Goal: Task Accomplishment & Management: Complete application form

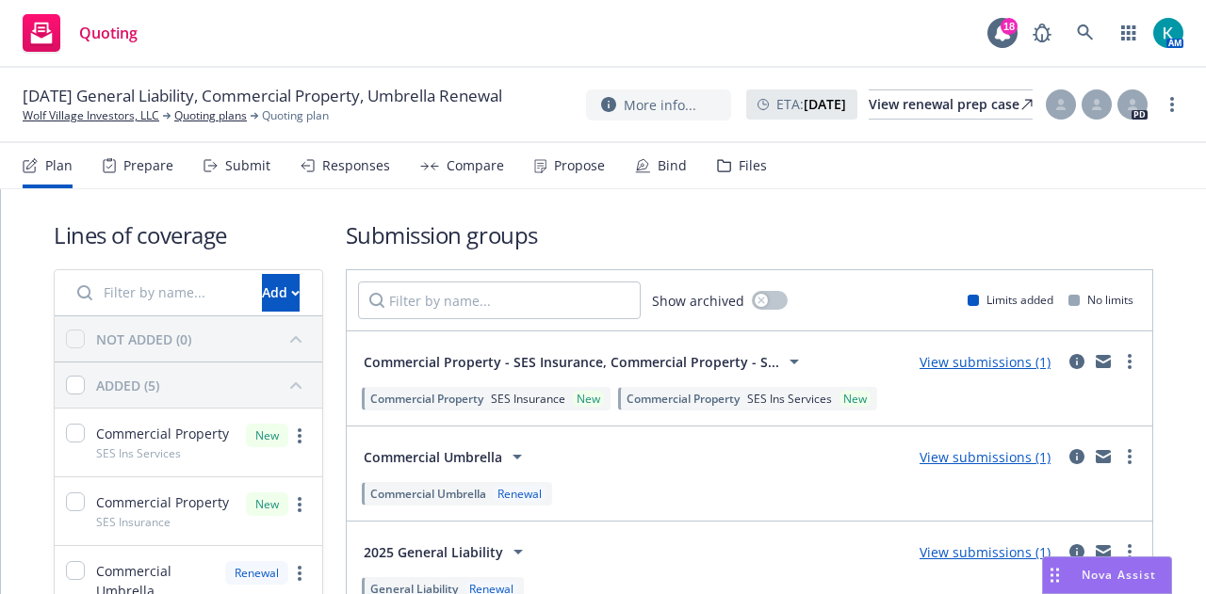
click at [658, 173] on div "Bind" at bounding box center [672, 165] width 29 height 15
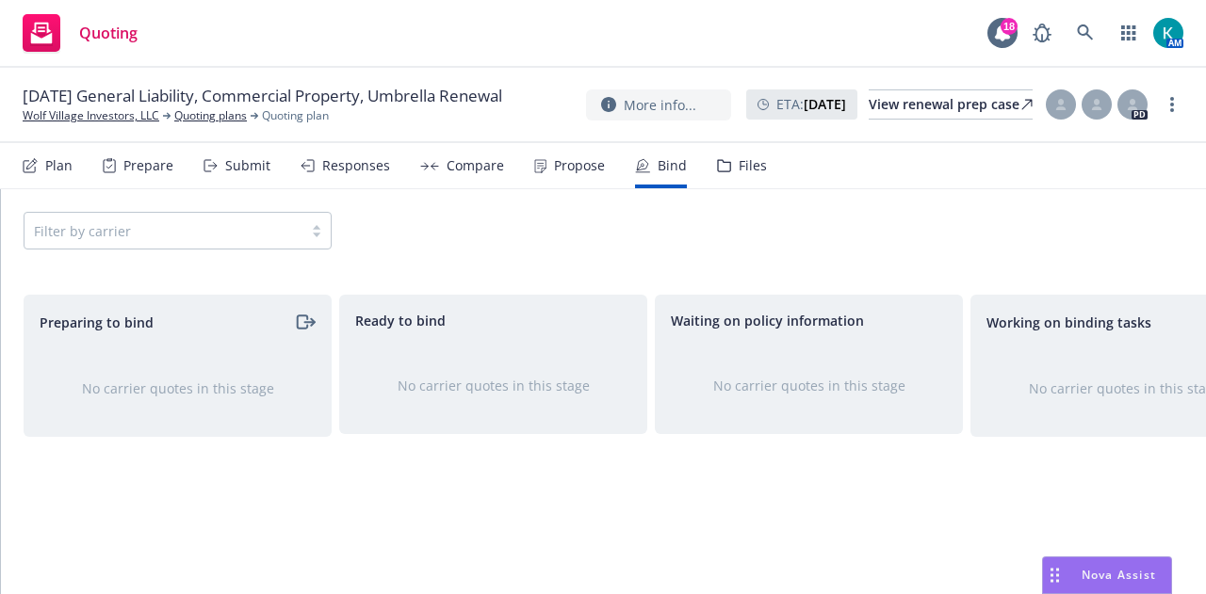
click at [565, 164] on div "Propose" at bounding box center [579, 165] width 51 height 15
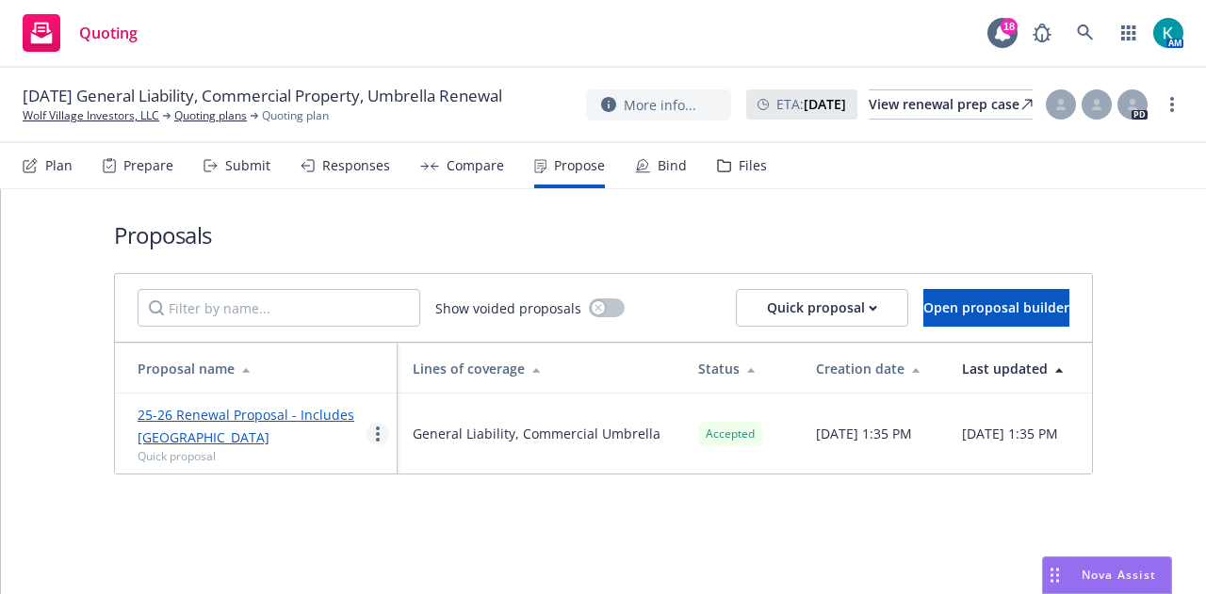
click at [382, 428] on link "more" at bounding box center [377, 434] width 23 height 23
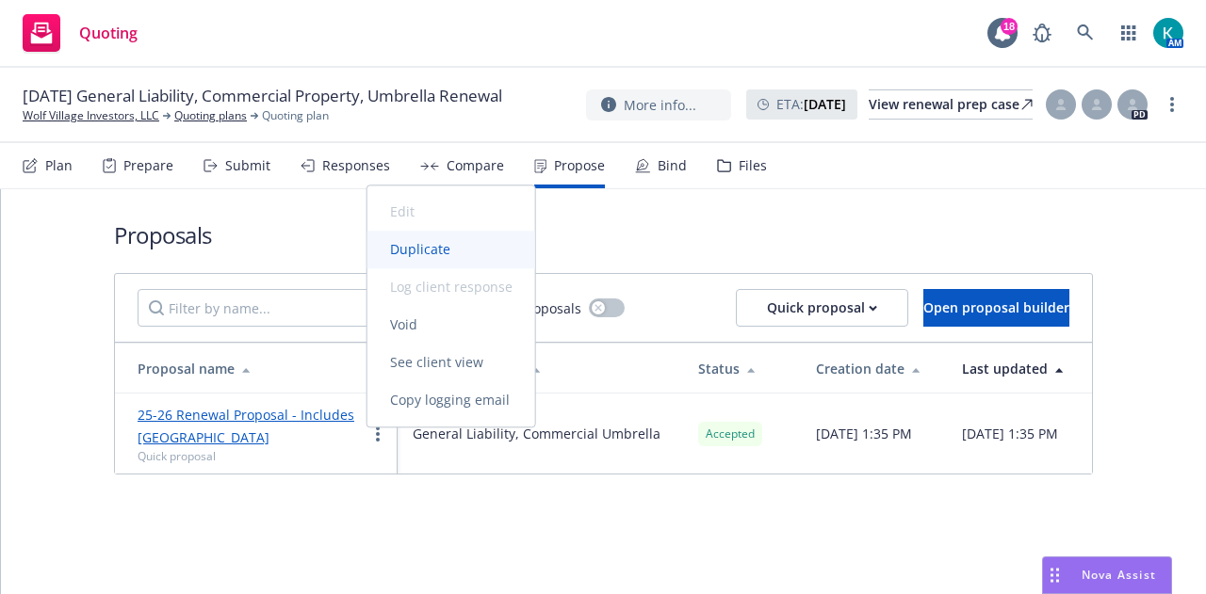
click at [432, 267] on link "Duplicate" at bounding box center [451, 250] width 168 height 38
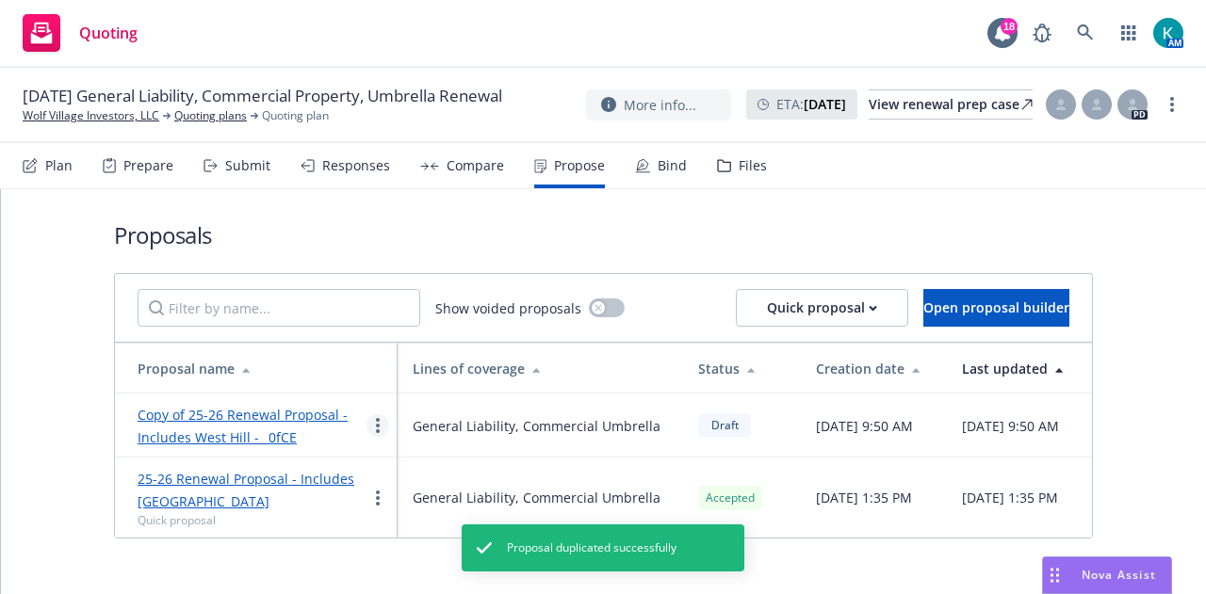
click at [380, 422] on link "more" at bounding box center [377, 426] width 23 height 23
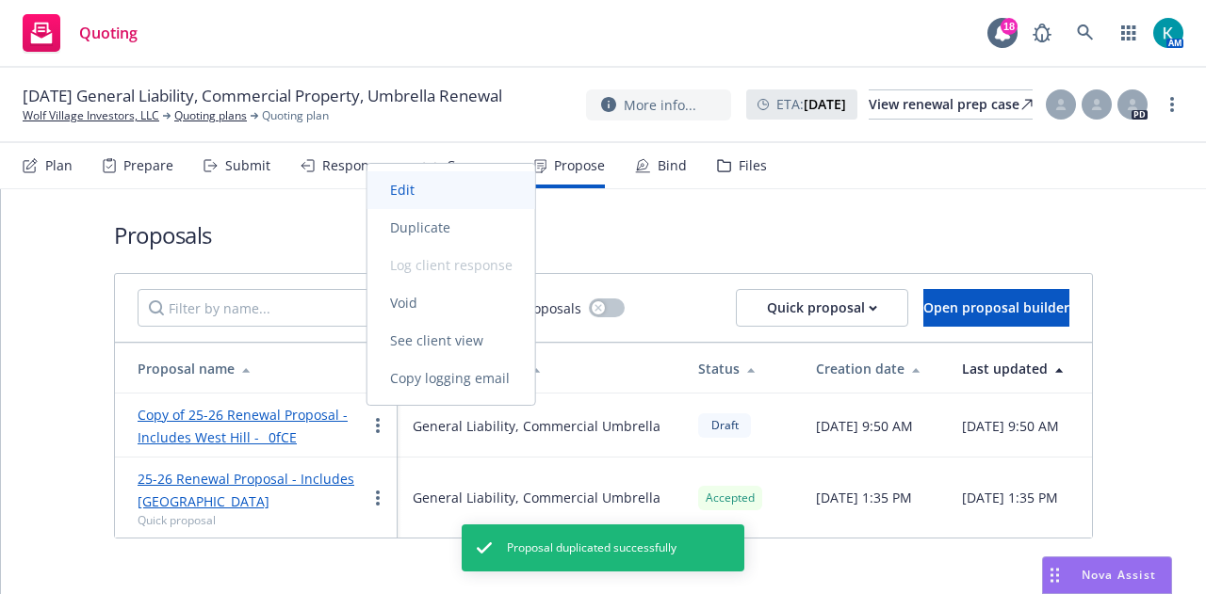
click at [465, 191] on link "Edit" at bounding box center [451, 190] width 168 height 38
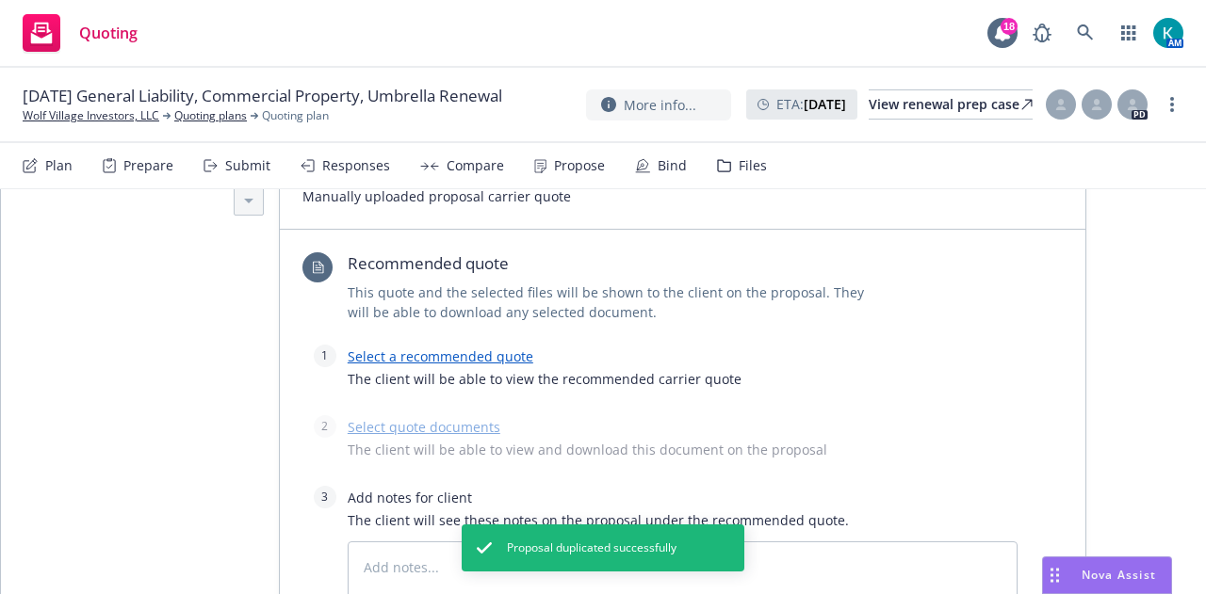
scroll to position [517, 0]
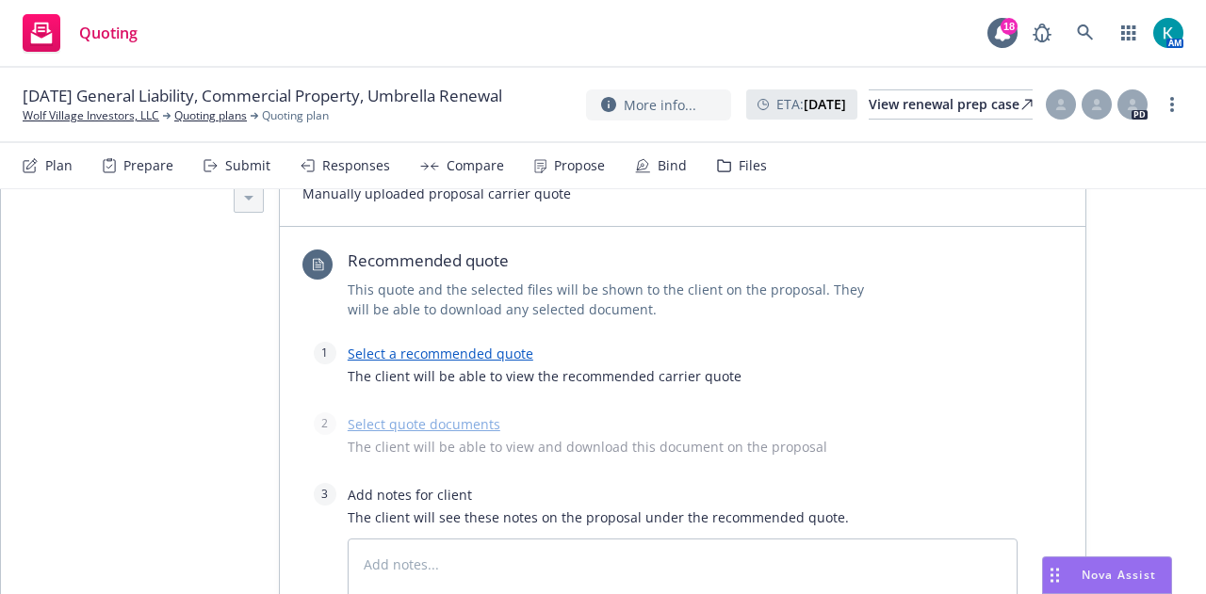
click at [480, 350] on link "Select a recommended quote" at bounding box center [441, 354] width 186 height 18
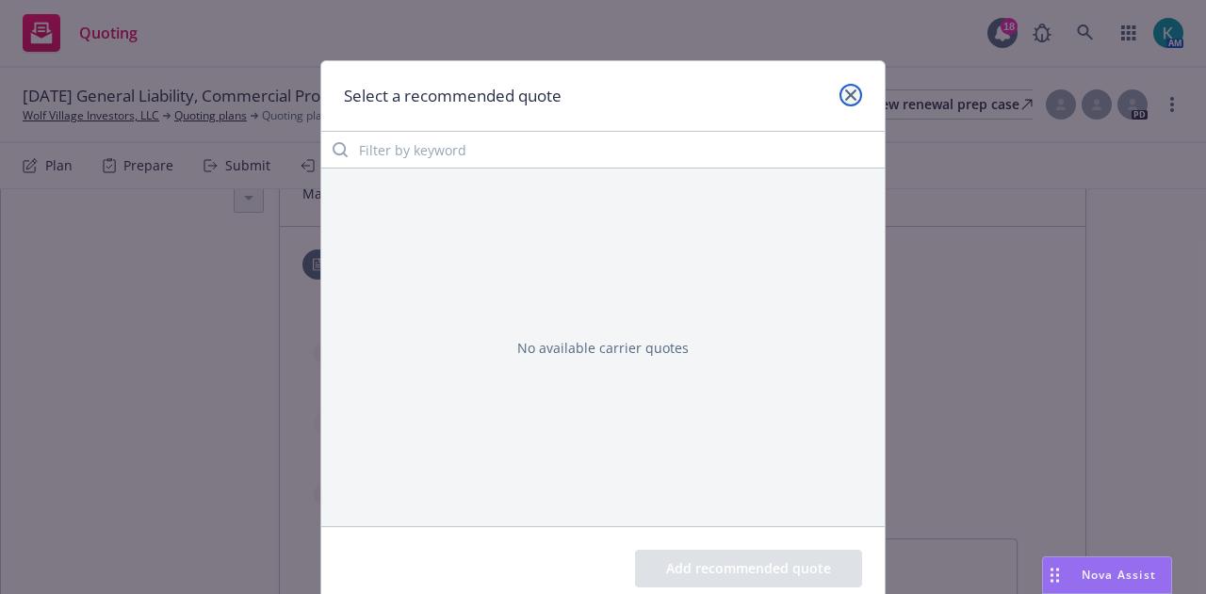
click at [845, 90] on icon "close" at bounding box center [850, 95] width 11 height 11
type textarea "x"
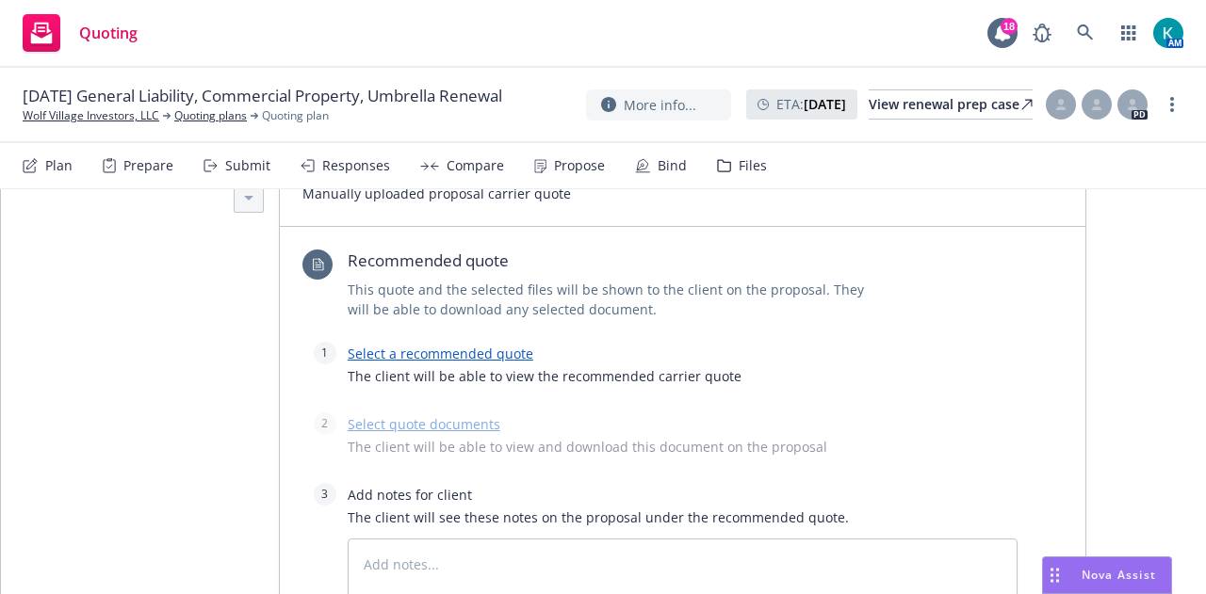
click at [341, 158] on div "Responses" at bounding box center [356, 165] width 68 height 15
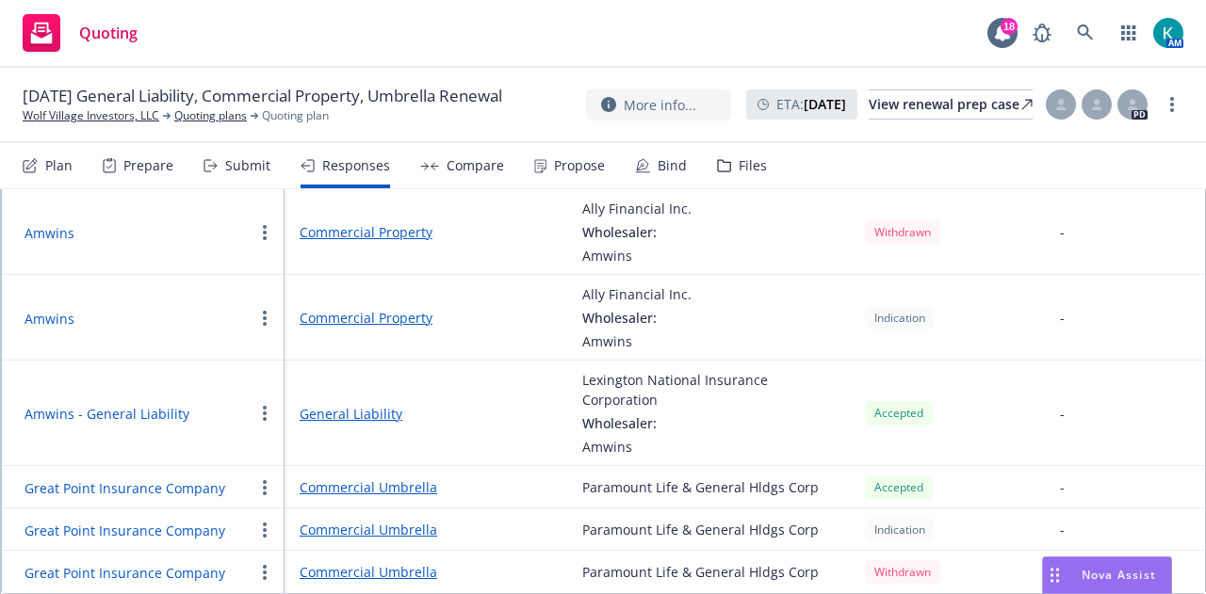
click at [262, 169] on div "Submit" at bounding box center [247, 165] width 45 height 15
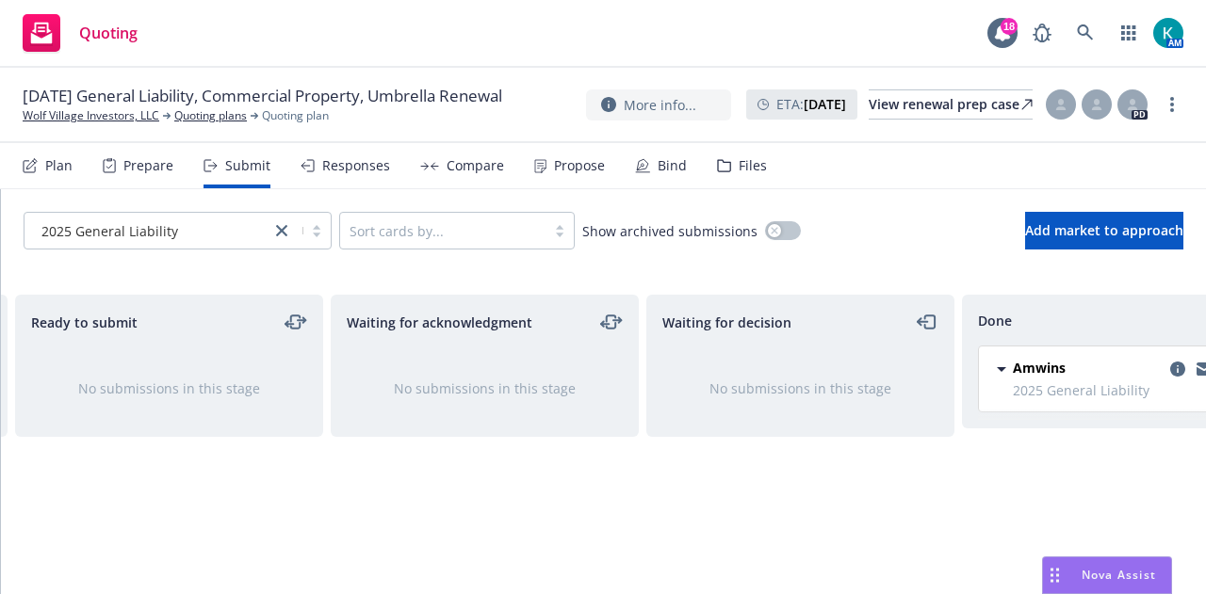
scroll to position [0, 411]
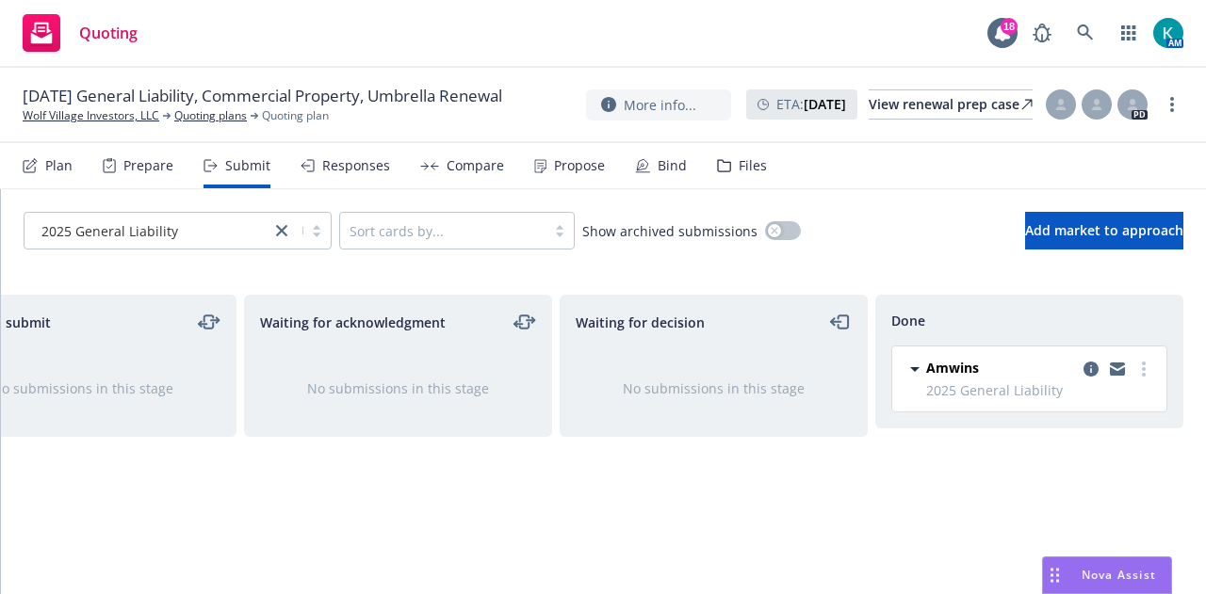
click at [338, 178] on div "Responses" at bounding box center [346, 165] width 90 height 45
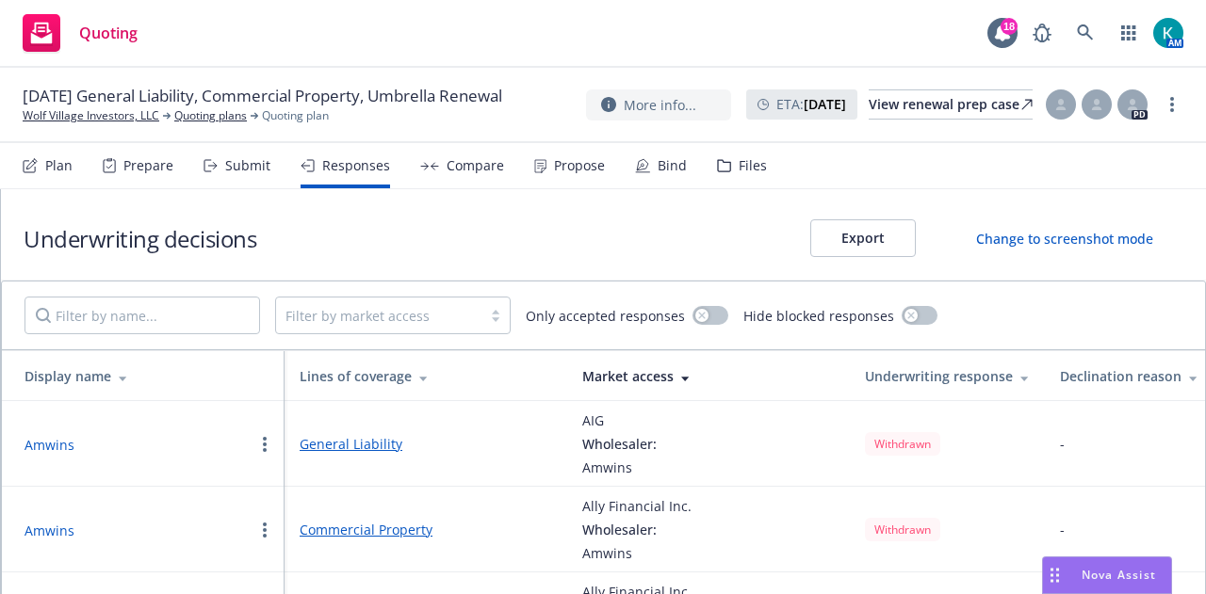
click at [258, 529] on button "button" at bounding box center [264, 530] width 23 height 23
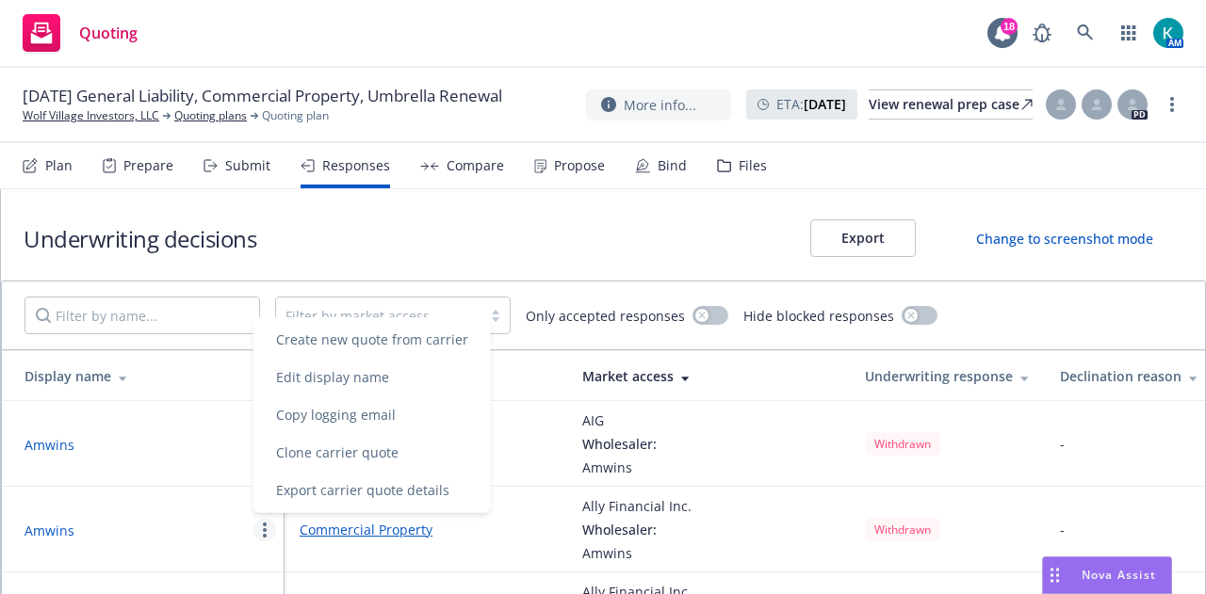
click at [59, 165] on div "Plan" at bounding box center [58, 165] width 27 height 15
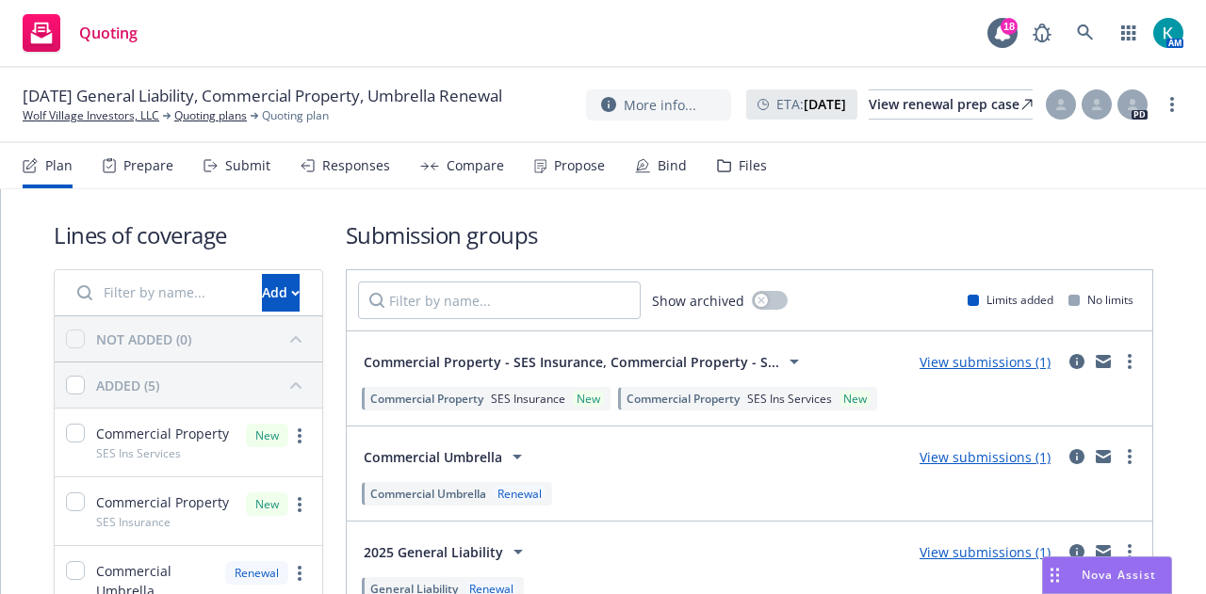
click at [931, 363] on link "View submissions (1)" at bounding box center [985, 362] width 131 height 18
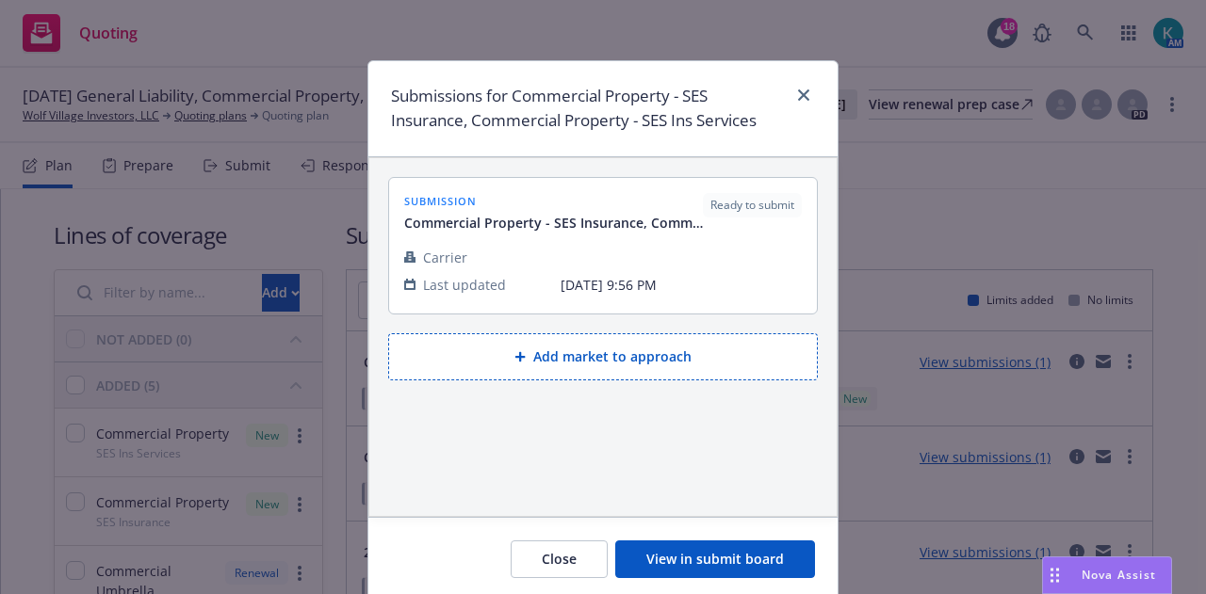
click at [753, 564] on button "View in submit board" at bounding box center [715, 560] width 200 height 38
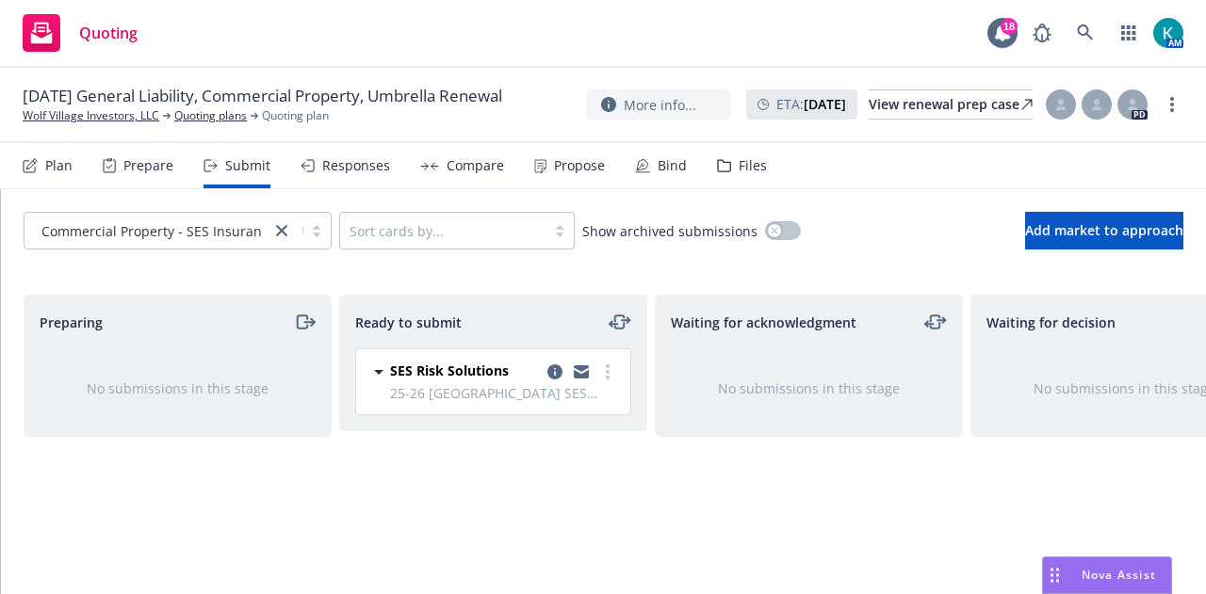
scroll to position [0, 411]
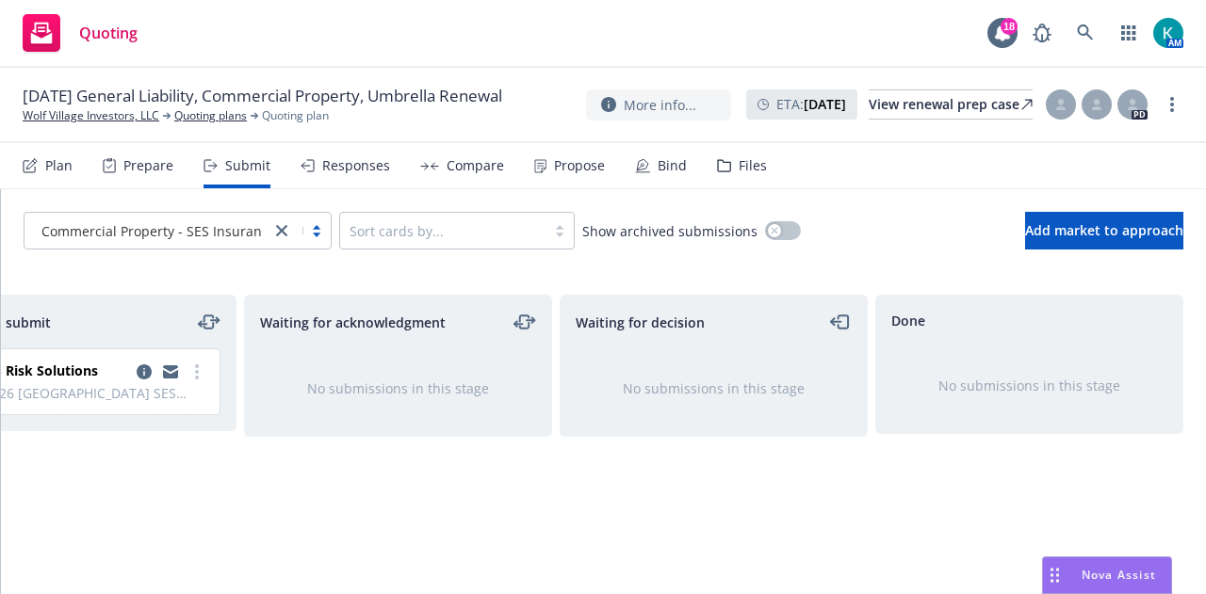
click at [337, 184] on div "Responses" at bounding box center [346, 165] width 90 height 45
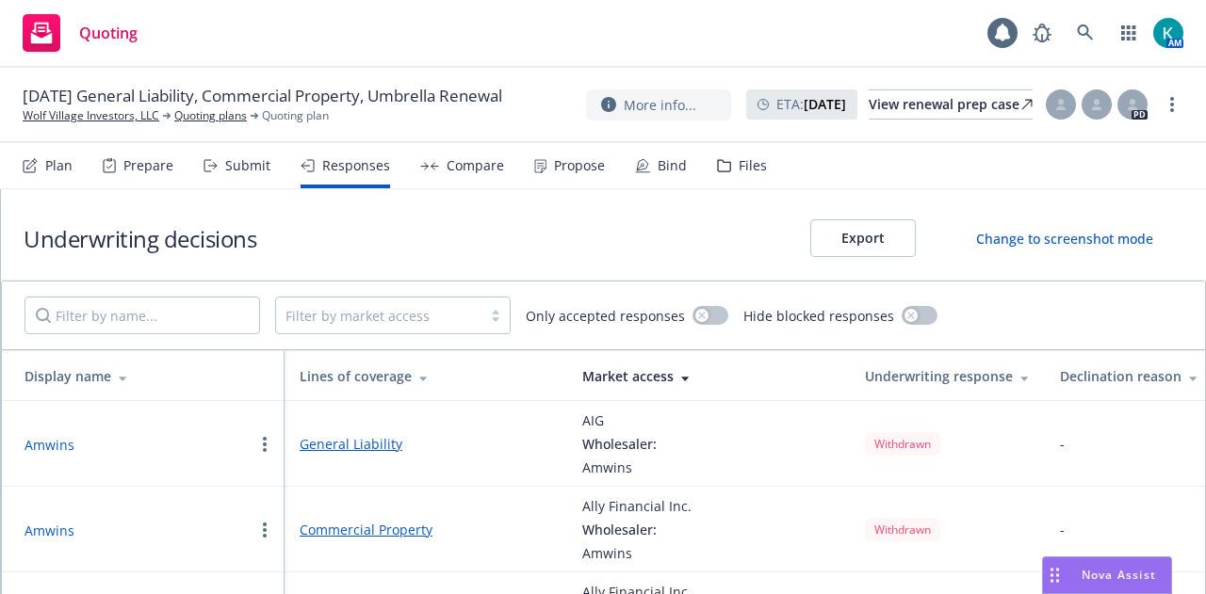
click at [458, 167] on div "Compare" at bounding box center [475, 165] width 57 height 15
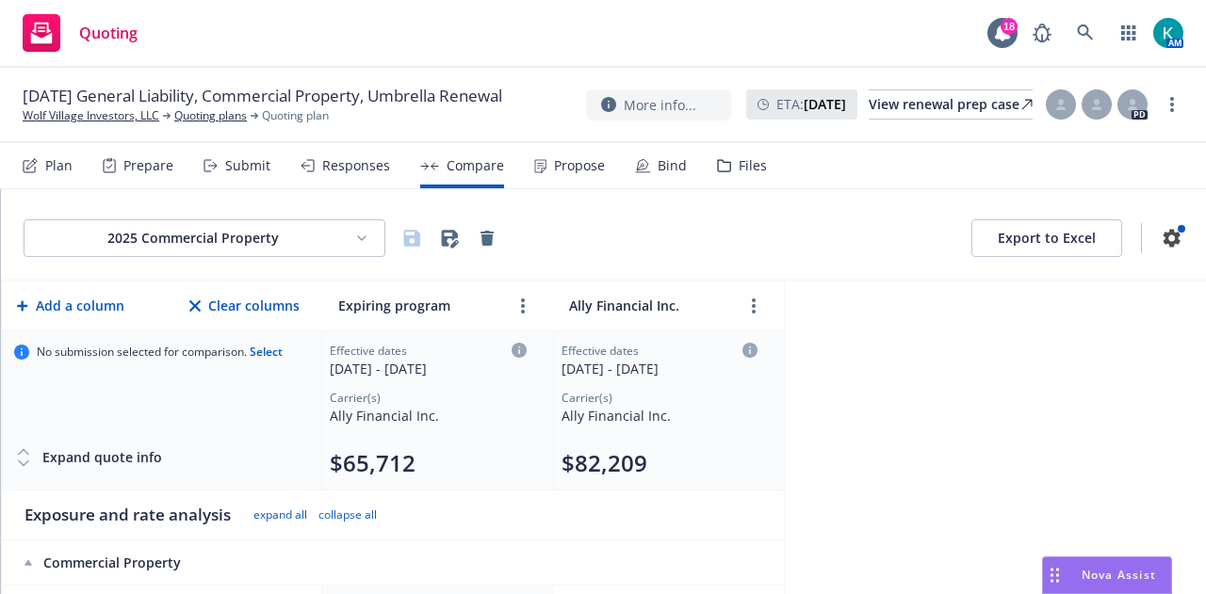
click at [245, 168] on div "Submit" at bounding box center [247, 165] width 45 height 15
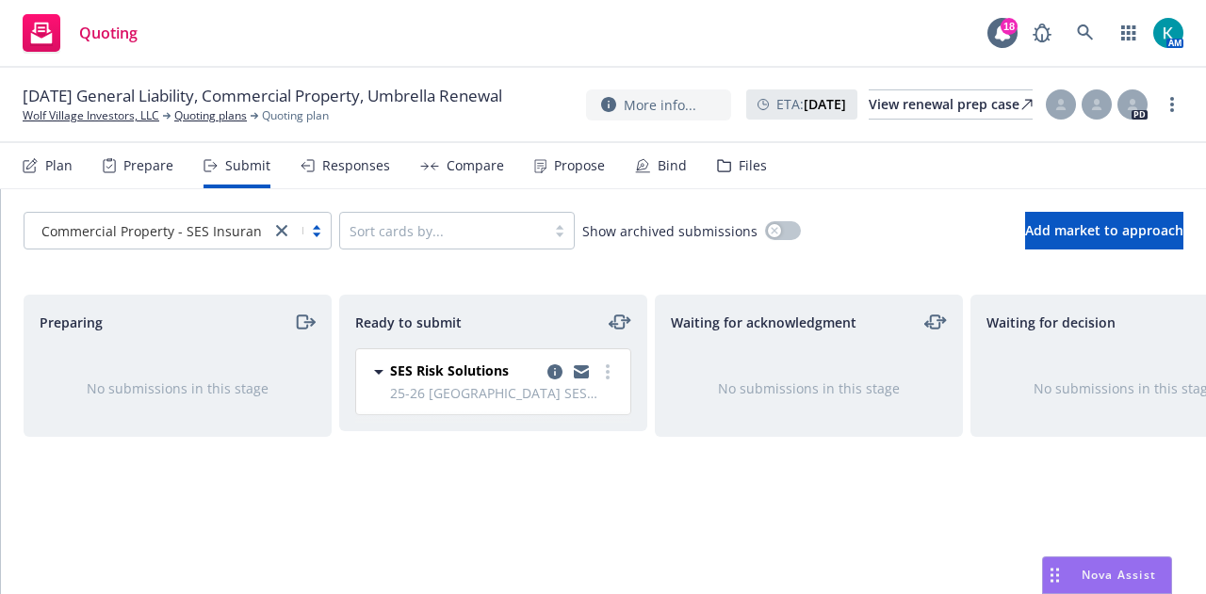
click at [141, 171] on div "Prepare" at bounding box center [148, 165] width 50 height 15
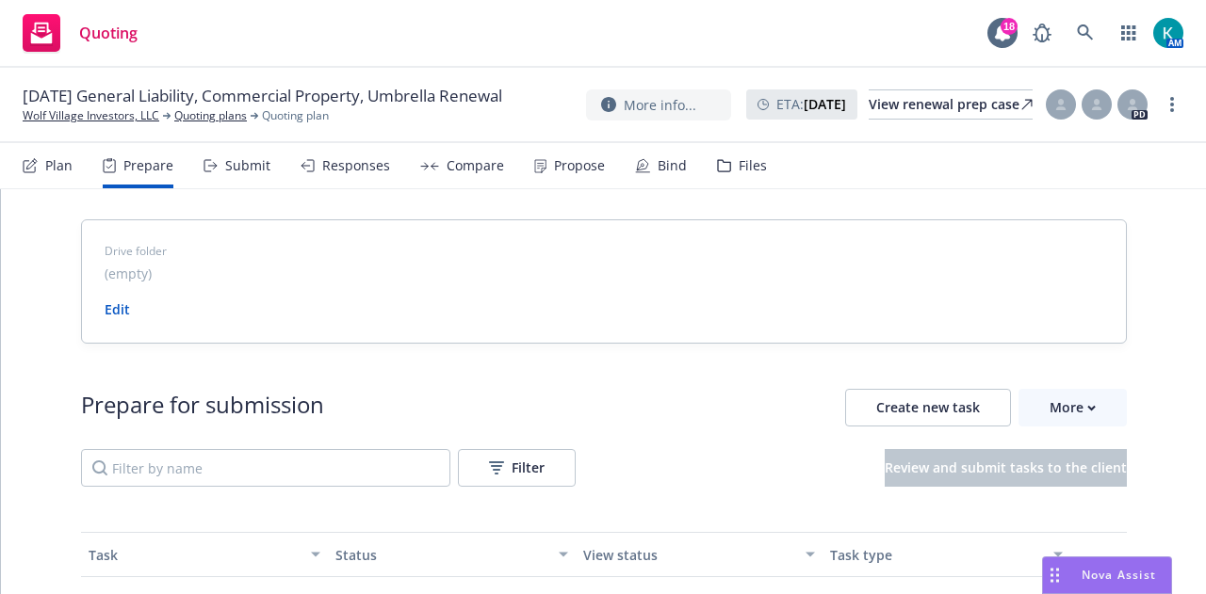
click at [37, 184] on div "Plan" at bounding box center [48, 165] width 50 height 45
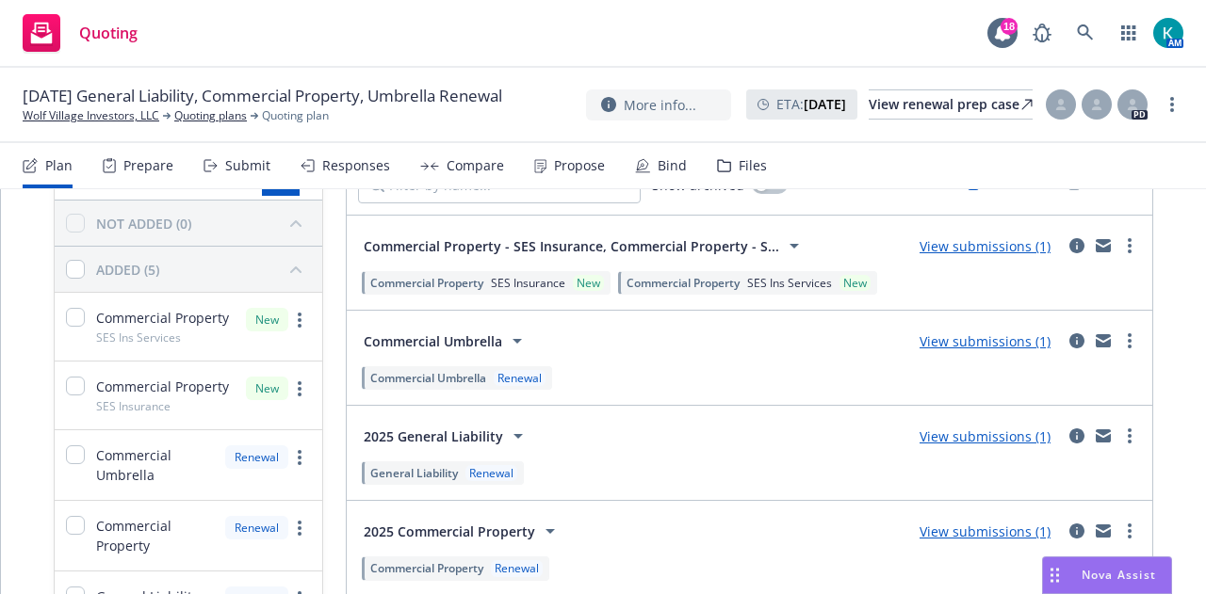
scroll to position [228, 0]
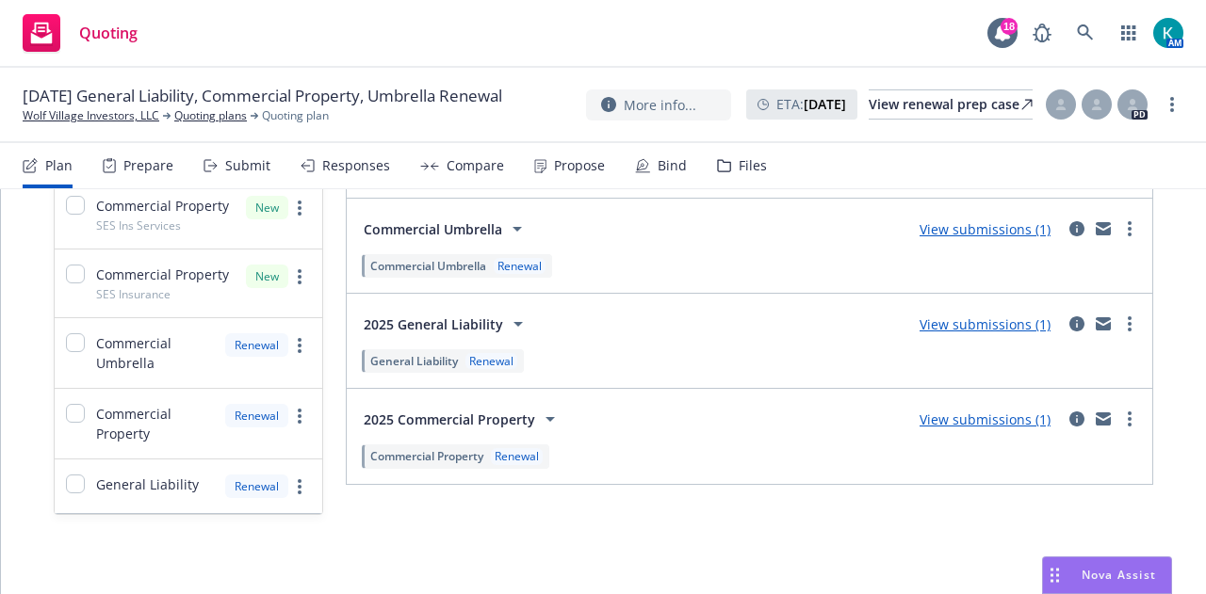
click at [1027, 423] on link "View submissions (1)" at bounding box center [985, 420] width 131 height 18
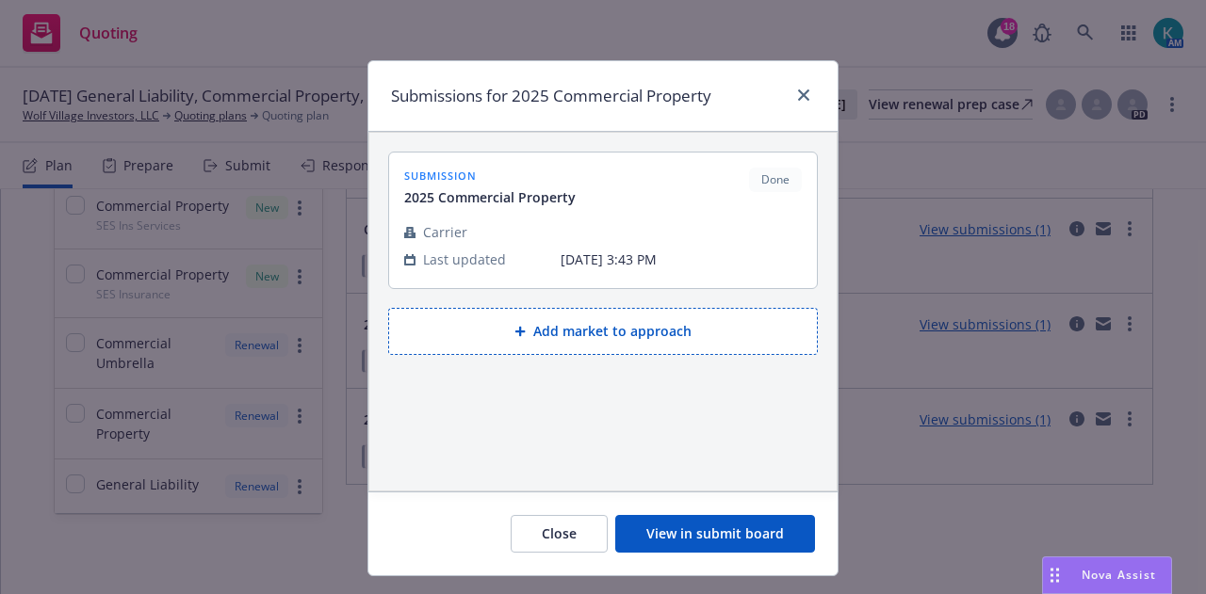
click at [680, 538] on button "View in submit board" at bounding box center [715, 534] width 200 height 38
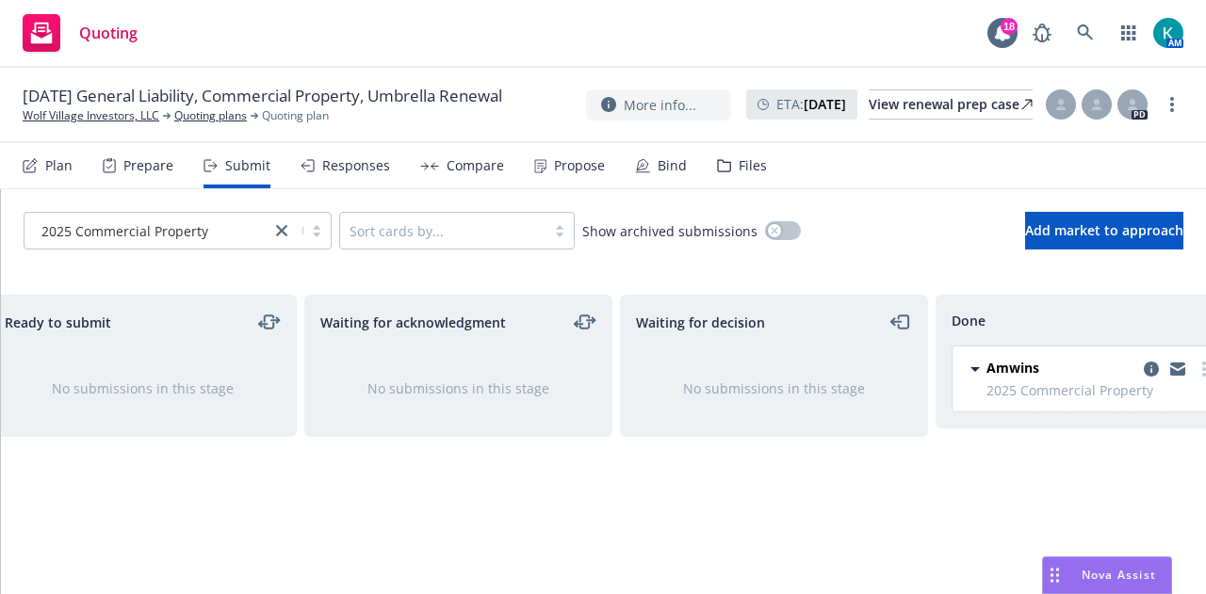
scroll to position [0, 411]
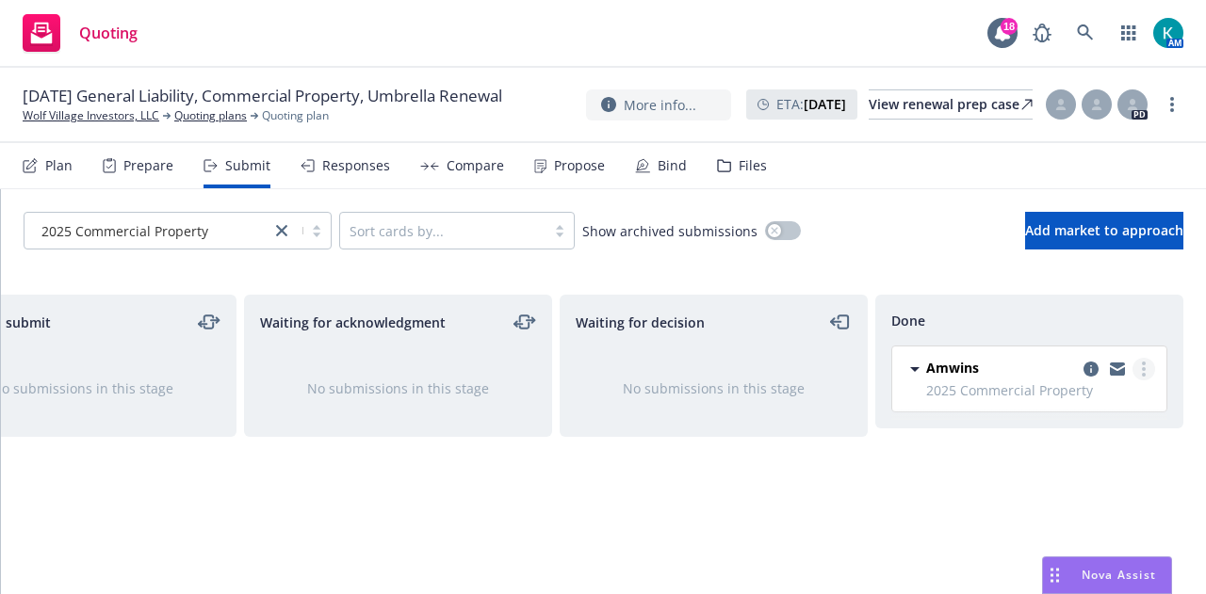
click at [1145, 367] on circle "more" at bounding box center [1144, 369] width 4 height 4
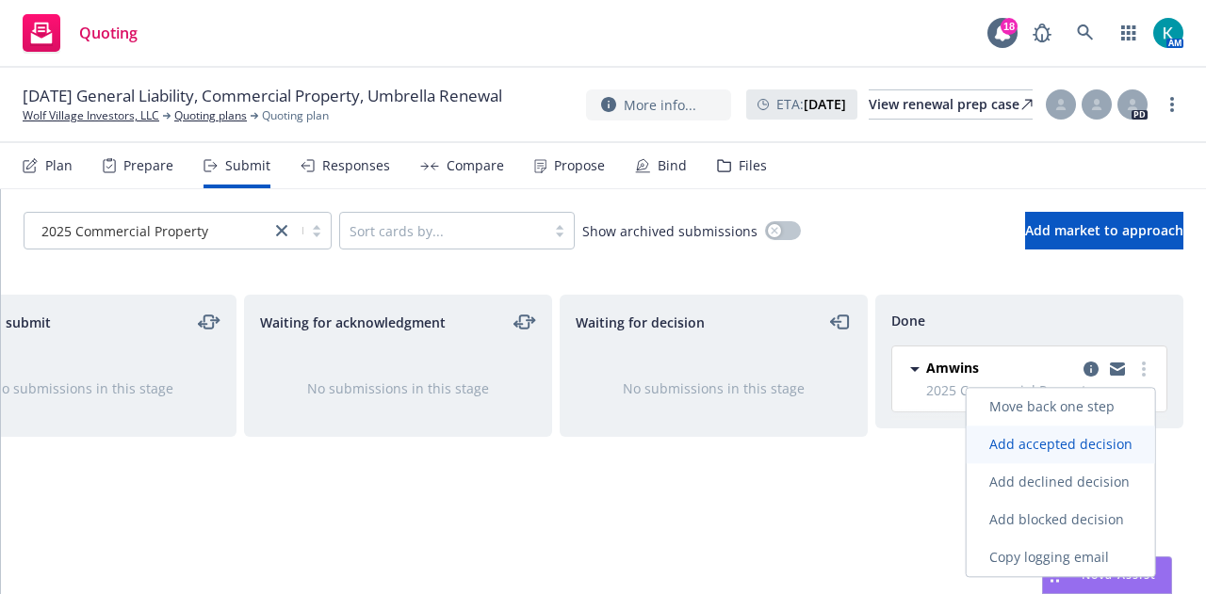
click at [1055, 445] on span "Add accepted decision" at bounding box center [1061, 444] width 188 height 18
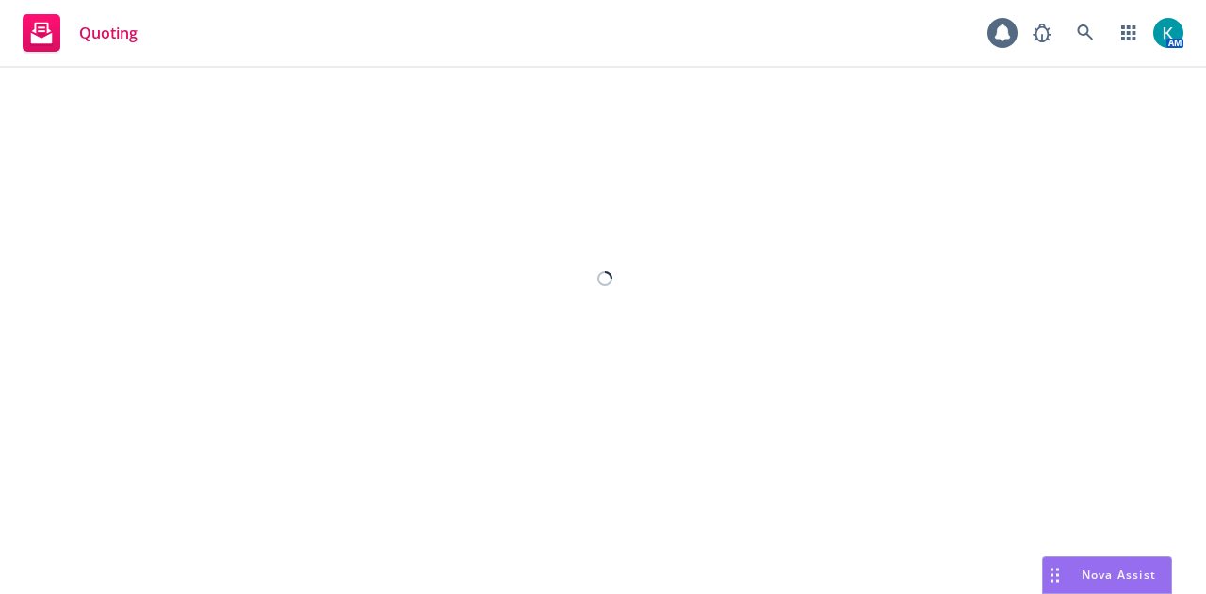
select select "12"
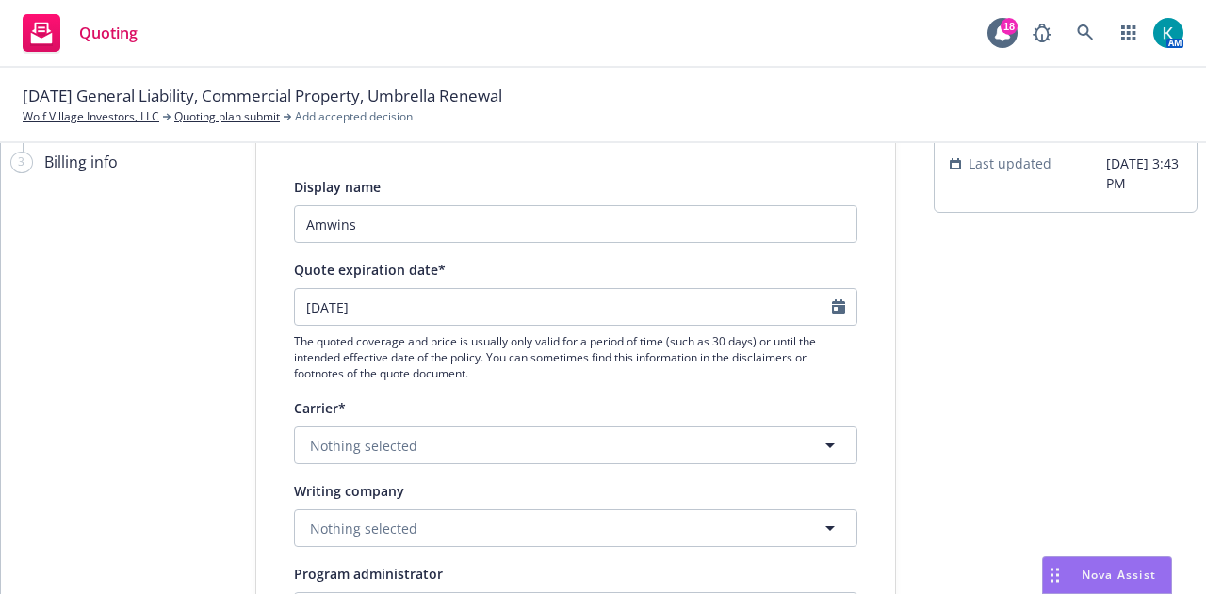
scroll to position [107, 0]
click at [786, 221] on input "Amwins" at bounding box center [575, 223] width 563 height 38
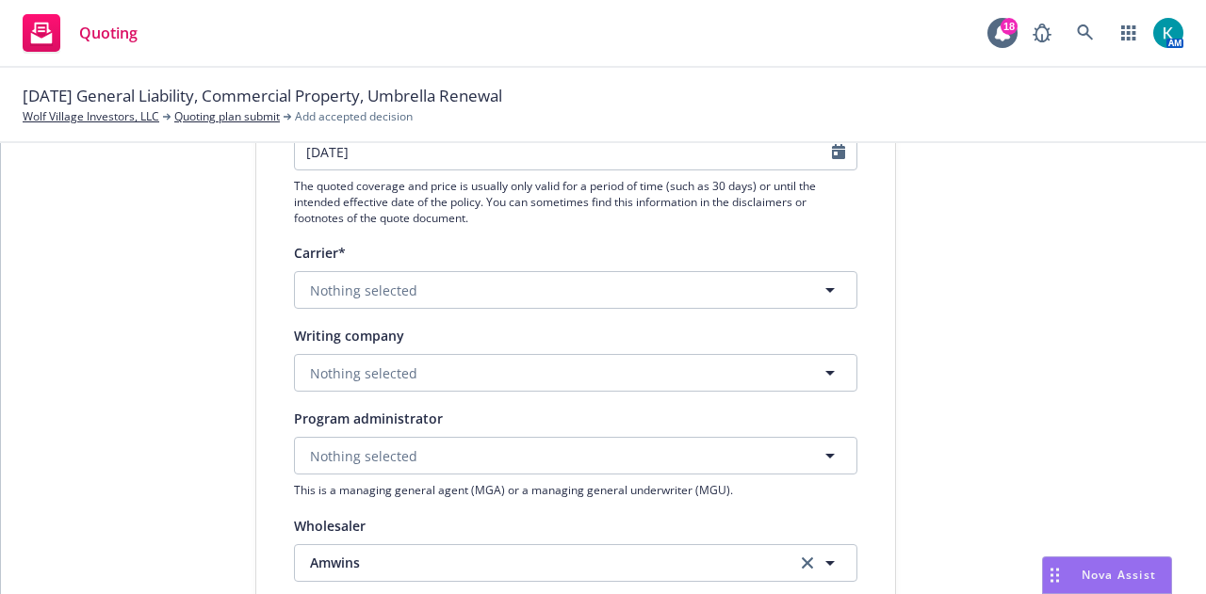
scroll to position [174, 0]
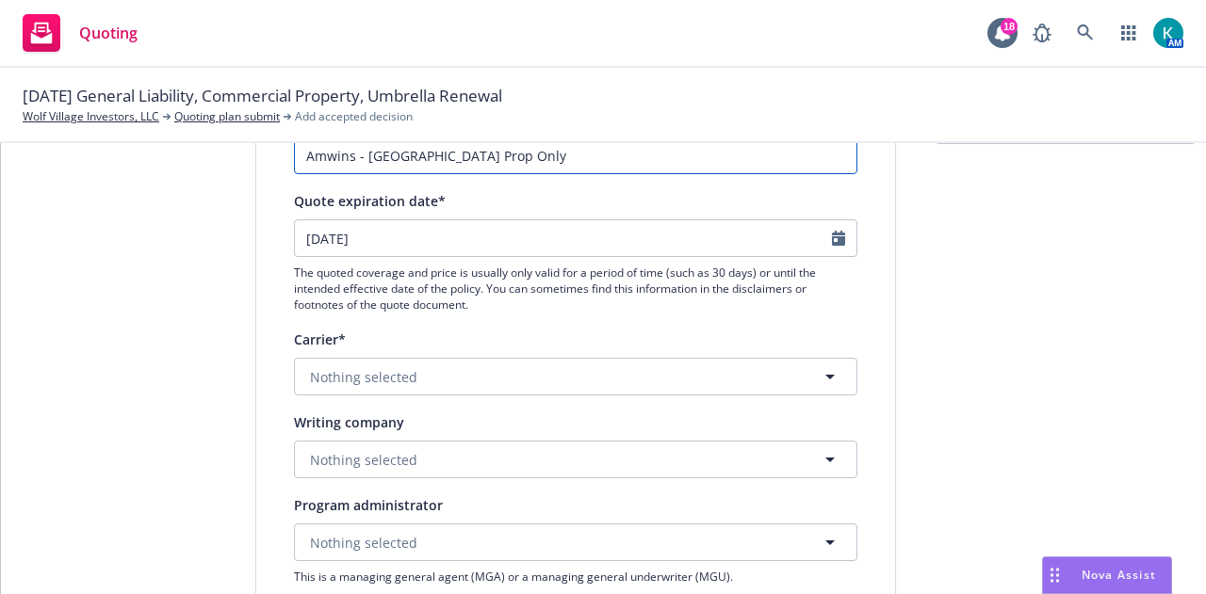
type input "Amwins - [GEOGRAPHIC_DATA] Prop Only"
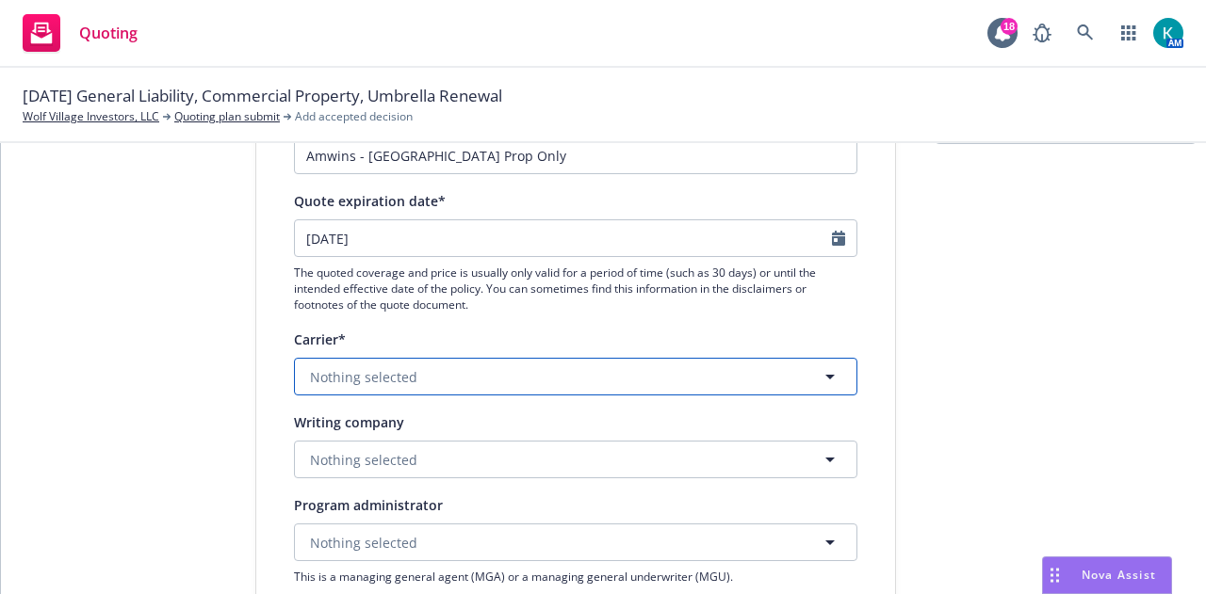
click at [475, 387] on button "Nothing selected" at bounding box center [575, 377] width 563 height 38
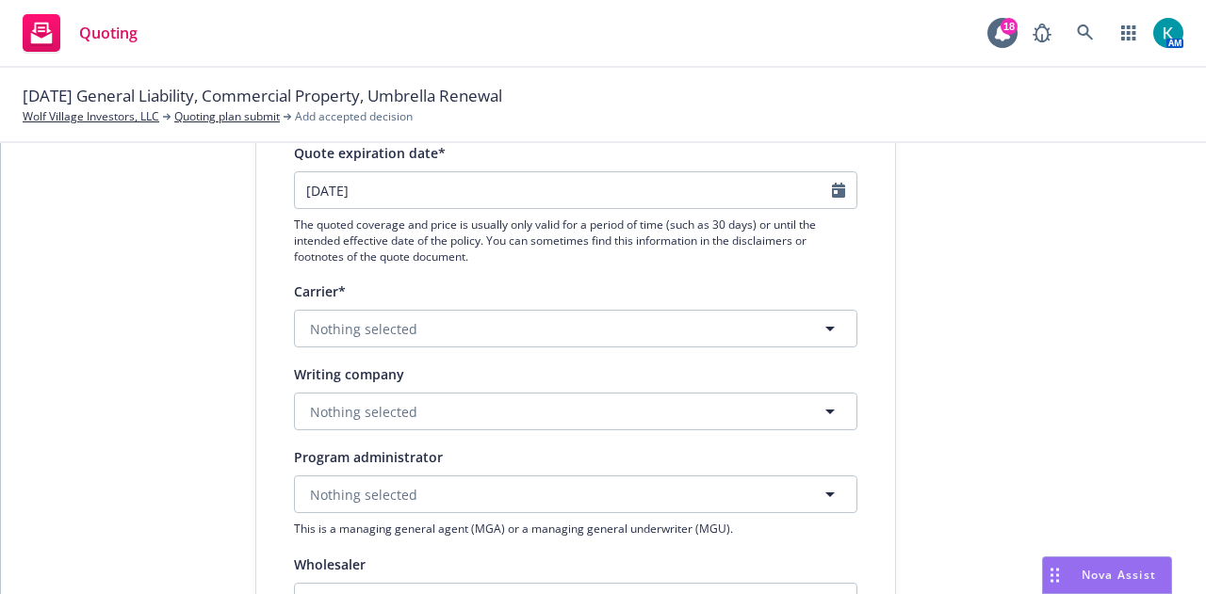
scroll to position [201, 0]
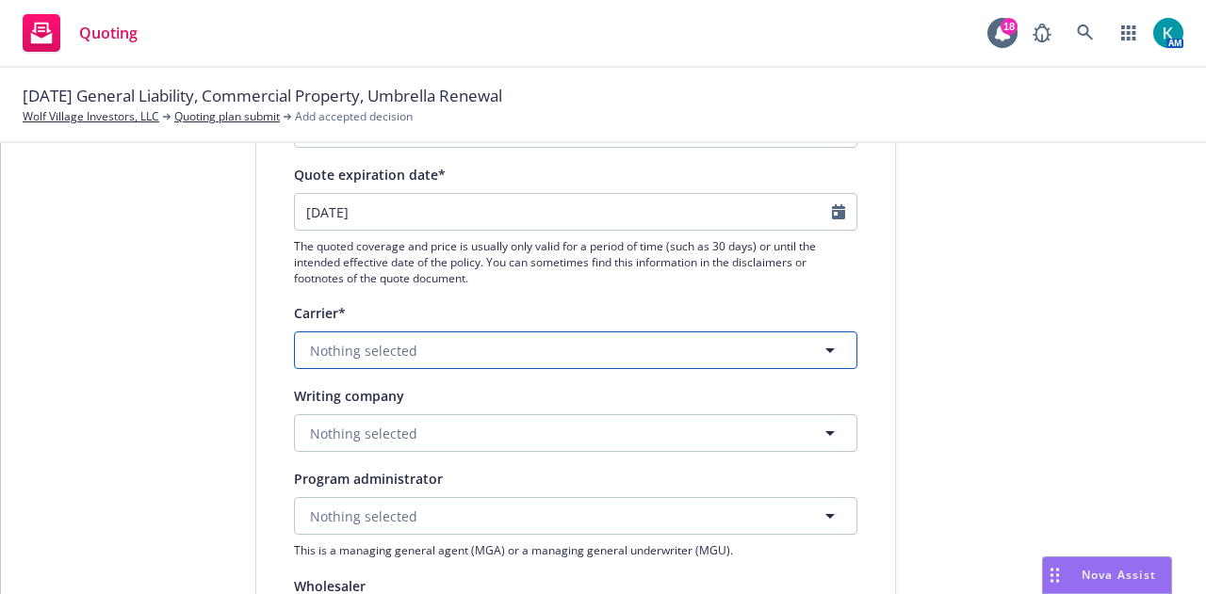
click at [509, 359] on button "Nothing selected" at bounding box center [575, 351] width 563 height 38
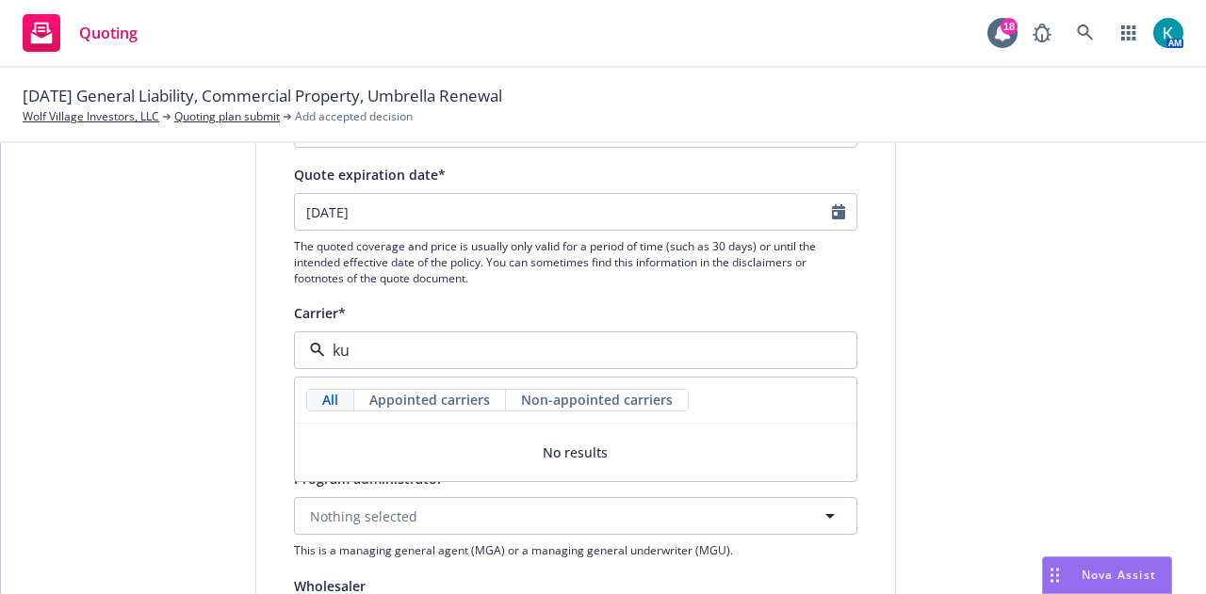
type input "k"
type input "l"
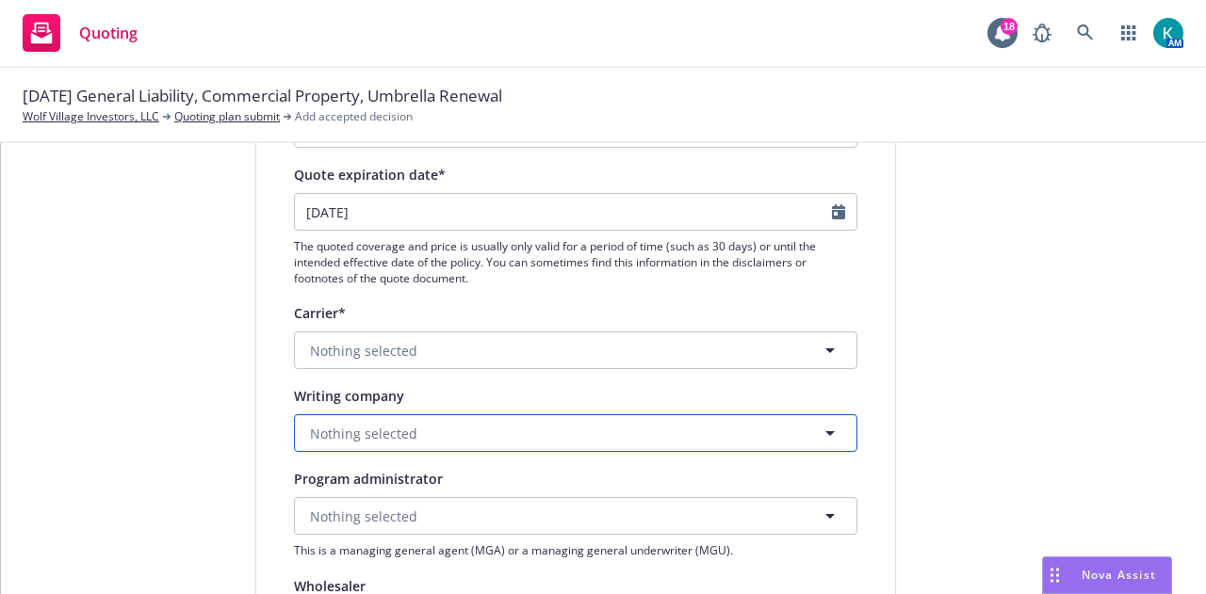
click at [539, 445] on button "Nothing selected" at bounding box center [575, 434] width 563 height 38
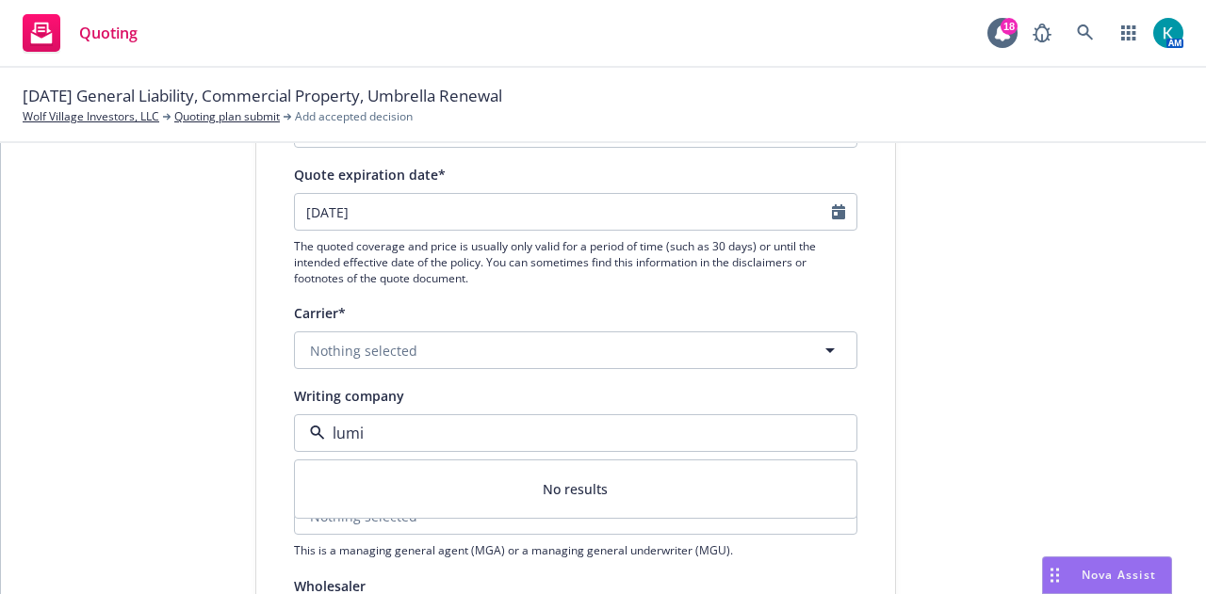
type input "[PERSON_NAME]"
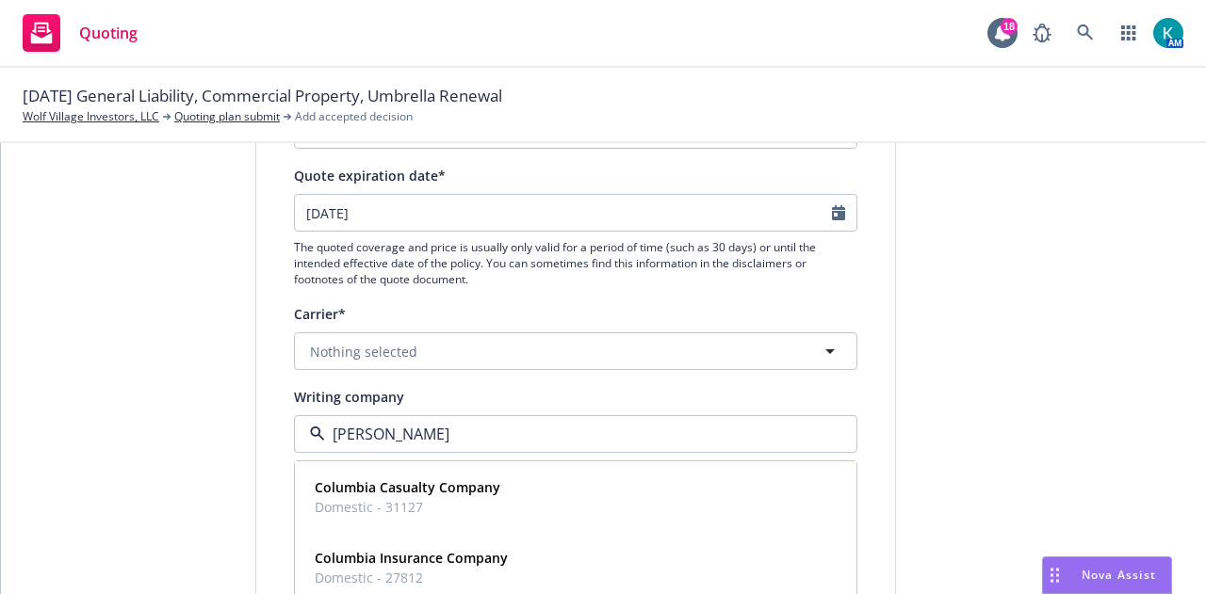
scroll to position [302, 0]
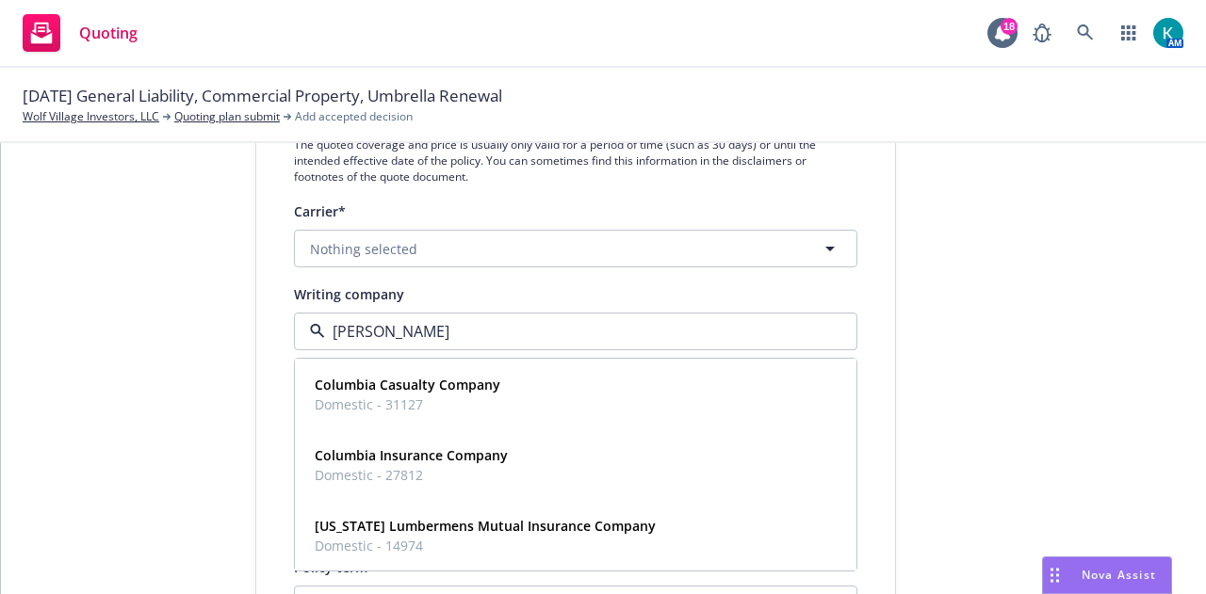
drag, startPoint x: 398, startPoint y: 336, endPoint x: 186, endPoint y: 339, distance: 212.0
click at [186, 339] on div "1 Quote initiation 2 Coverage selection 3 Billing info Quote initiation Display…" at bounding box center [604, 509] width 1160 height 1263
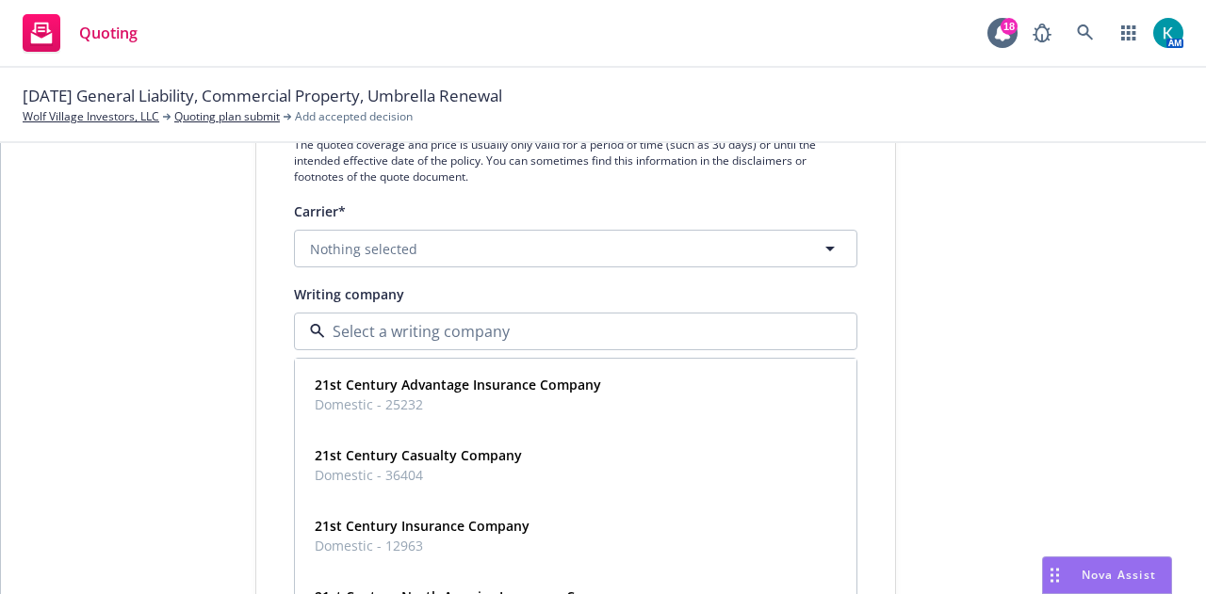
click at [1183, 329] on div "submission Carrier [PERSON_NAME] Last updated [DATE] 3:43 PM" at bounding box center [1066, 509] width 264 height 1263
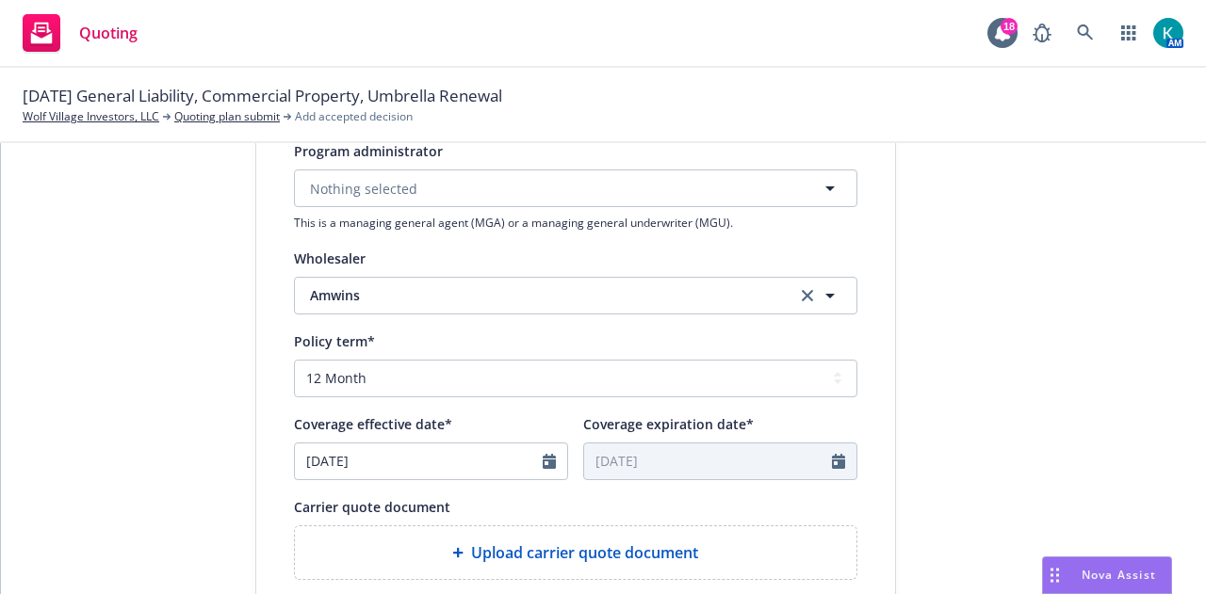
scroll to position [390, 0]
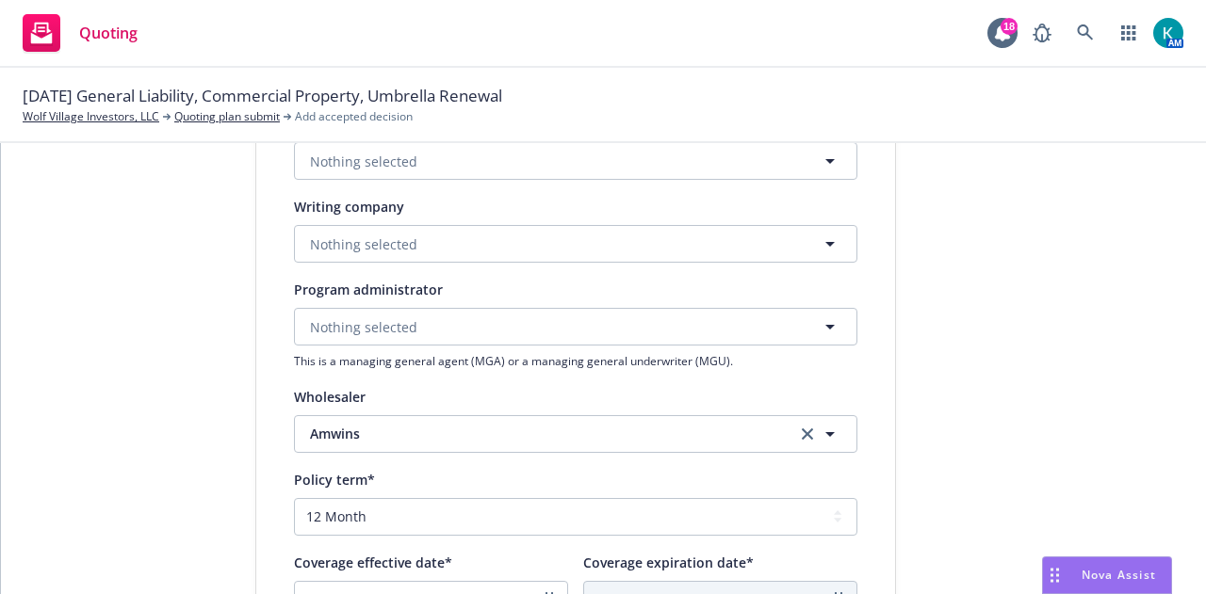
click at [611, 180] on div "Display name Amwins - Wolf Village Prop Only Quote expiration date* [DATE] The …" at bounding box center [575, 415] width 563 height 1049
click at [731, 188] on div "Display name Amwins - Wolf Village Prop Only Quote expiration date* [DATE] The …" at bounding box center [575, 415] width 563 height 1049
click at [758, 161] on button "Nothing selected" at bounding box center [575, 161] width 563 height 38
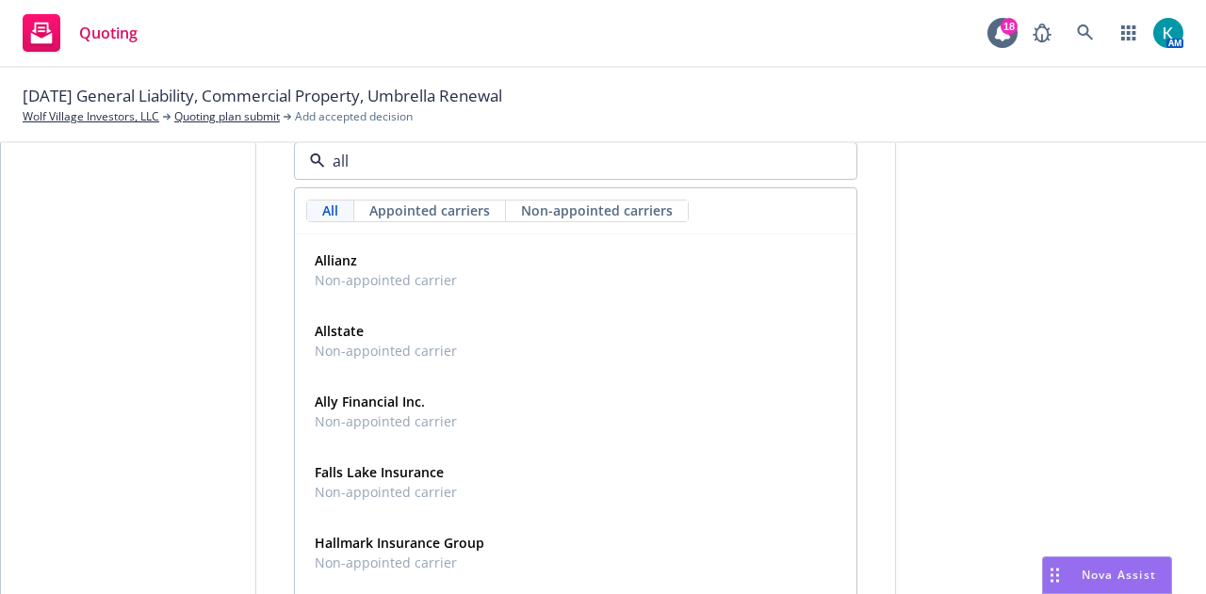
type input "ally"
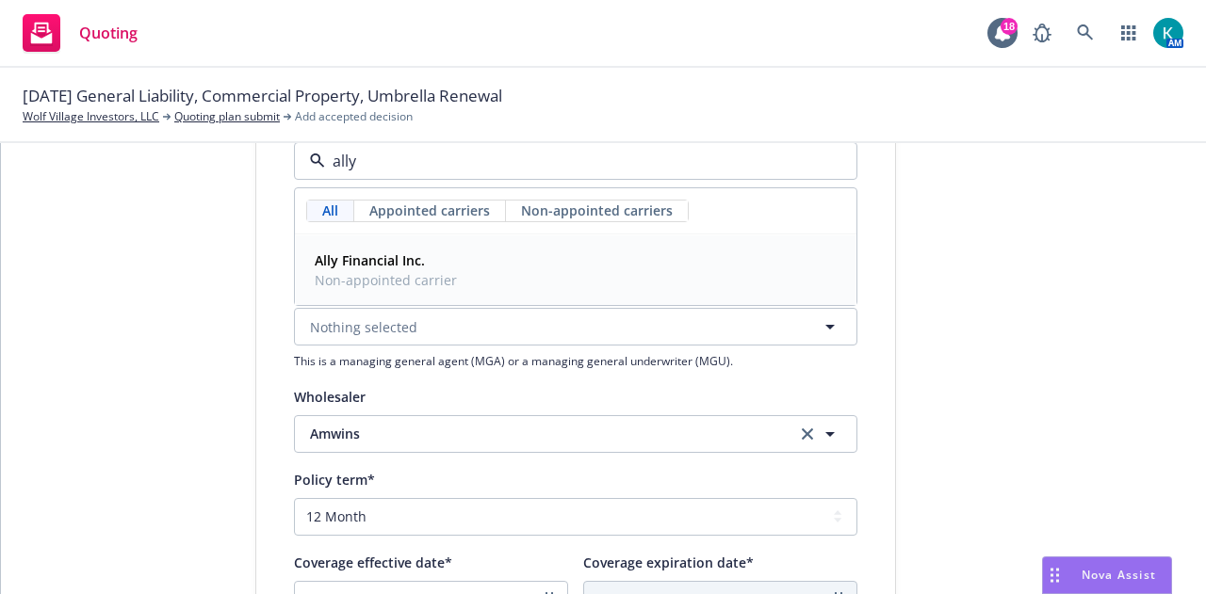
click at [720, 254] on div "Ally Financial Inc. Non-appointed carrier" at bounding box center [575, 270] width 537 height 47
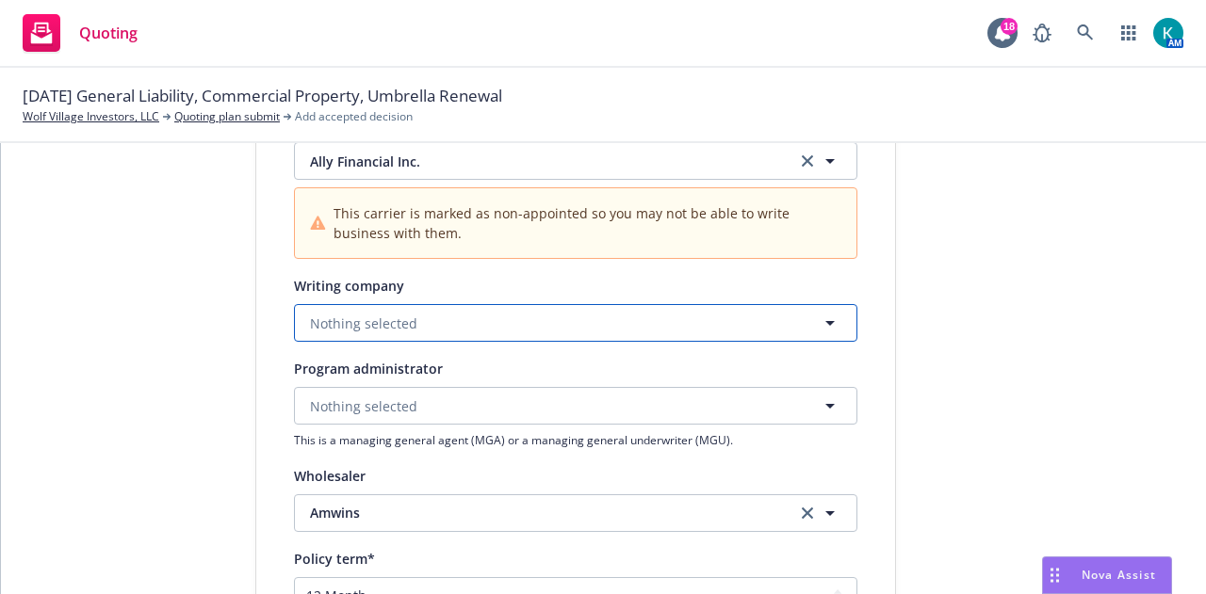
click at [585, 317] on button "Nothing selected" at bounding box center [575, 323] width 563 height 38
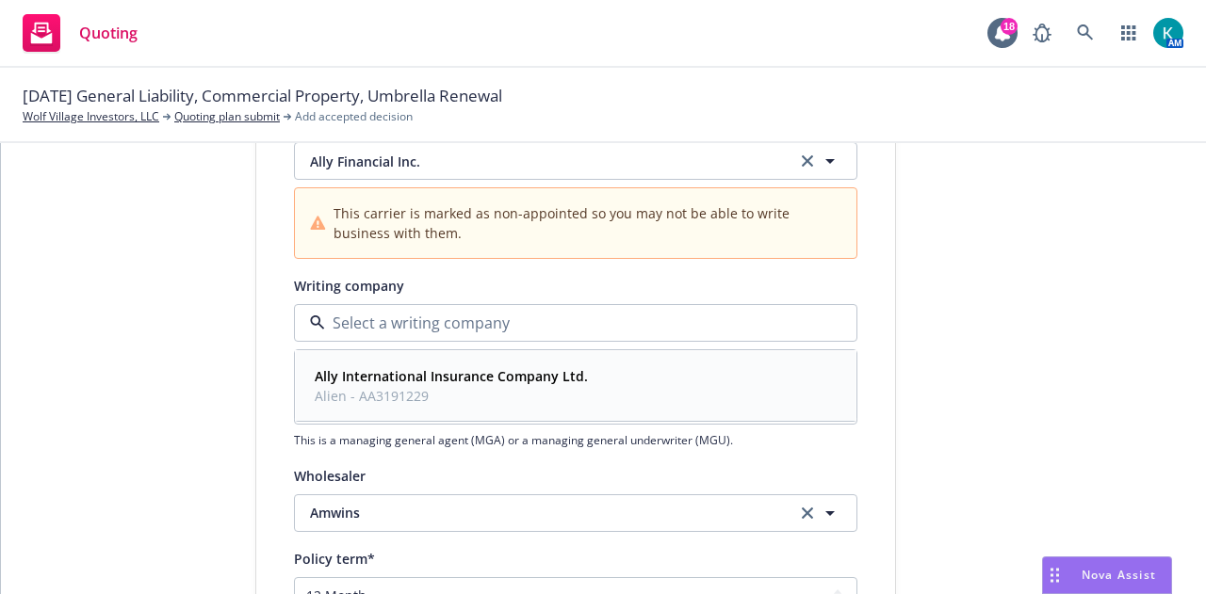
click at [572, 371] on strong "Ally International Insurance Company Ltd." at bounding box center [451, 376] width 273 height 18
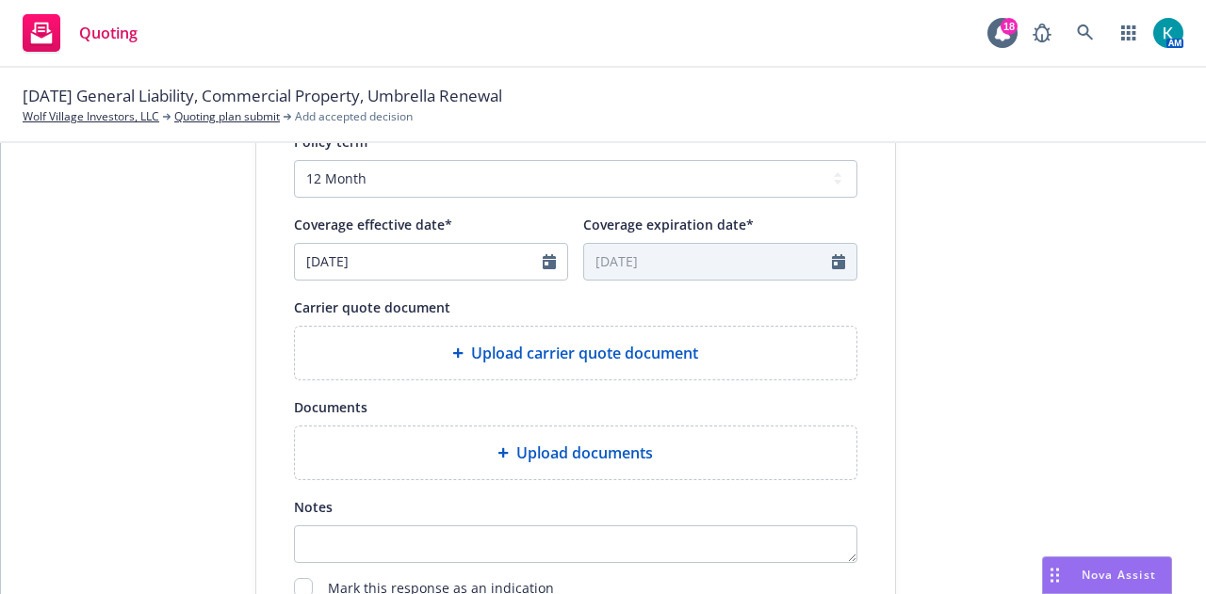
scroll to position [904, 0]
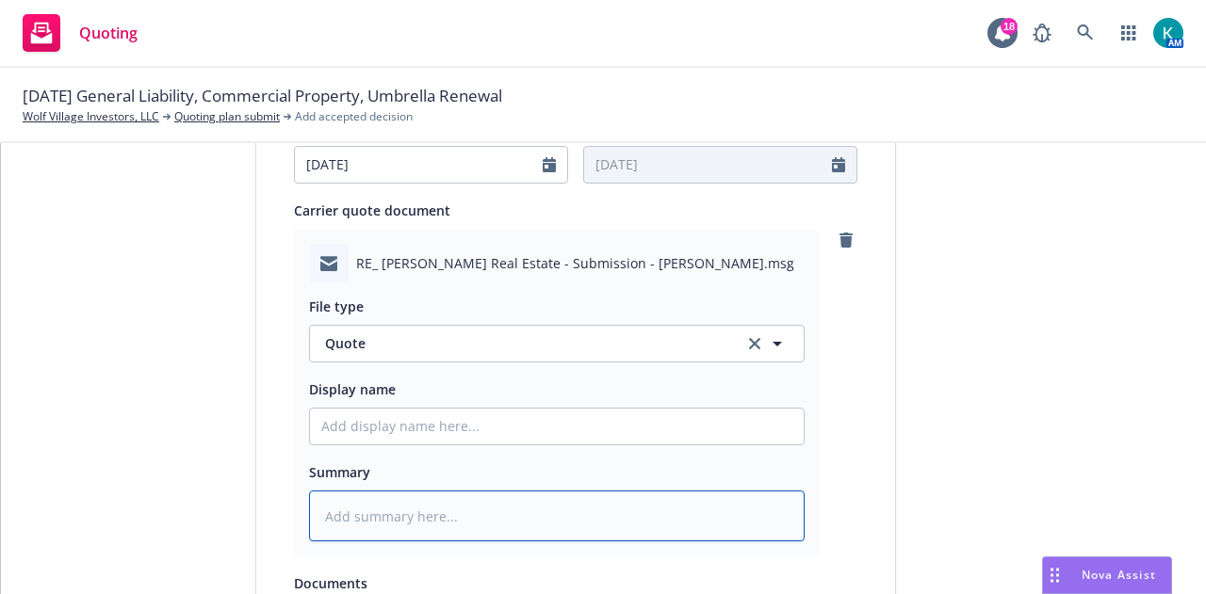
click at [618, 513] on textarea at bounding box center [557, 516] width 496 height 51
type textarea "x"
type textarea "h"
type textarea "x"
type textarea "hg"
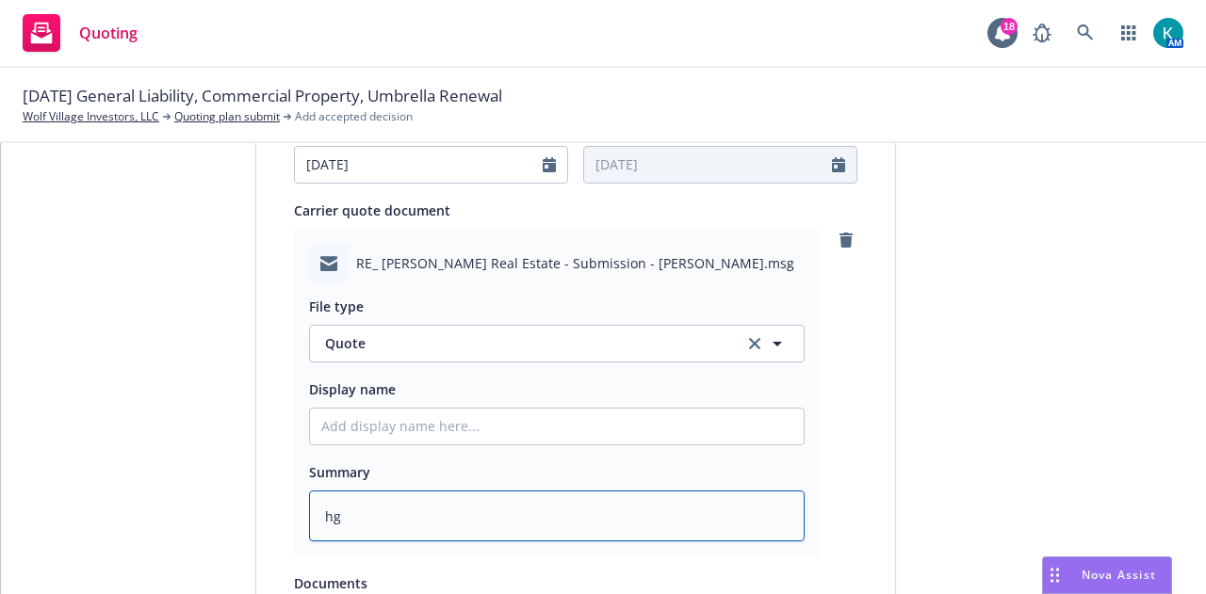
type textarea "x"
type textarea "hgf"
type textarea "x"
type textarea "hg"
type textarea "x"
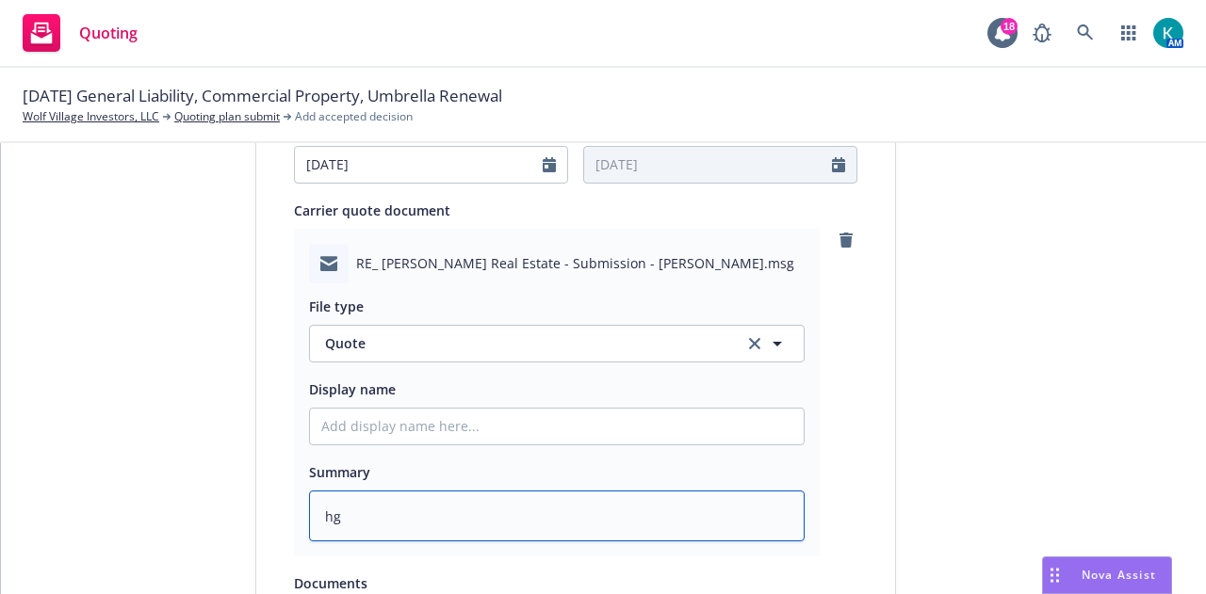
type textarea "h"
type textarea "x"
type textarea "Q"
type textarea "x"
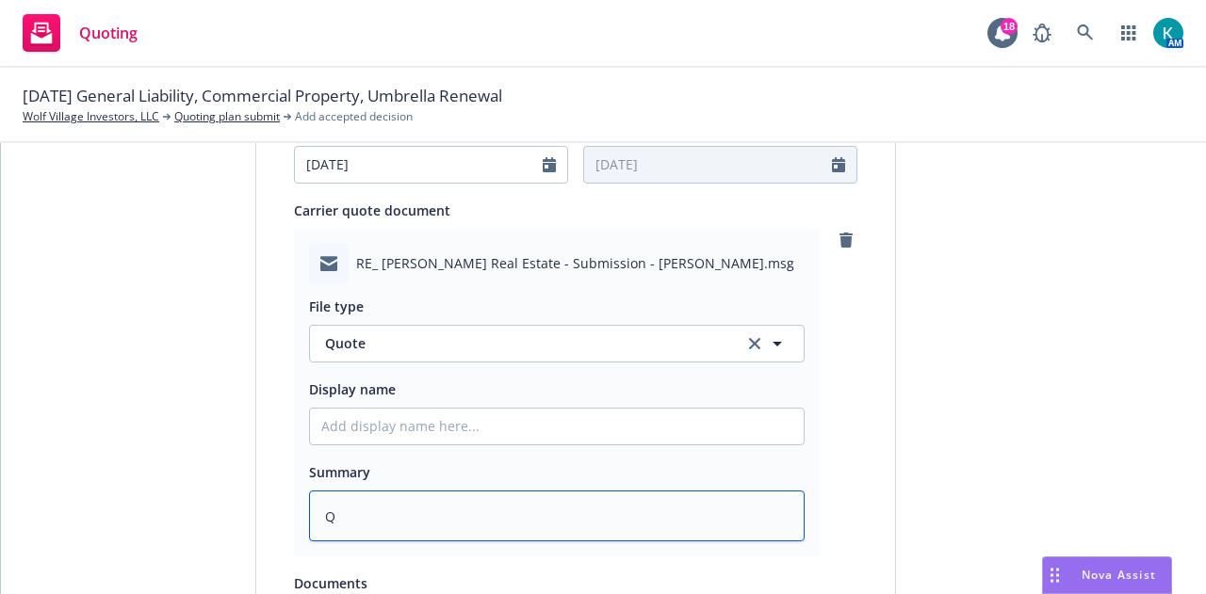
type textarea "Qu"
type textarea "x"
type textarea "Quo"
type textarea "x"
type textarea "Quot"
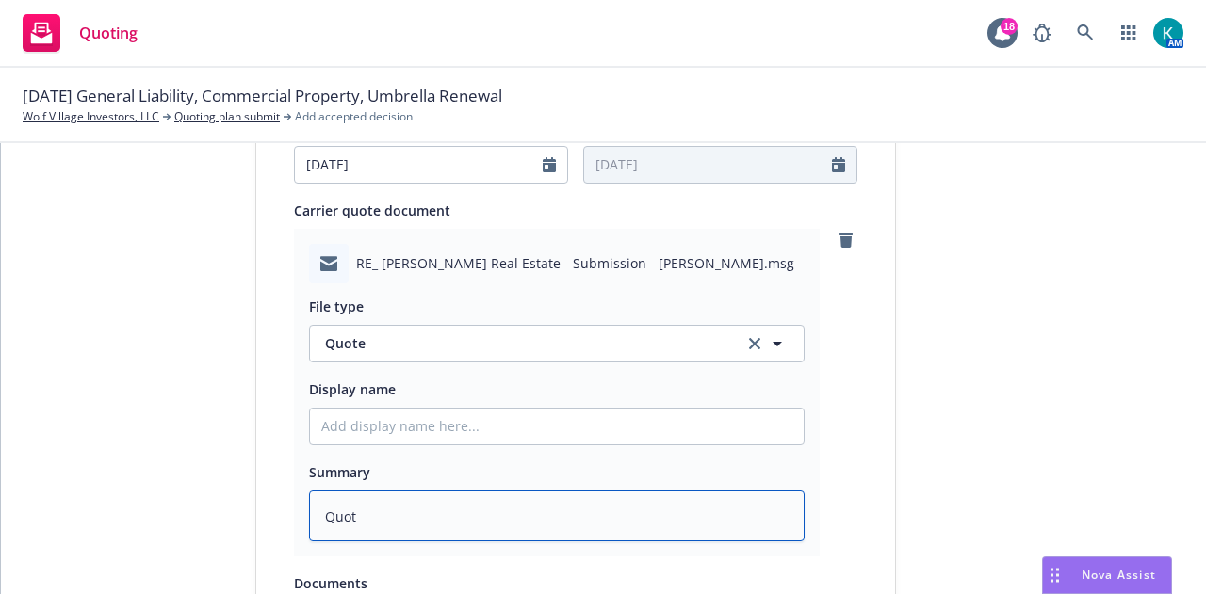
type textarea "x"
type textarea "Quote"
type textarea "x"
type textarea "Quote"
type textarea "x"
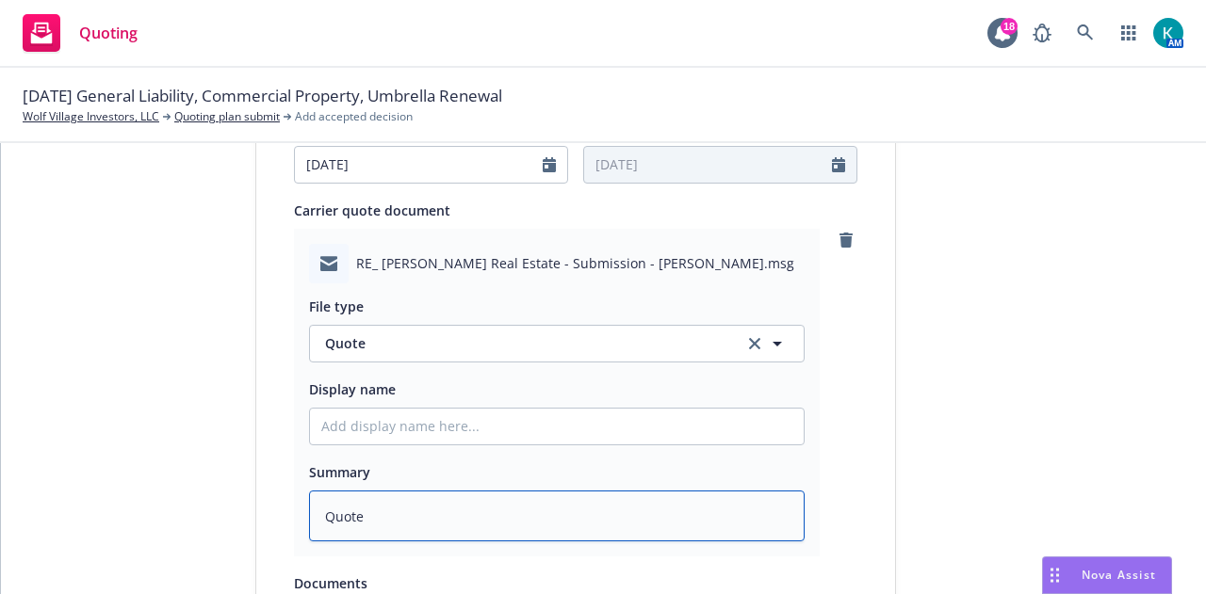
type textarea "Quot"
type textarea "x"
type textarea "Quo"
type textarea "x"
type textarea "Qu"
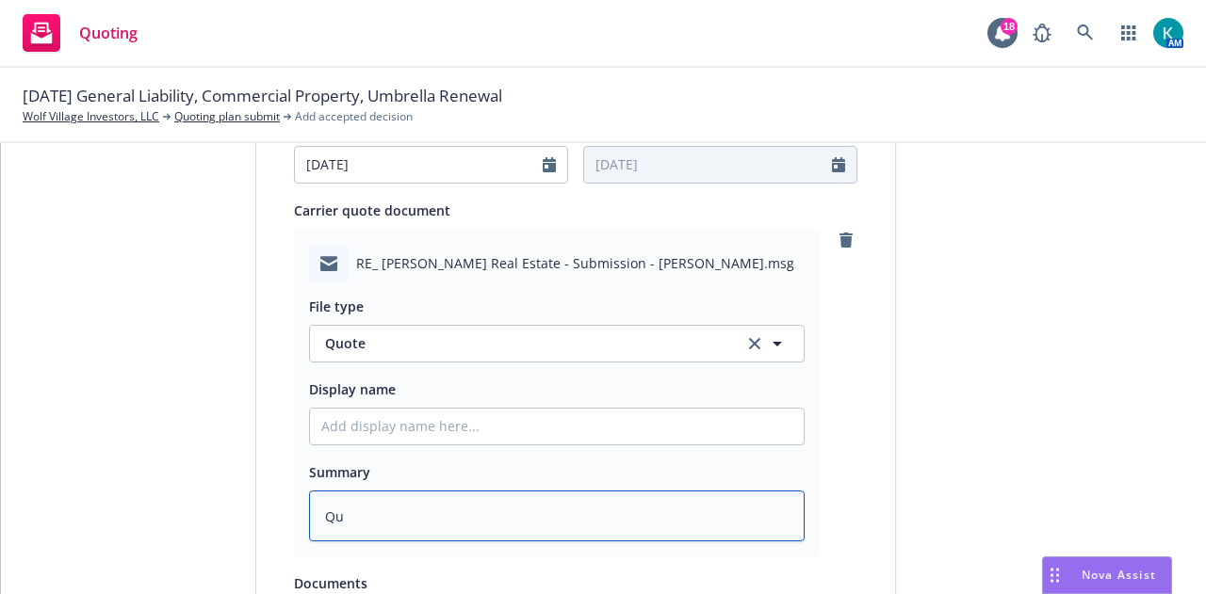
type textarea "x"
type textarea "Q"
type textarea "x"
type textarea "W"
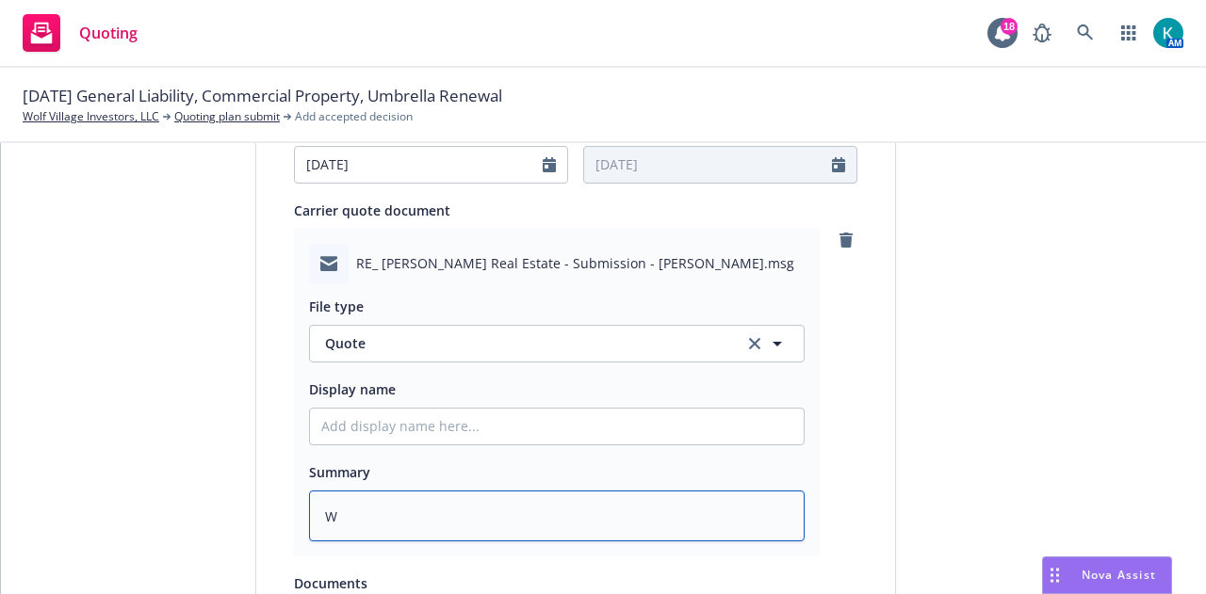
type textarea "x"
type textarea "Wo"
type textarea "x"
type textarea "Wol"
type textarea "x"
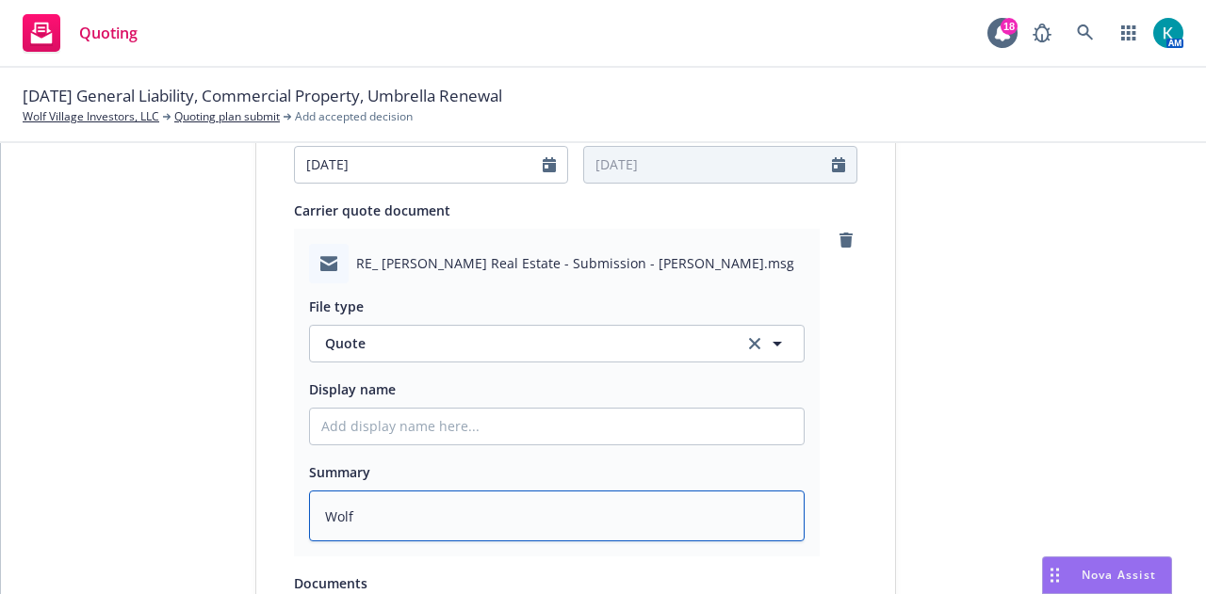
type textarea "Wolf"
type textarea "x"
type textarea "Wolf V"
type textarea "x"
type textarea "Wolf Vi"
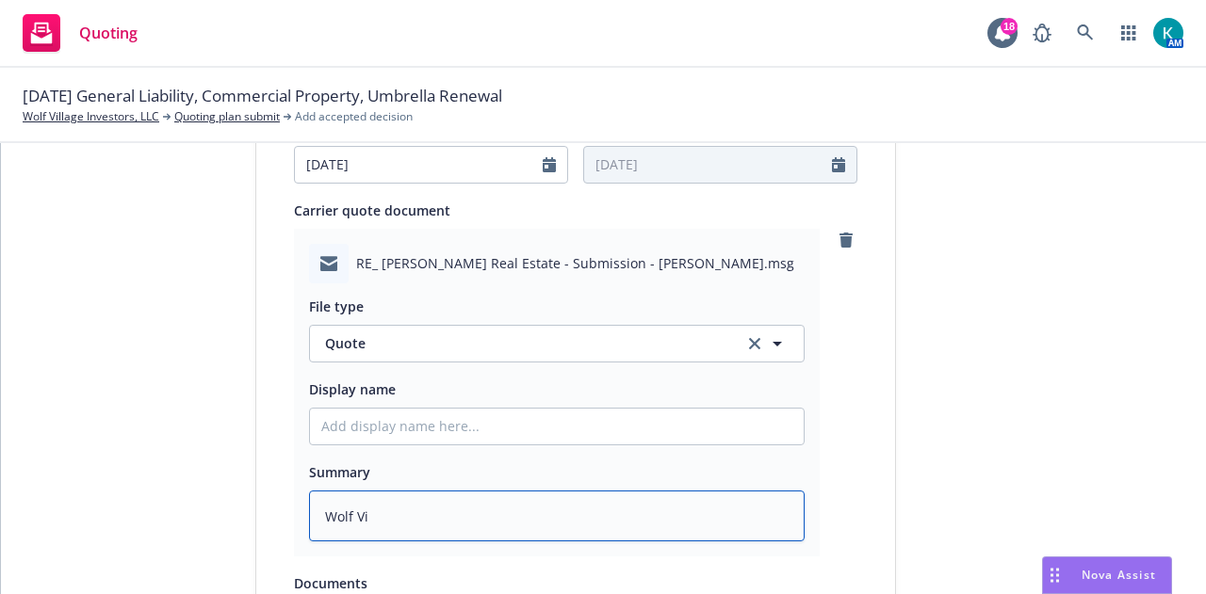
type textarea "x"
type textarea "Wolf Vil"
type textarea "x"
type textarea "Wolf Villa"
type textarea "x"
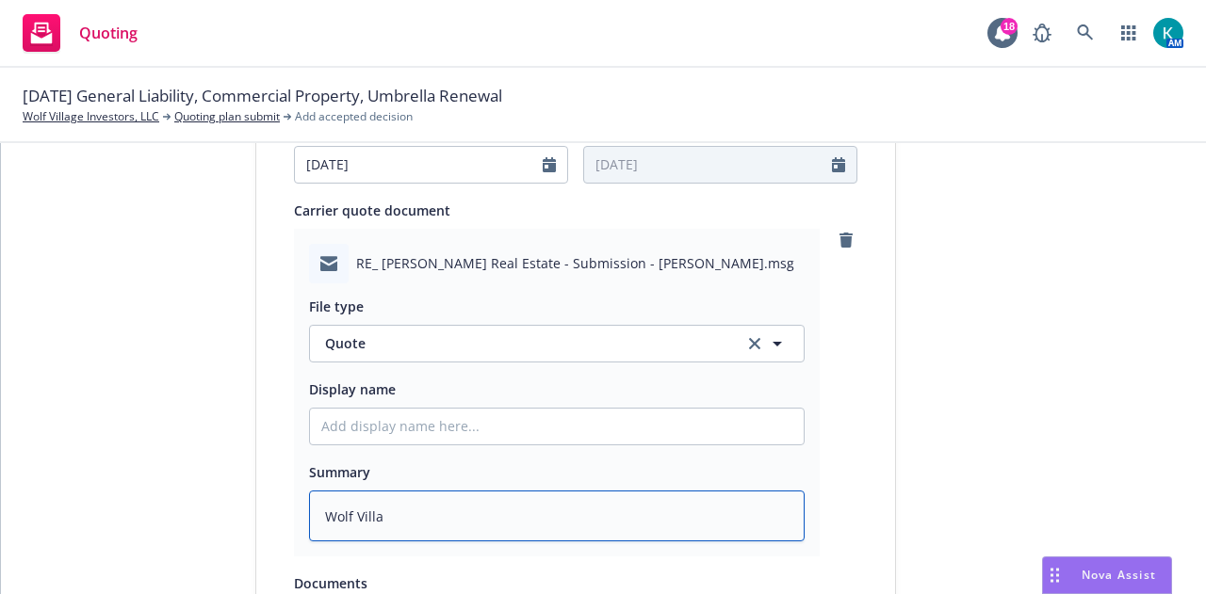
type textarea "Wolf Villag"
type textarea "x"
type textarea "[GEOGRAPHIC_DATA]"
type textarea "x"
type textarea "[GEOGRAPHIC_DATA]"
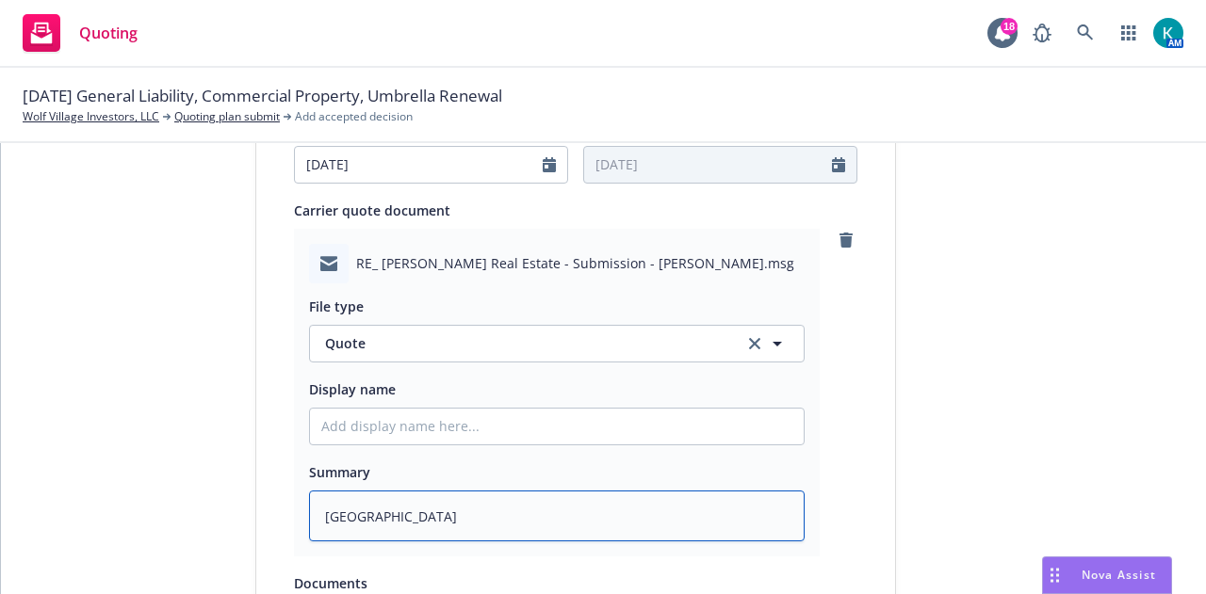
type textarea "x"
type textarea "Wolf Village P"
type textarea "x"
type textarea "Wolf Village Pro"
type textarea "x"
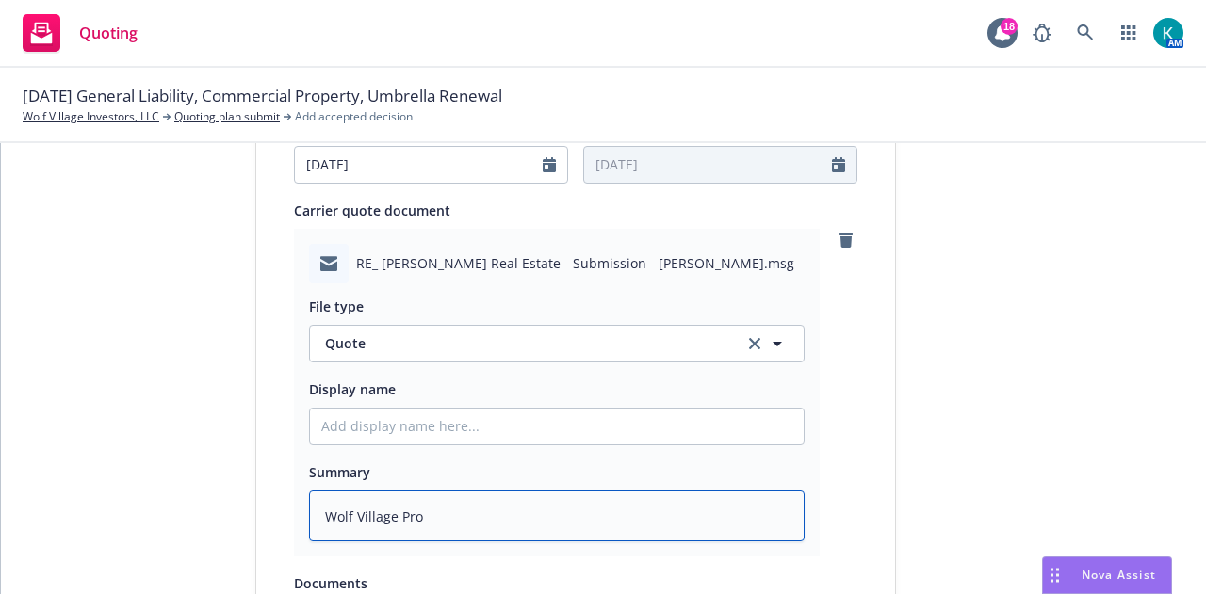
type textarea "Wolf Village Prop"
type textarea "x"
type textarea "Wolf Village Prope"
type textarea "x"
type textarea "Wolf Village Proper"
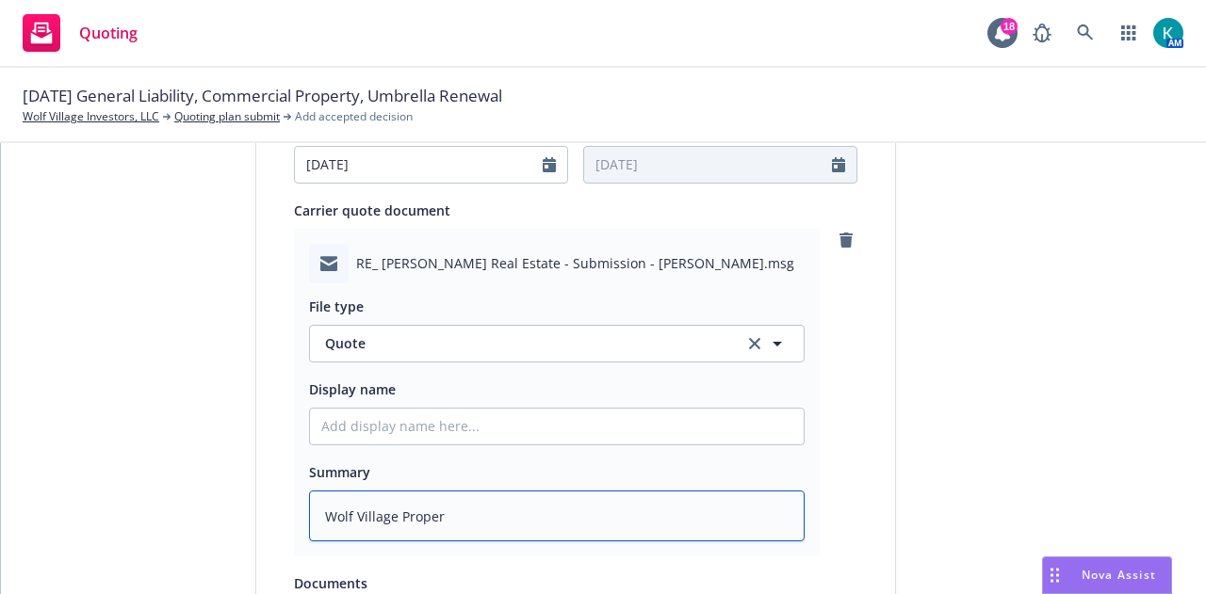
type textarea "x"
type textarea "Wolf Village Propert"
type textarea "x"
type textarea "[GEOGRAPHIC_DATA] Property"
type textarea "x"
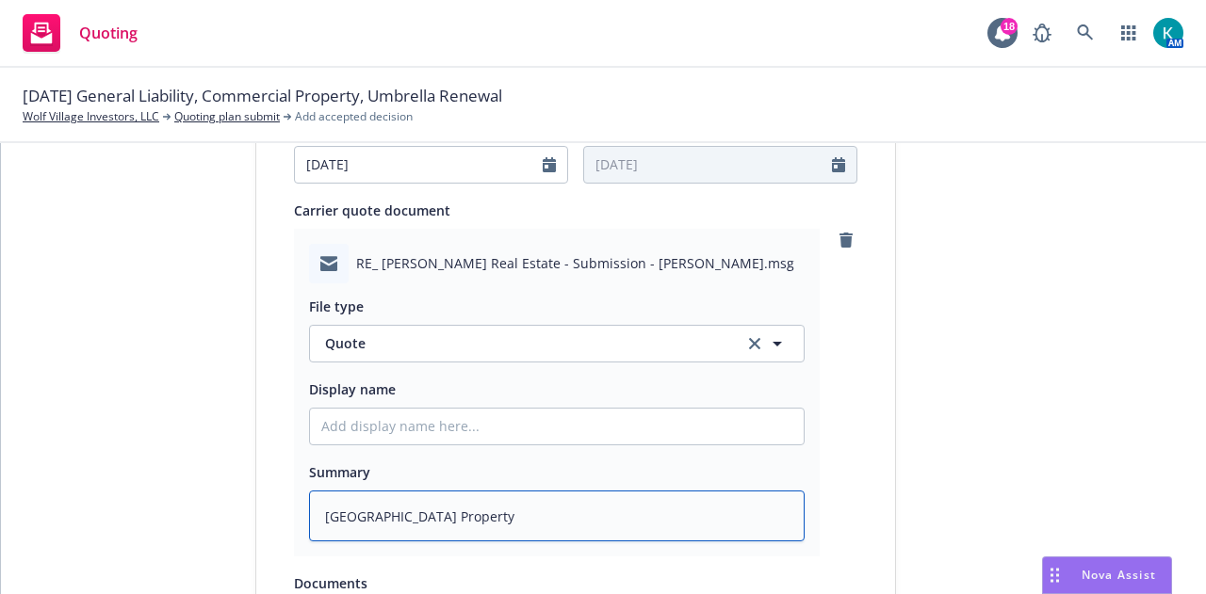
type textarea "[GEOGRAPHIC_DATA] Property"
type textarea "x"
type textarea "Wolf Village Property Qu"
type textarea "x"
type textarea "Wolf Village Property Quo"
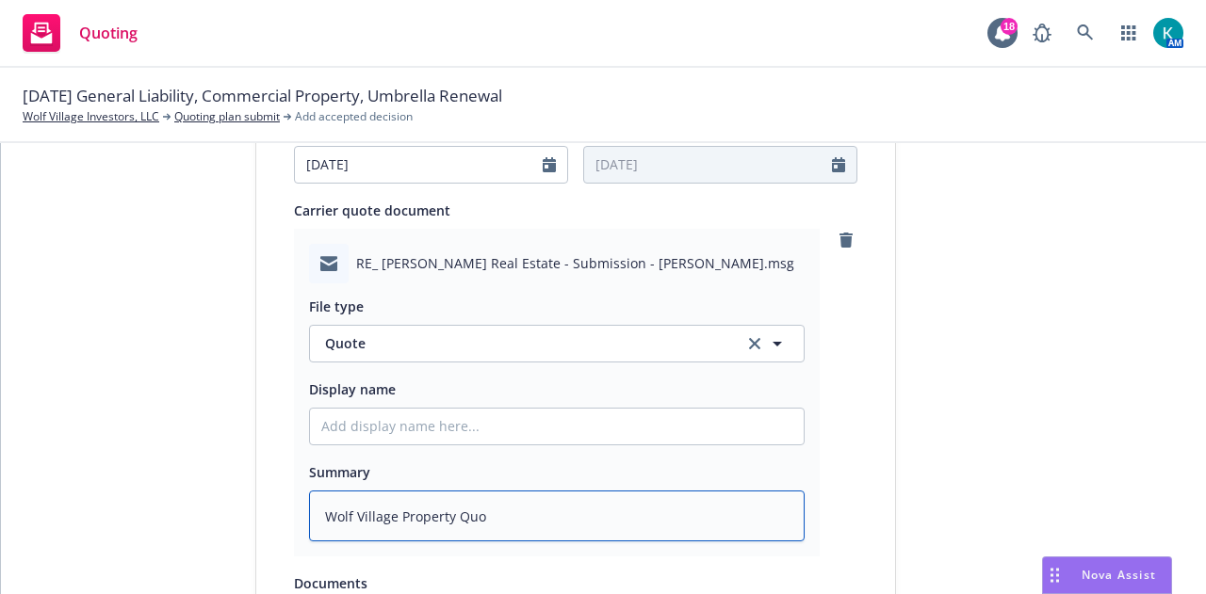
type textarea "x"
type textarea "Wolf Village Property Quot"
type textarea "x"
type textarea "Wolf Village Property Quote"
click at [392, 498] on textarea "Wolf Village Property Quote" at bounding box center [557, 516] width 496 height 51
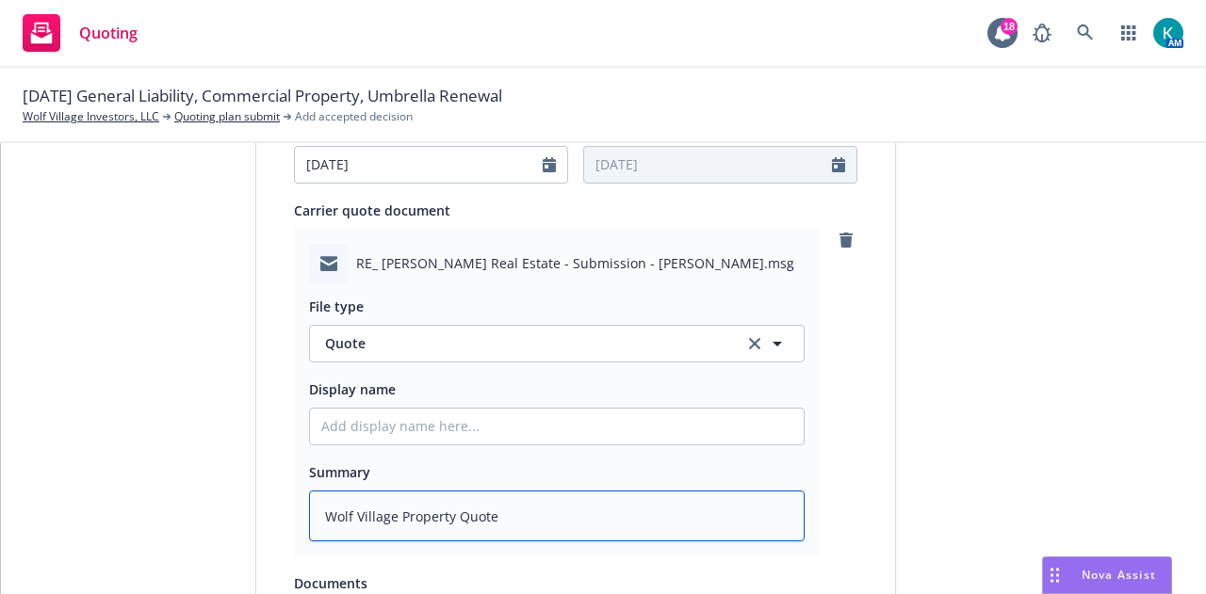
type textarea "x"
type textarea "Wolf Village OProperty Quote"
type textarea "x"
type textarea "Wolf Village OnProperty Quote"
type textarea "x"
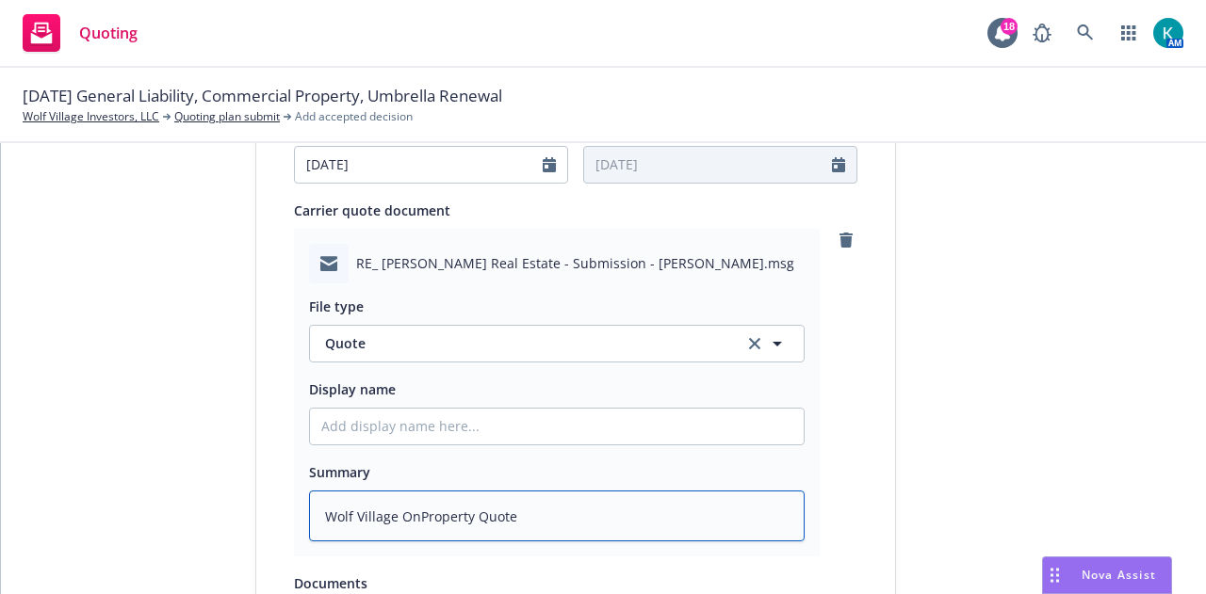
type textarea "Wolf Village OnlProperty Quote"
type textarea "x"
type textarea "Wolf Village OnlyProperty Quote"
type textarea "x"
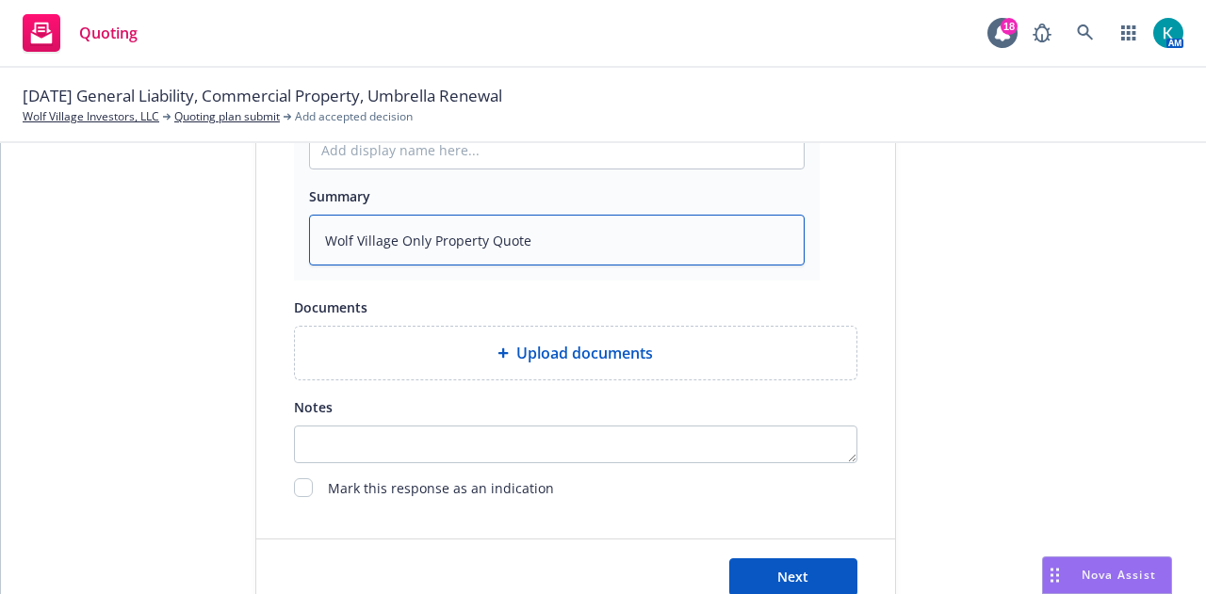
scroll to position [1237, 0]
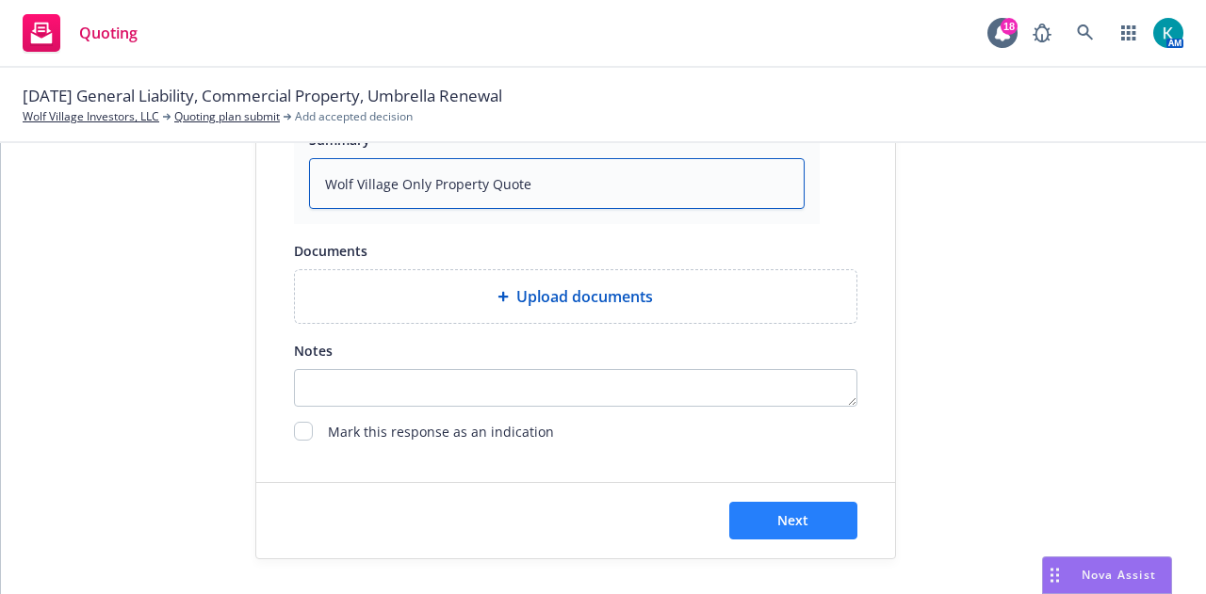
type textarea "Wolf Village Only Property Quote"
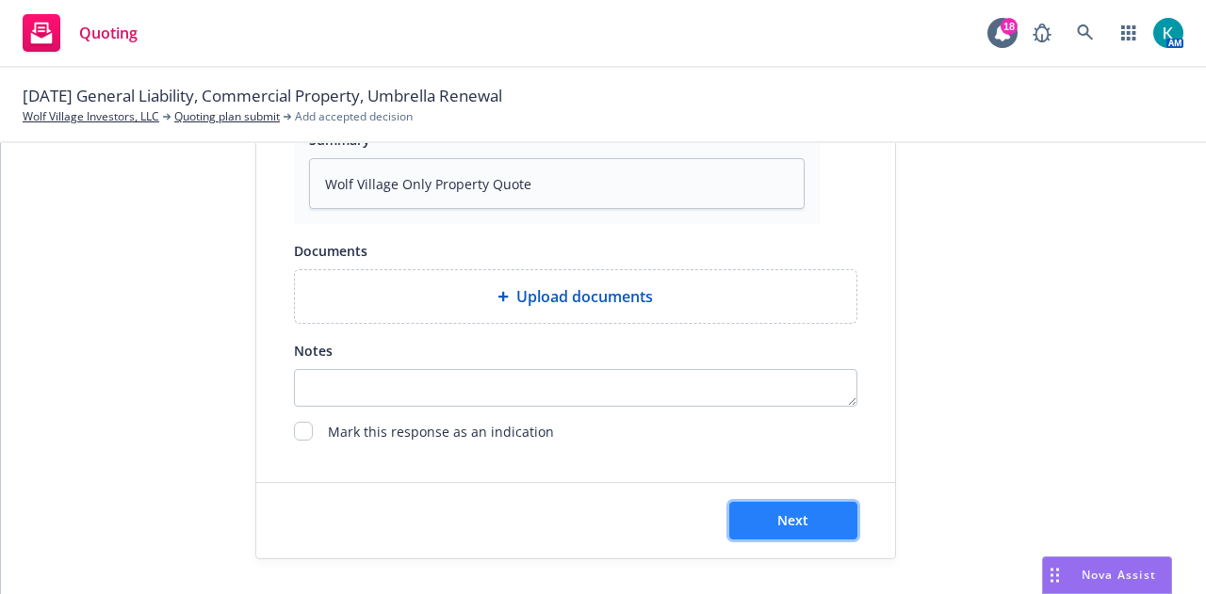
click at [814, 517] on button "Next" at bounding box center [793, 521] width 128 height 38
type textarea "x"
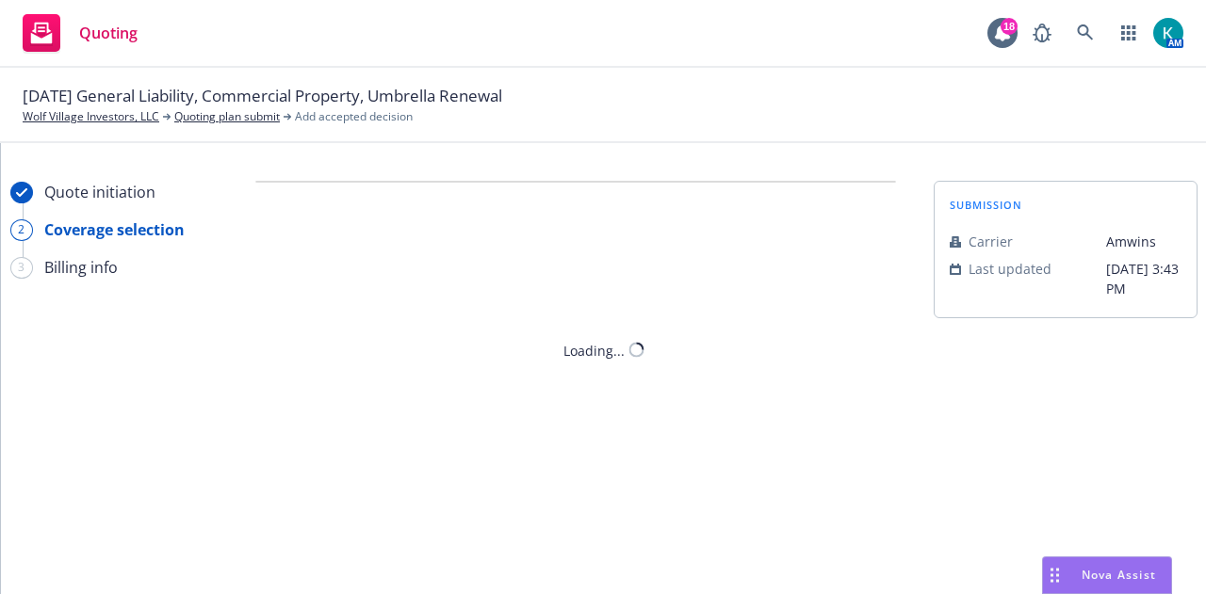
scroll to position [0, 0]
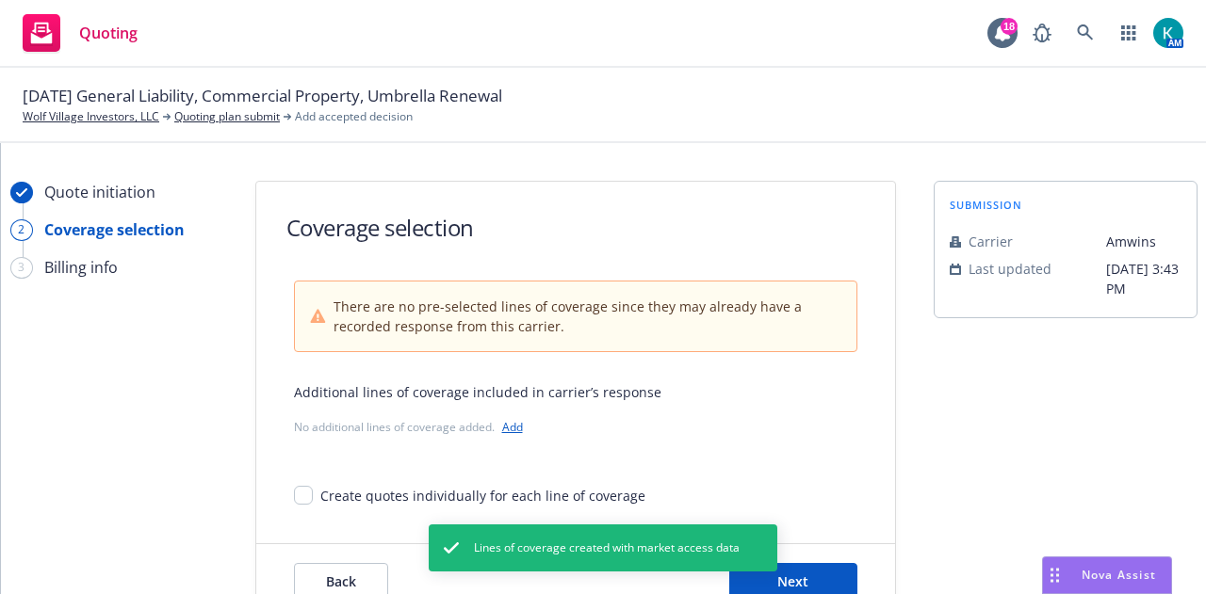
click at [493, 424] on div "No additional lines of coverage added. Add" at bounding box center [575, 427] width 563 height 20
click at [505, 427] on link "Add" at bounding box center [512, 427] width 21 height 16
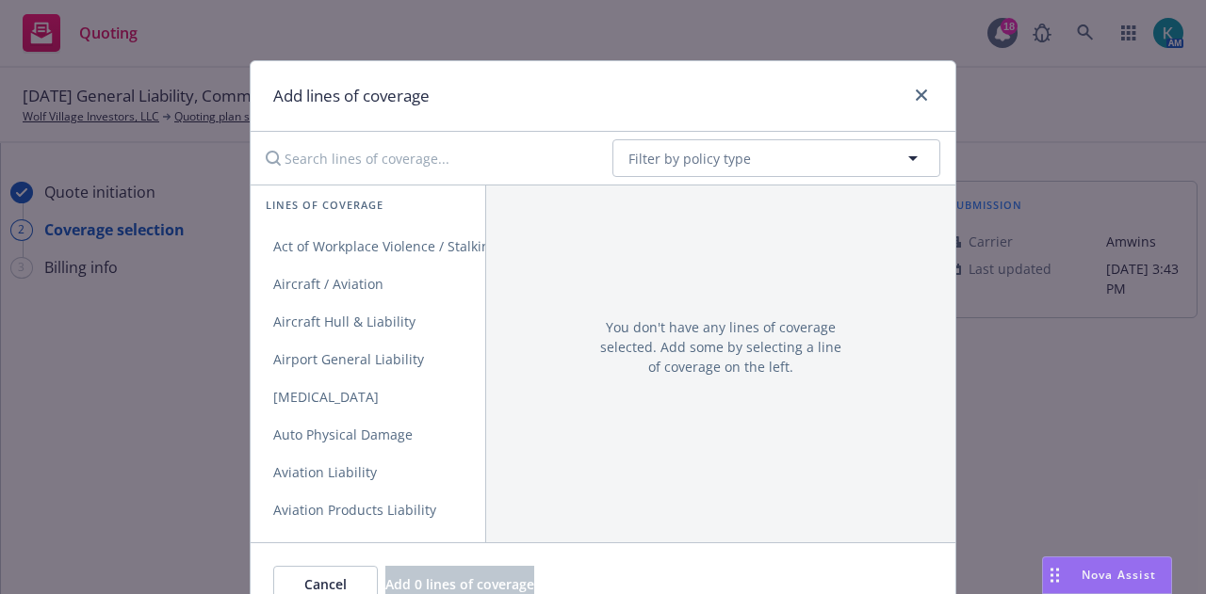
click at [420, 158] on input "Search lines of coverage..." at bounding box center [425, 158] width 343 height 38
type input "o"
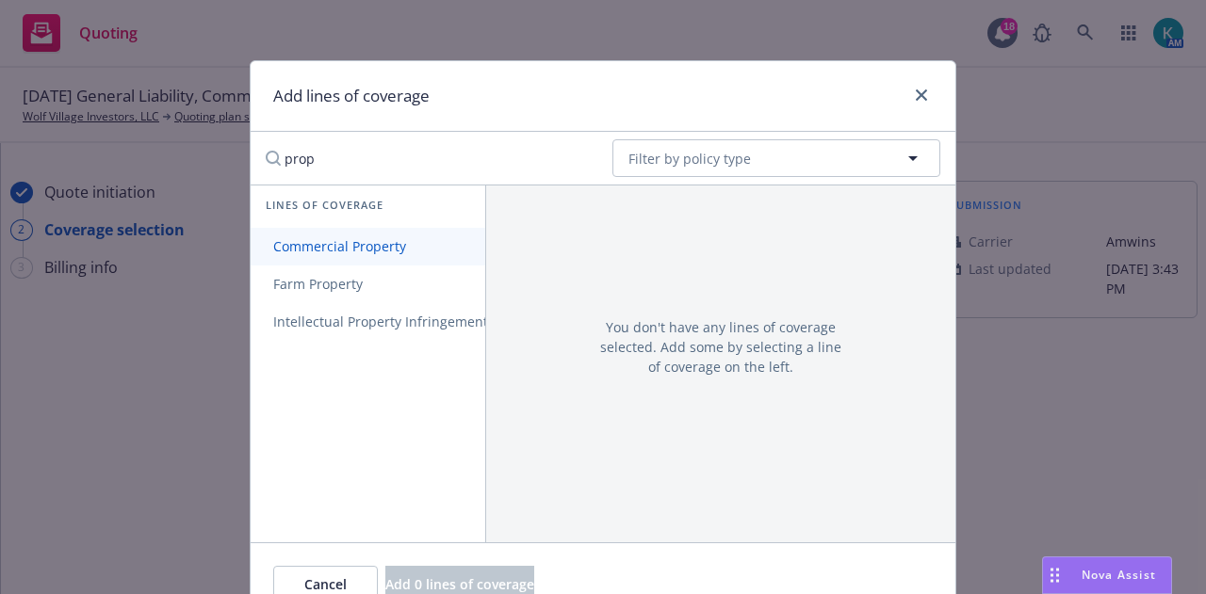
type input "prop"
click at [413, 240] on span "Commercial Property" at bounding box center [340, 246] width 178 height 18
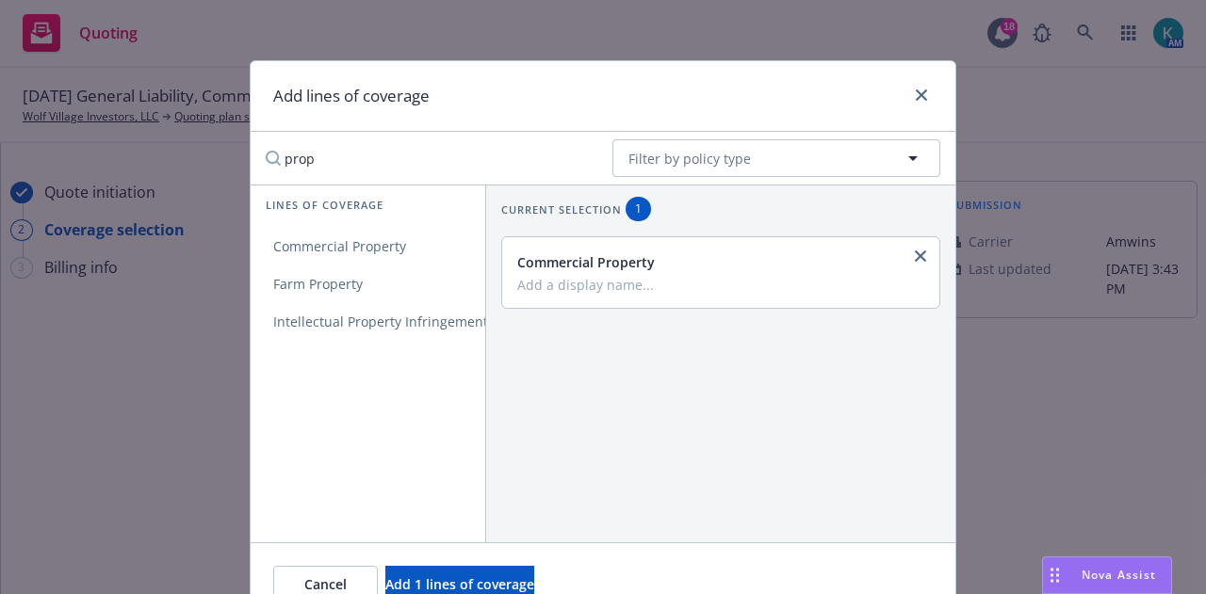
scroll to position [92, 0]
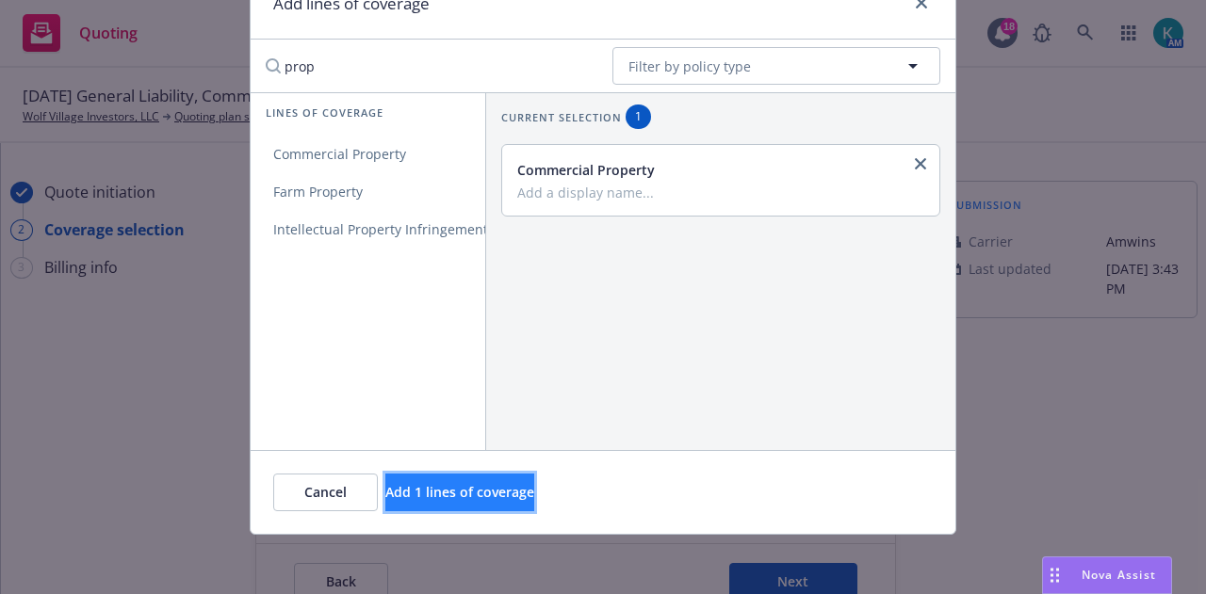
click at [511, 491] on span "Add 1 lines of coverage" at bounding box center [459, 492] width 149 height 18
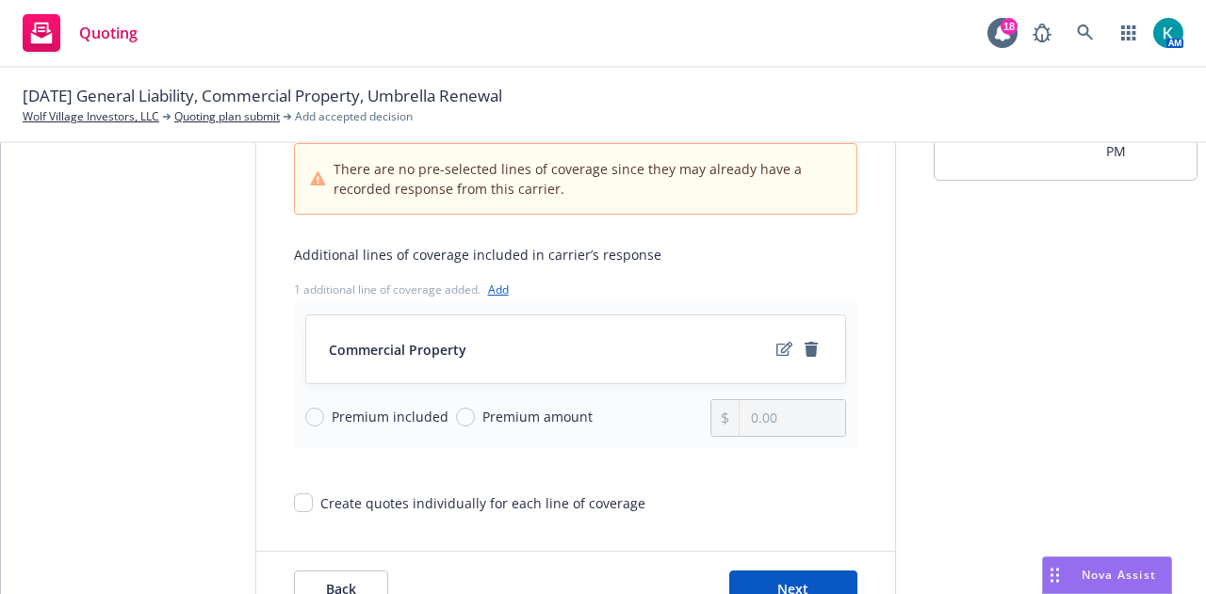
scroll to position [139, 0]
click at [475, 406] on span "Premium amount" at bounding box center [534, 415] width 118 height 20
click at [465, 406] on input "Premium amount" at bounding box center [465, 415] width 19 height 19
radio input "true"
drag, startPoint x: 795, startPoint y: 412, endPoint x: 654, endPoint y: 419, distance: 141.5
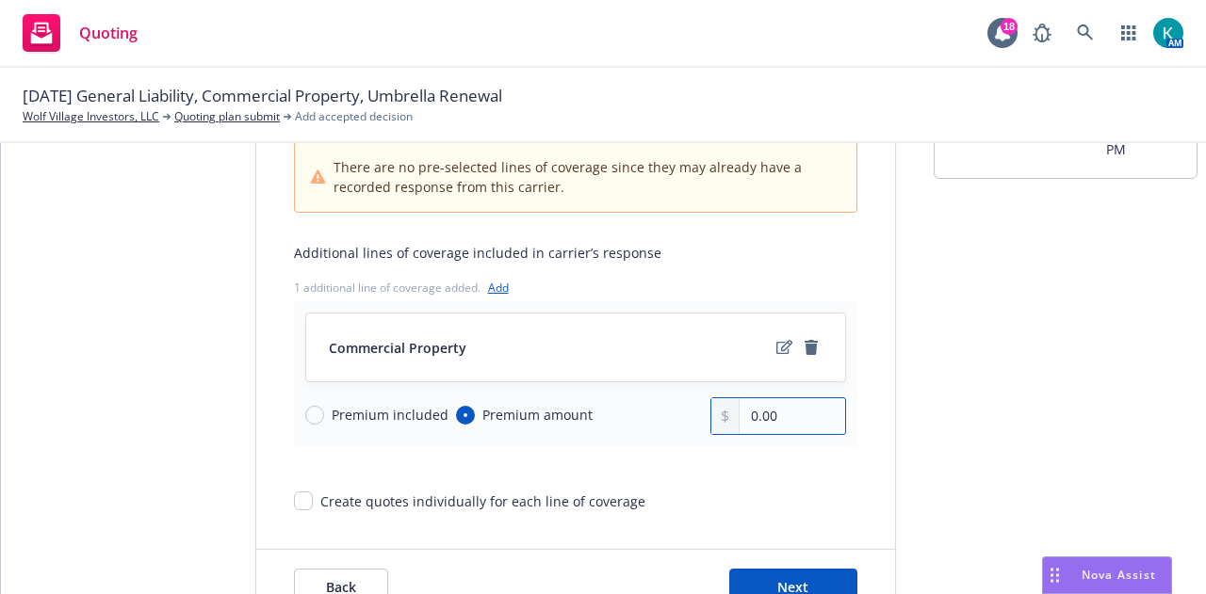
click at [654, 419] on div "Premium included Premium amount 0.00" at bounding box center [575, 417] width 541 height 38
type input "58,945.00"
click at [792, 574] on button "Next" at bounding box center [793, 588] width 128 height 38
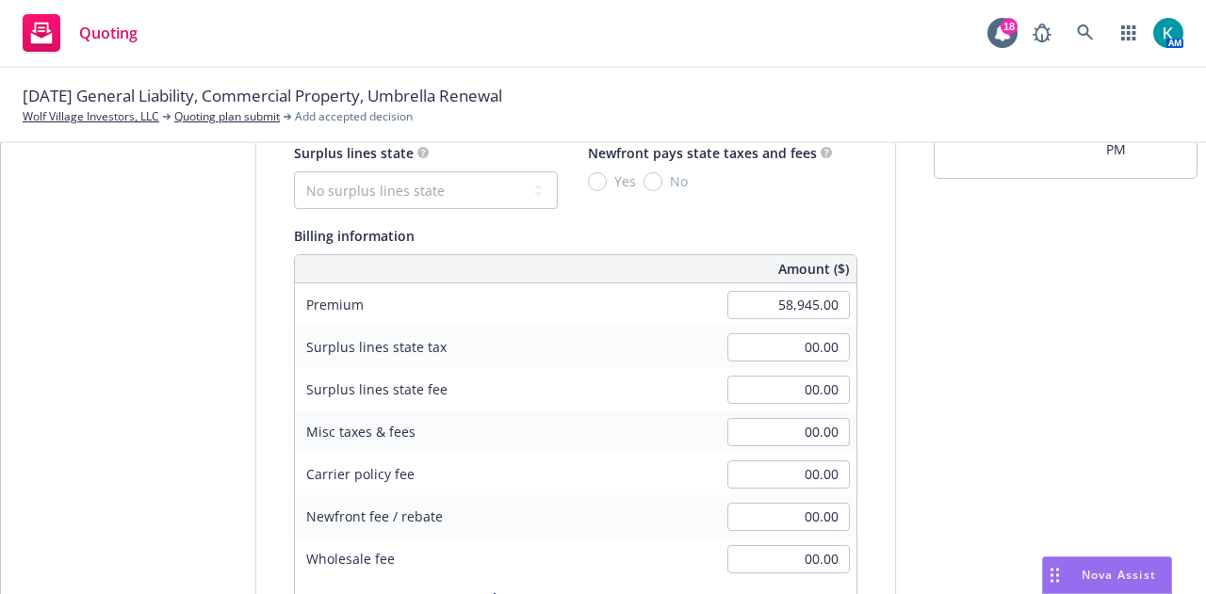
scroll to position [0, 0]
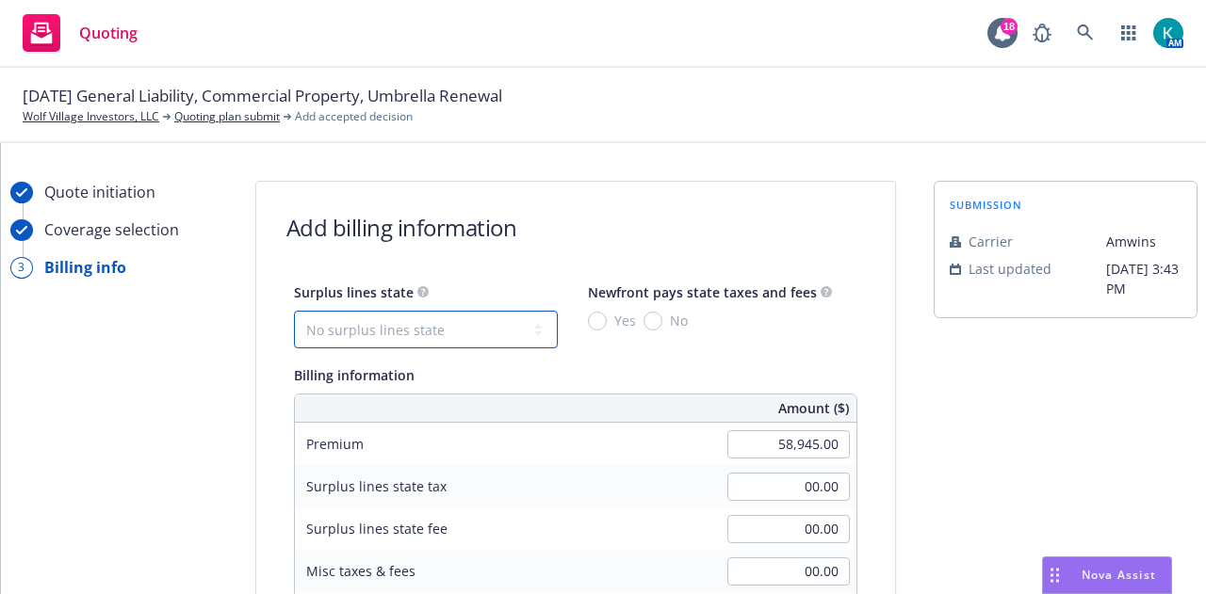
click at [491, 323] on select "No surplus lines state [US_STATE] [US_STATE] [US_STATE] [US_STATE] [US_STATE] […" at bounding box center [426, 330] width 264 height 38
select select "CO"
click at [294, 311] on select "No surplus lines state [US_STATE] [US_STATE] [US_STATE] [US_STATE] [US_STATE] […" at bounding box center [426, 330] width 264 height 38
type input "1,768.35"
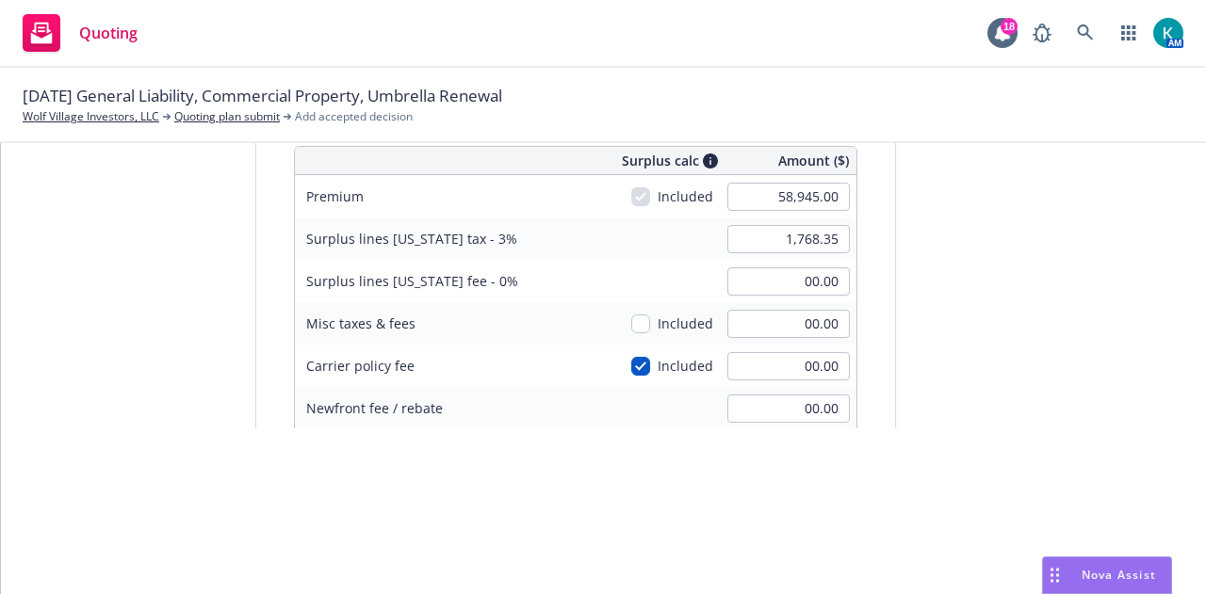
scroll to position [90, 0]
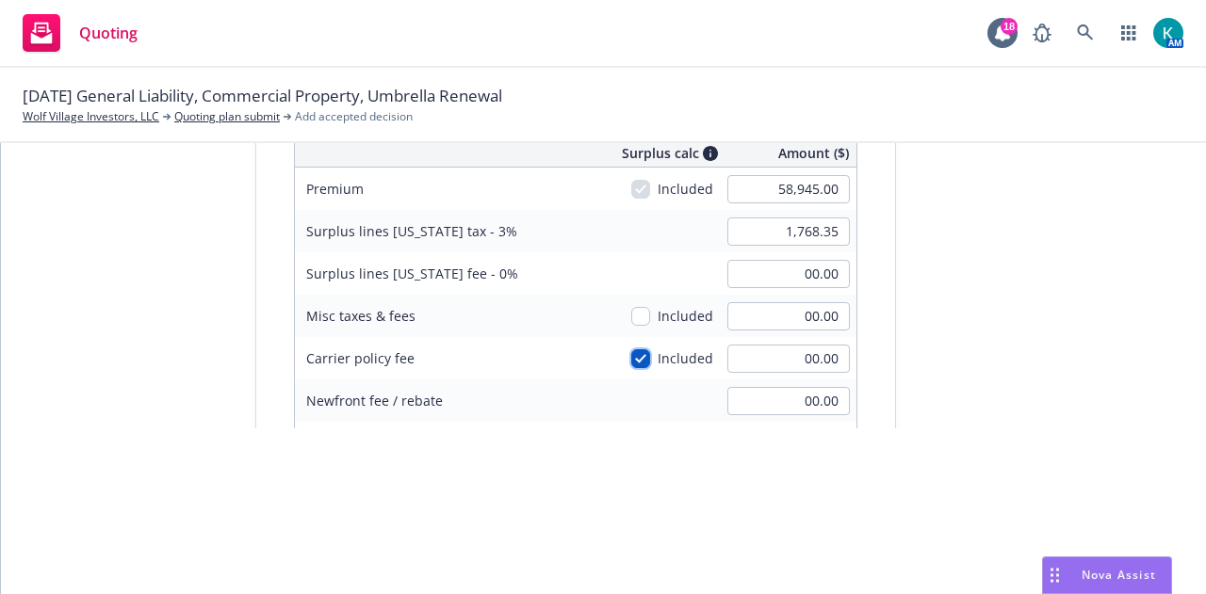
click at [631, 358] on input "checkbox" at bounding box center [640, 359] width 19 height 19
checkbox input "false"
click at [809, 230] on input "2,064.00" at bounding box center [788, 232] width 122 height 28
type input "2,045.00"
click at [773, 366] on input "00.00" at bounding box center [788, 359] width 122 height 28
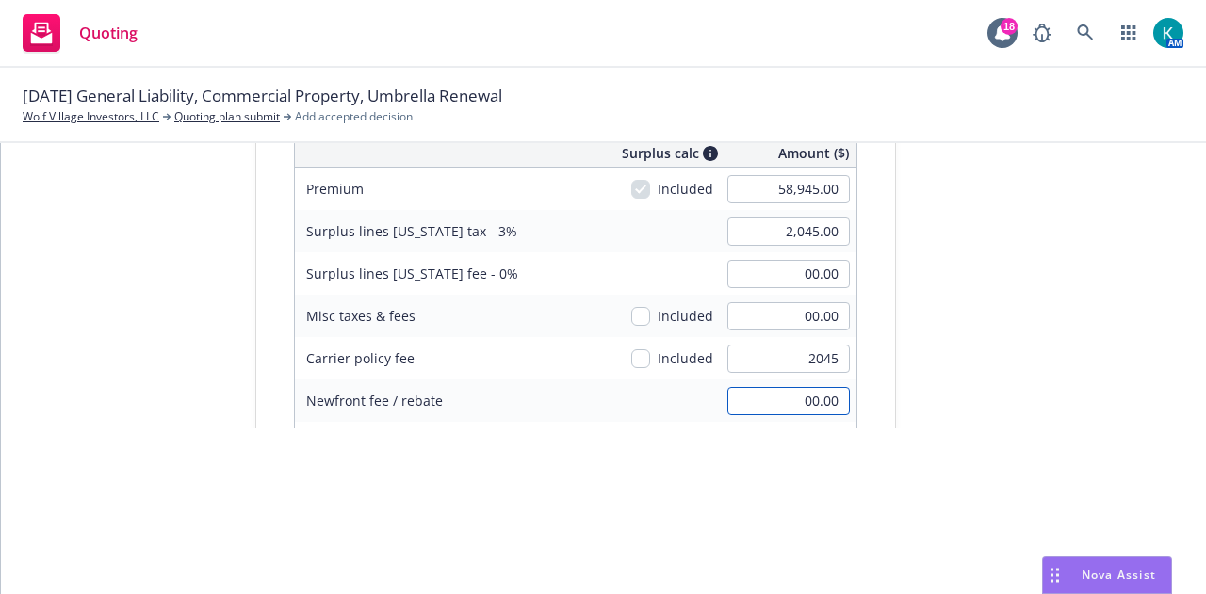
type input "2,045.00"
click at [777, 223] on input "2,045.00" at bounding box center [788, 232] width 122 height 28
type input "2,064.24"
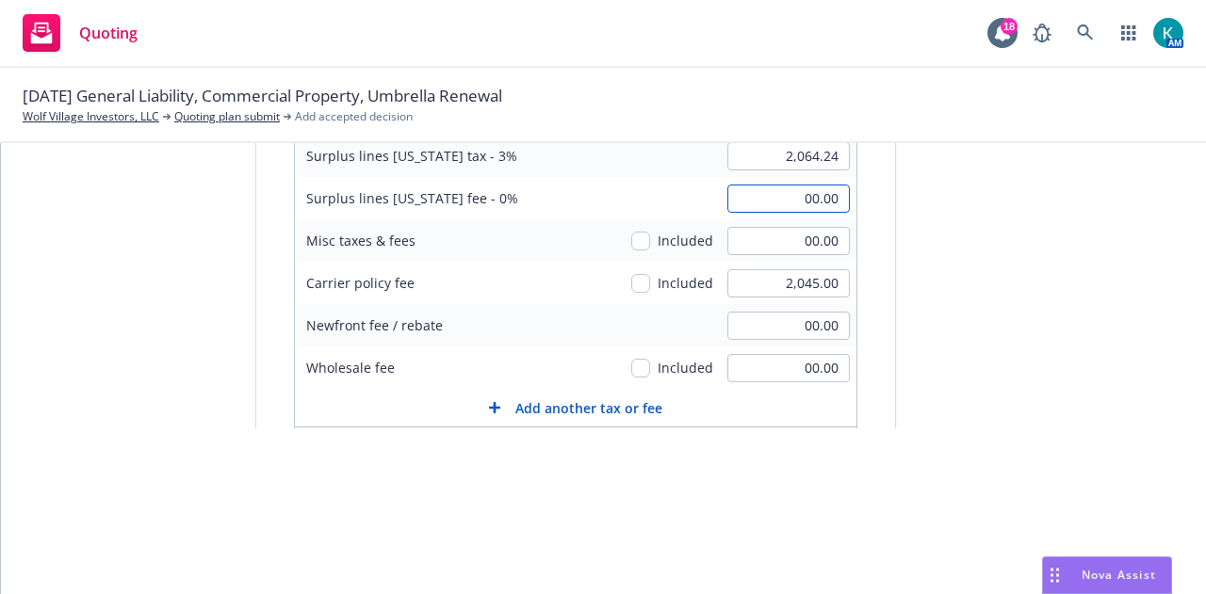
scroll to position [203, 0]
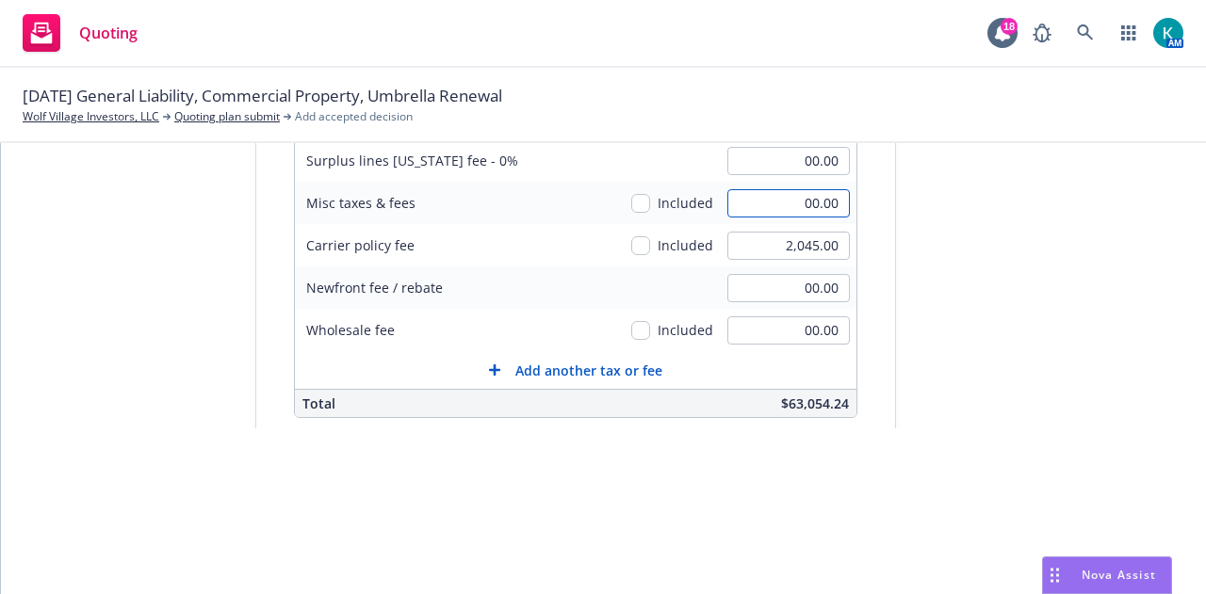
click at [767, 205] on input "00.00" at bounding box center [788, 203] width 122 height 28
click at [822, 199] on input "4,025.00" at bounding box center [788, 203] width 122 height 28
type input "4,025.33"
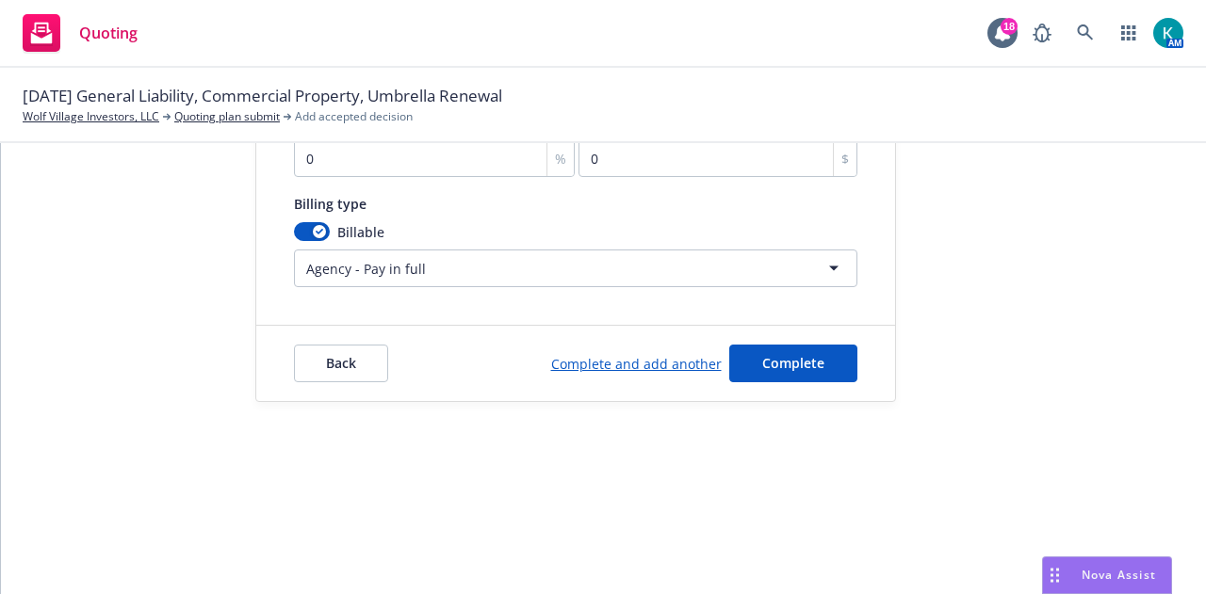
scroll to position [550, 0]
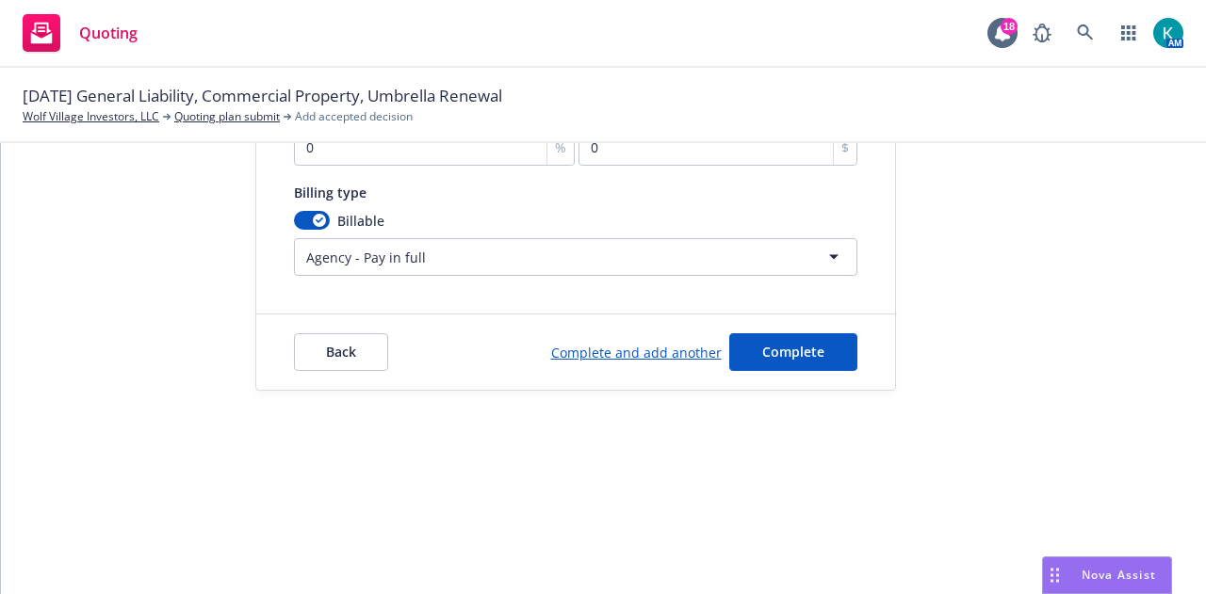
click at [779, 357] on div "Back Complete and add another Complete" at bounding box center [575, 352] width 639 height 75
click at [783, 343] on span "Complete" at bounding box center [793, 352] width 62 height 18
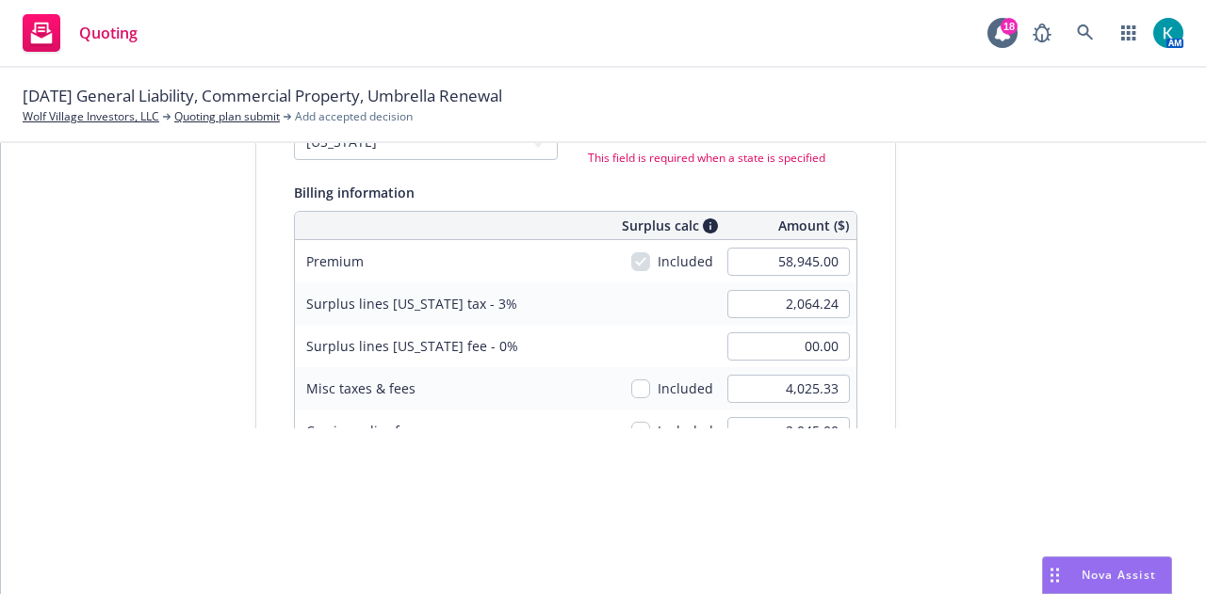
scroll to position [0, 0]
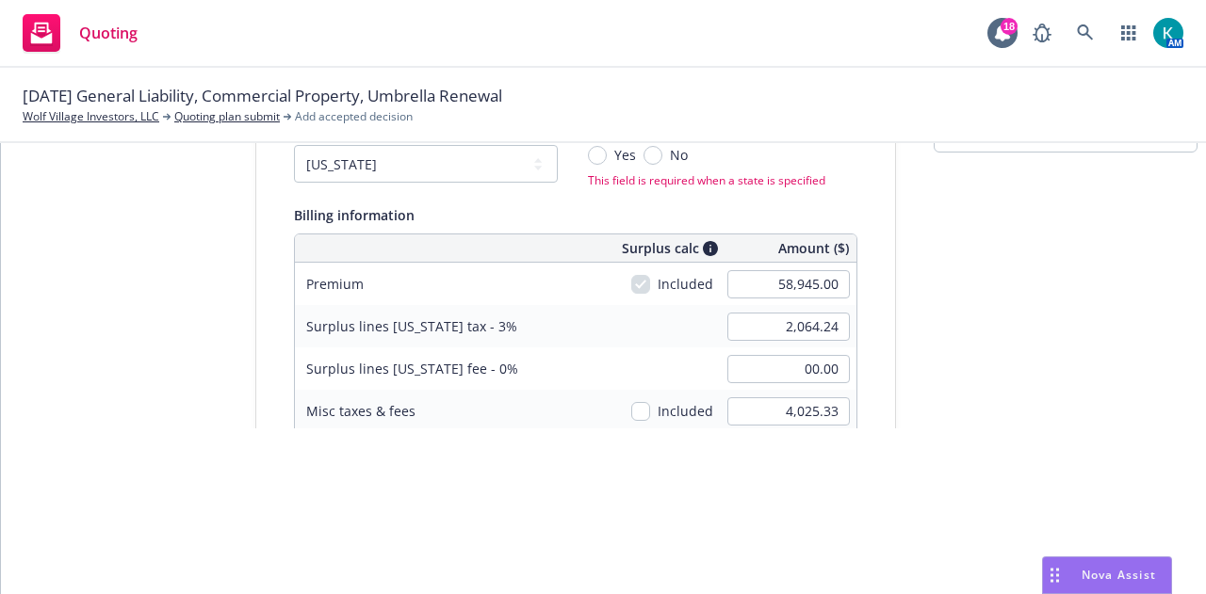
click at [1176, 61] on div "Quoting 18 AM" at bounding box center [603, 34] width 1206 height 68
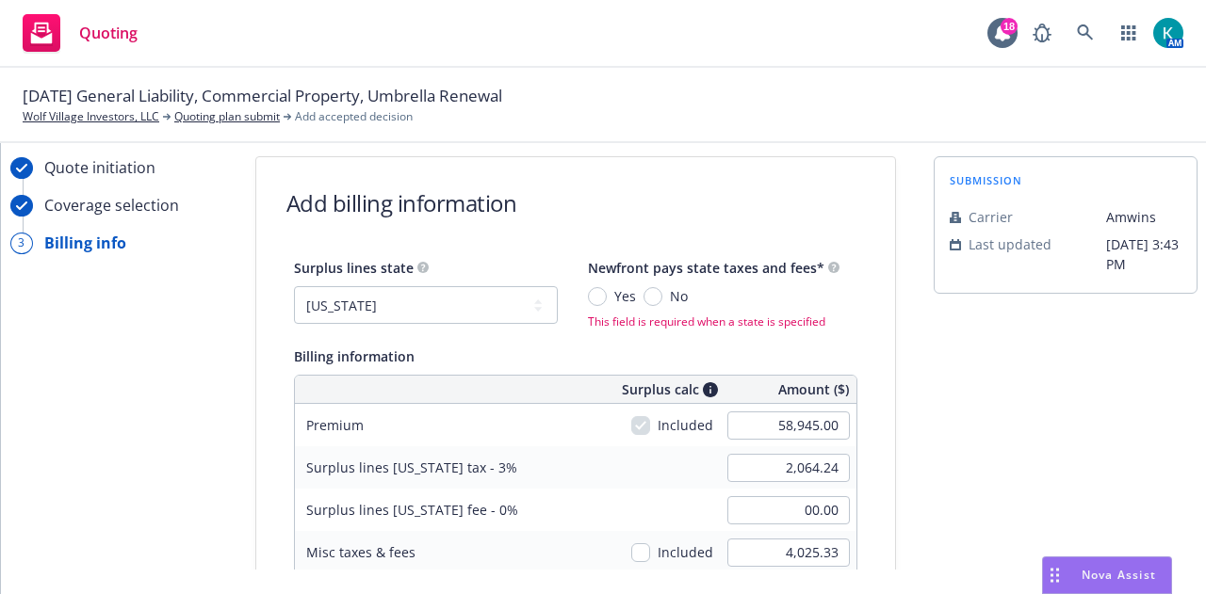
scroll to position [13, 0]
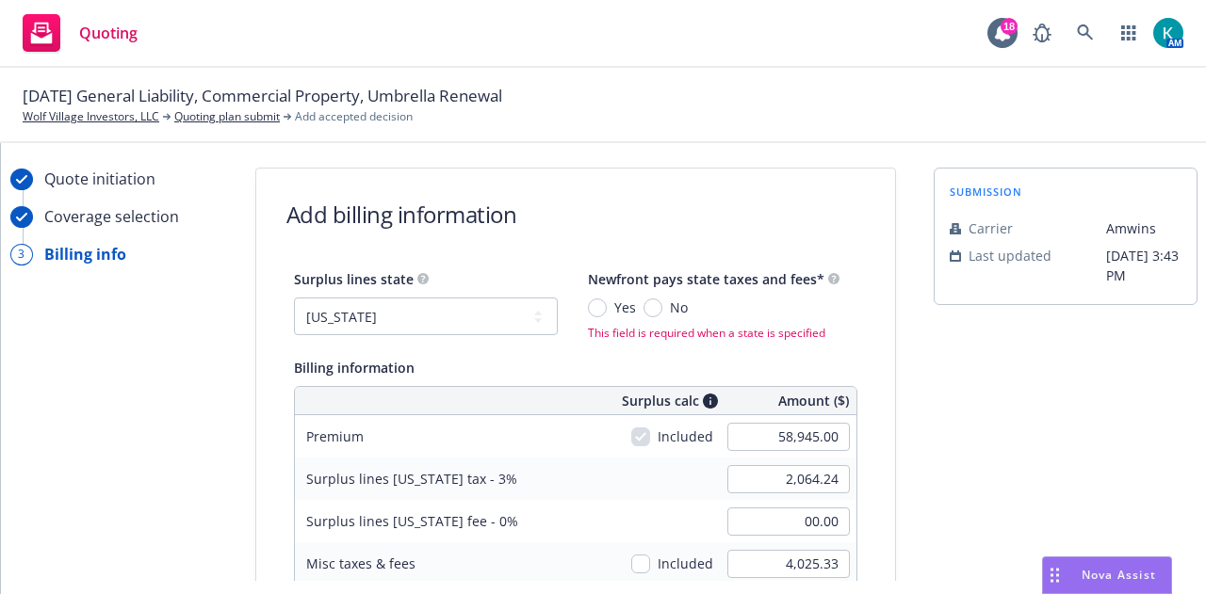
click at [662, 302] on span "No" at bounding box center [674, 308] width 25 height 20
click at [650, 302] on input "No" at bounding box center [652, 308] width 19 height 19
radio input "true"
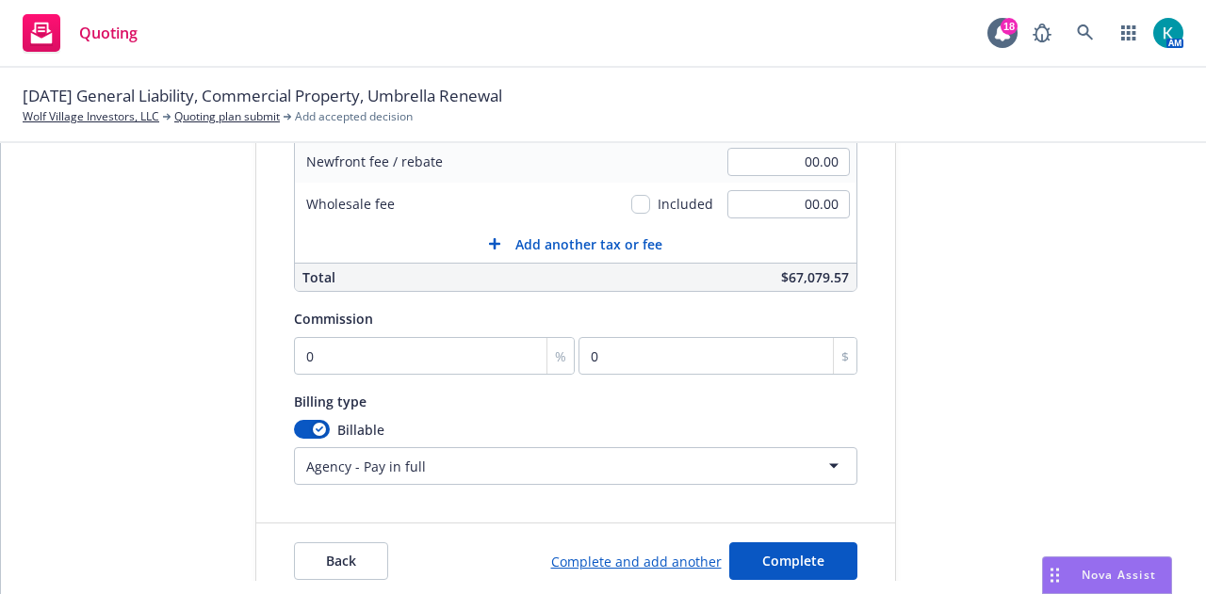
scroll to position [550, 0]
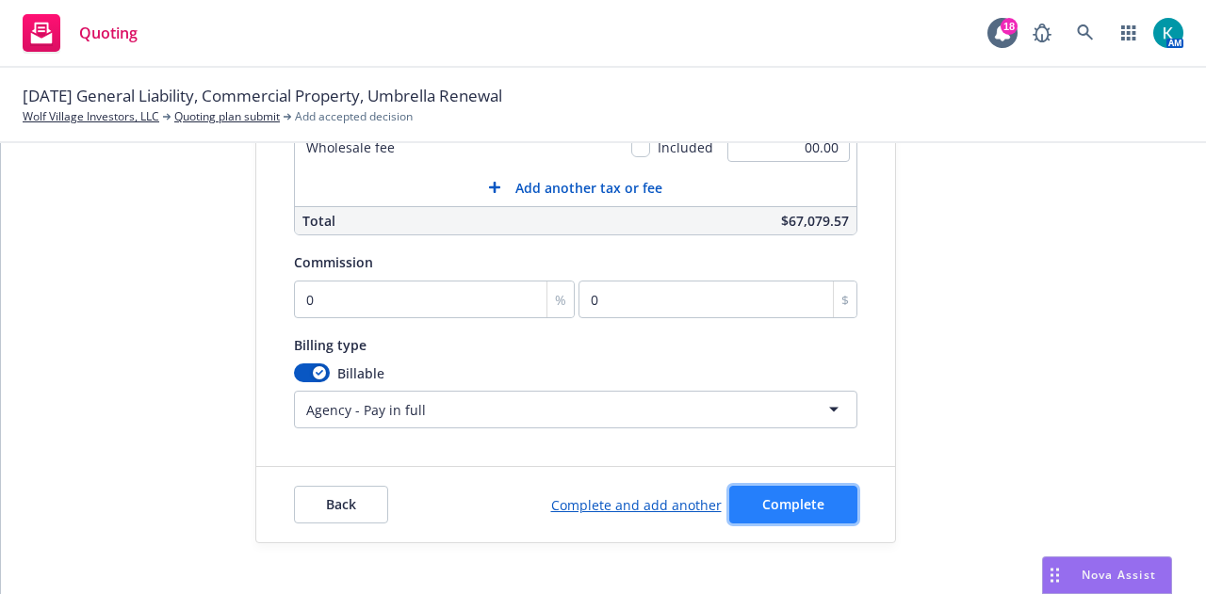
click at [812, 486] on button "Complete" at bounding box center [793, 505] width 128 height 38
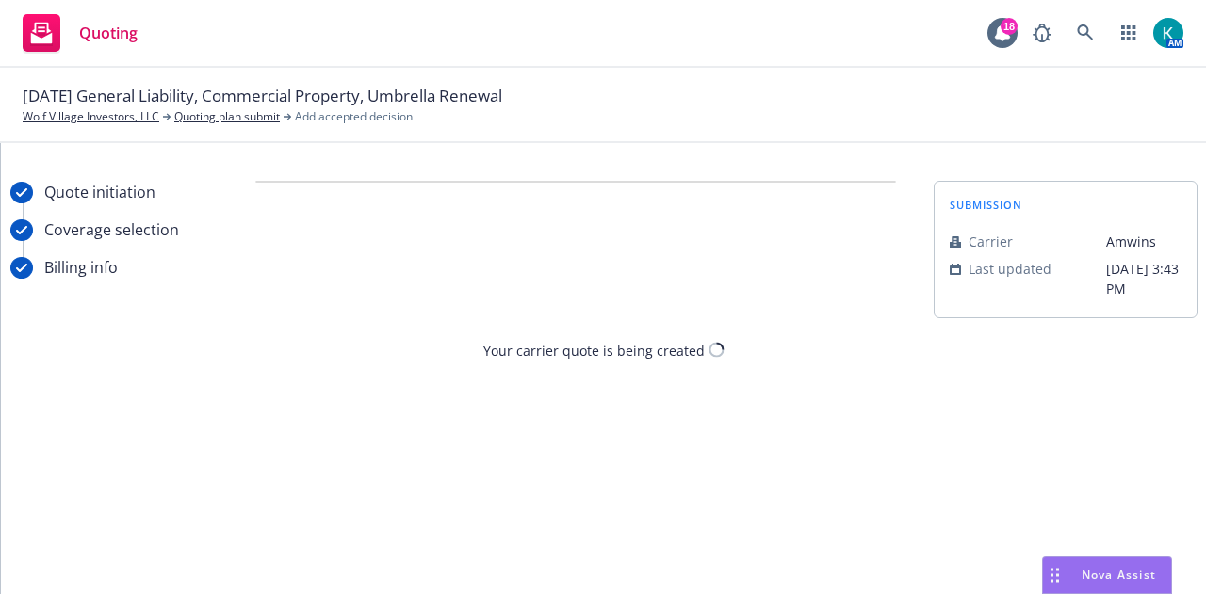
scroll to position [0, 0]
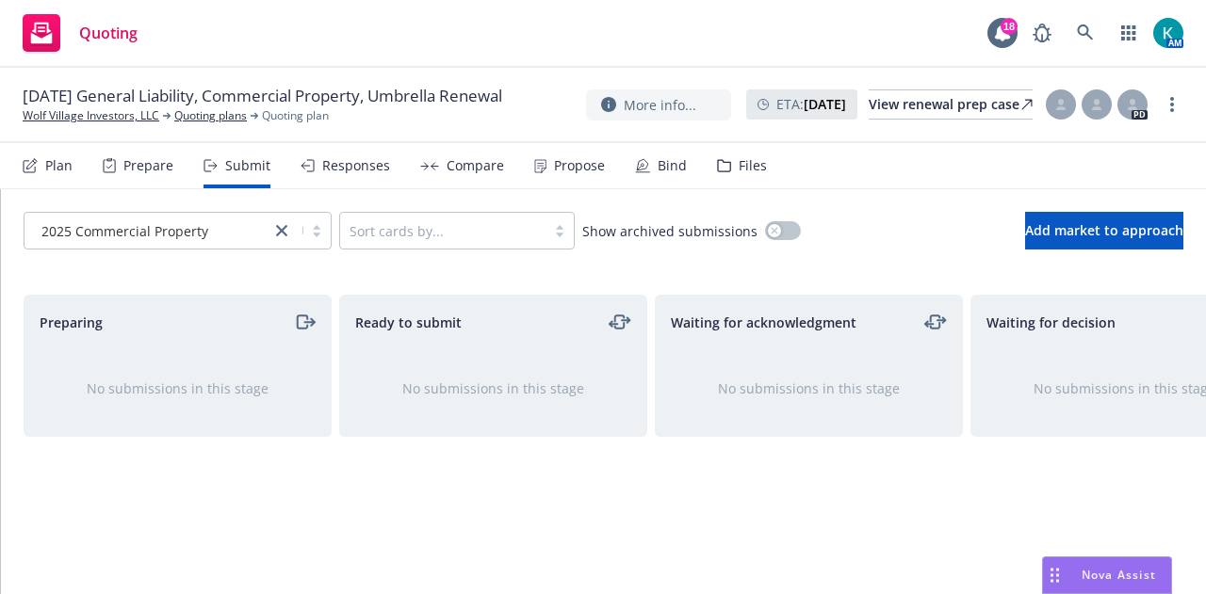
click at [560, 187] on div "Propose" at bounding box center [569, 165] width 71 height 45
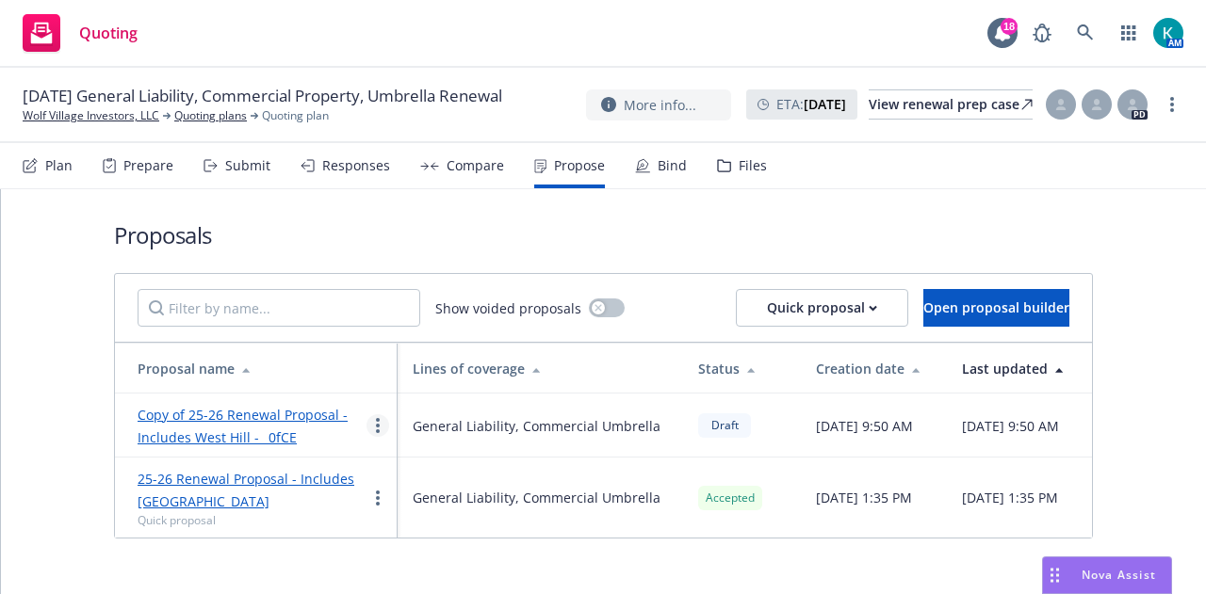
click at [371, 430] on link "more" at bounding box center [377, 426] width 23 height 23
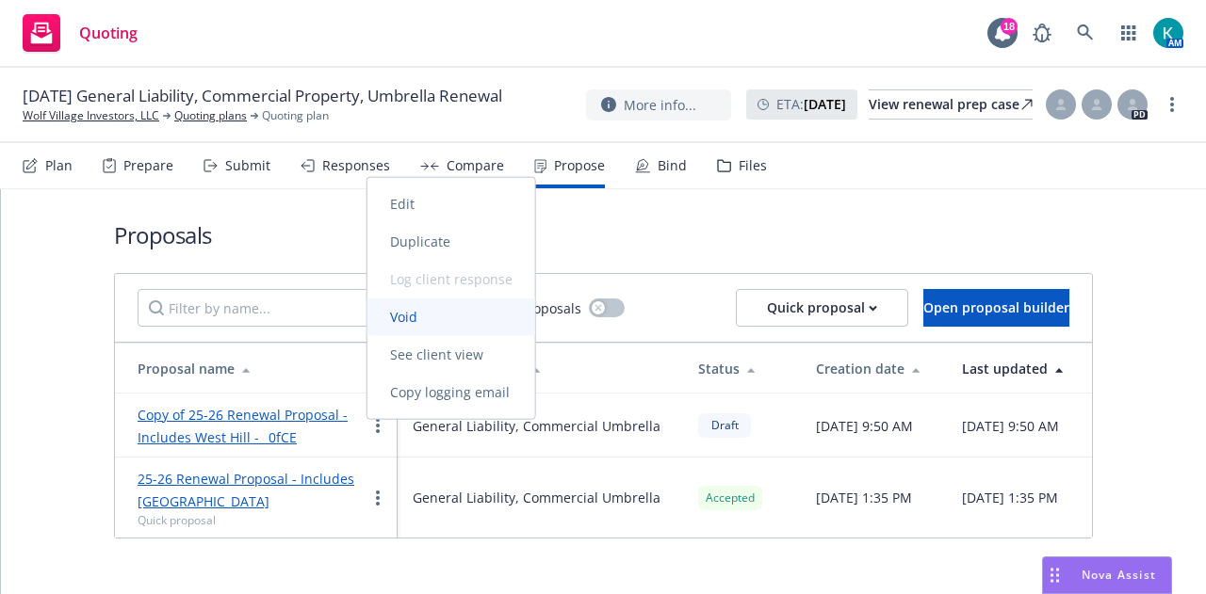
click at [467, 321] on link "Void" at bounding box center [451, 318] width 168 height 38
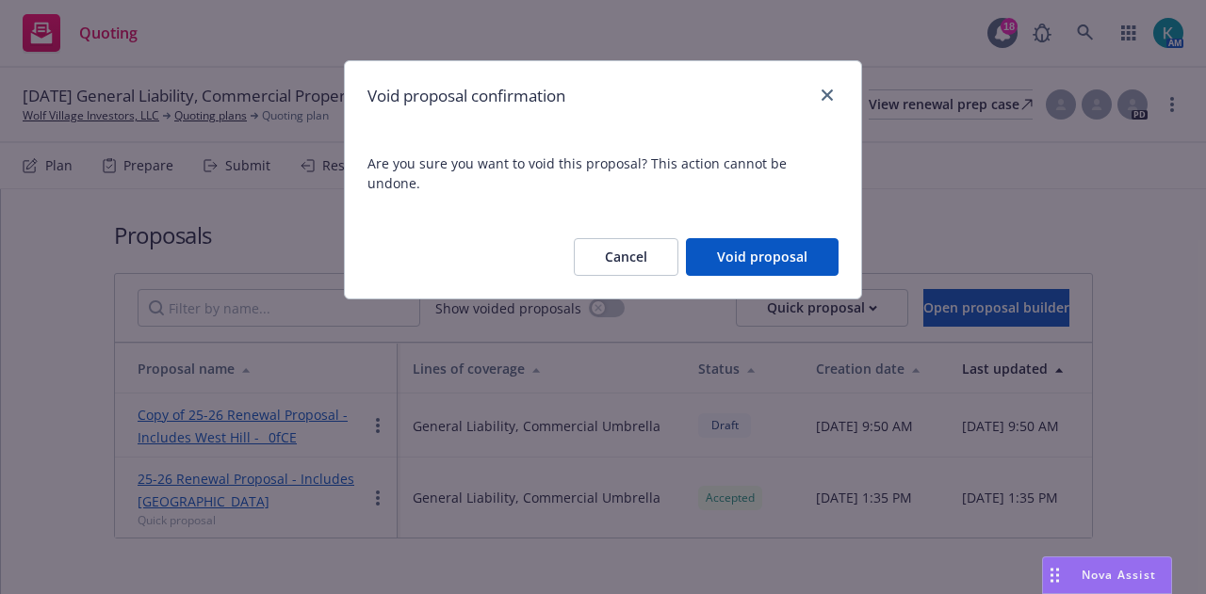
click at [714, 245] on button "Void proposal" at bounding box center [762, 257] width 153 height 38
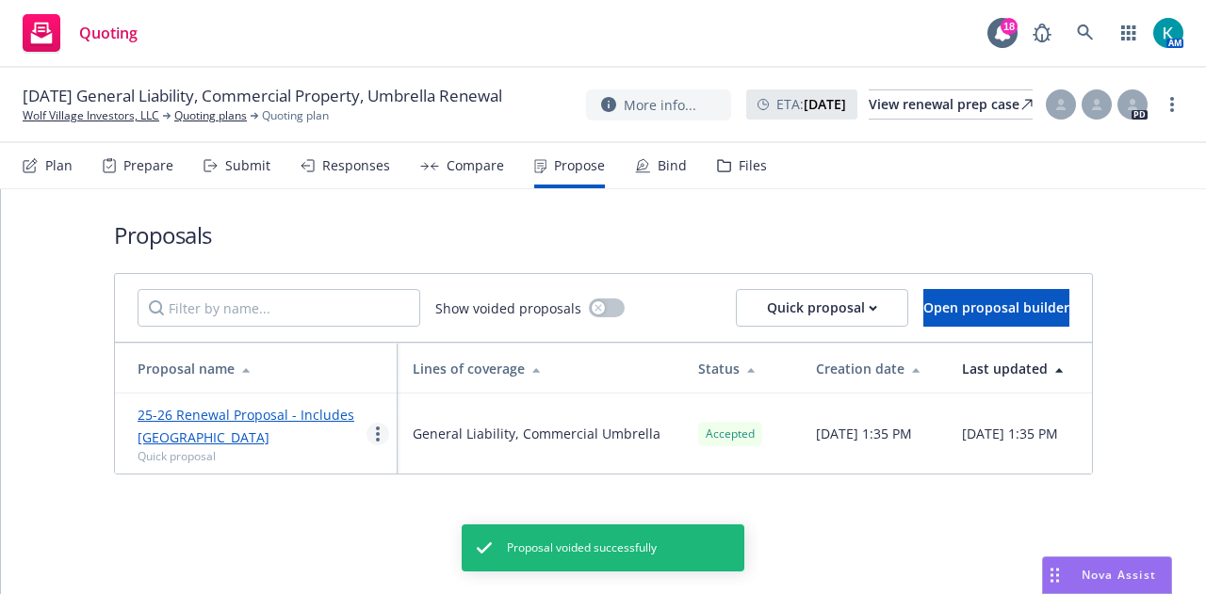
click at [376, 432] on circle "more" at bounding box center [378, 434] width 4 height 4
click at [304, 412] on link "25-26 Renewal Proposal - Includes [GEOGRAPHIC_DATA]" at bounding box center [246, 426] width 217 height 41
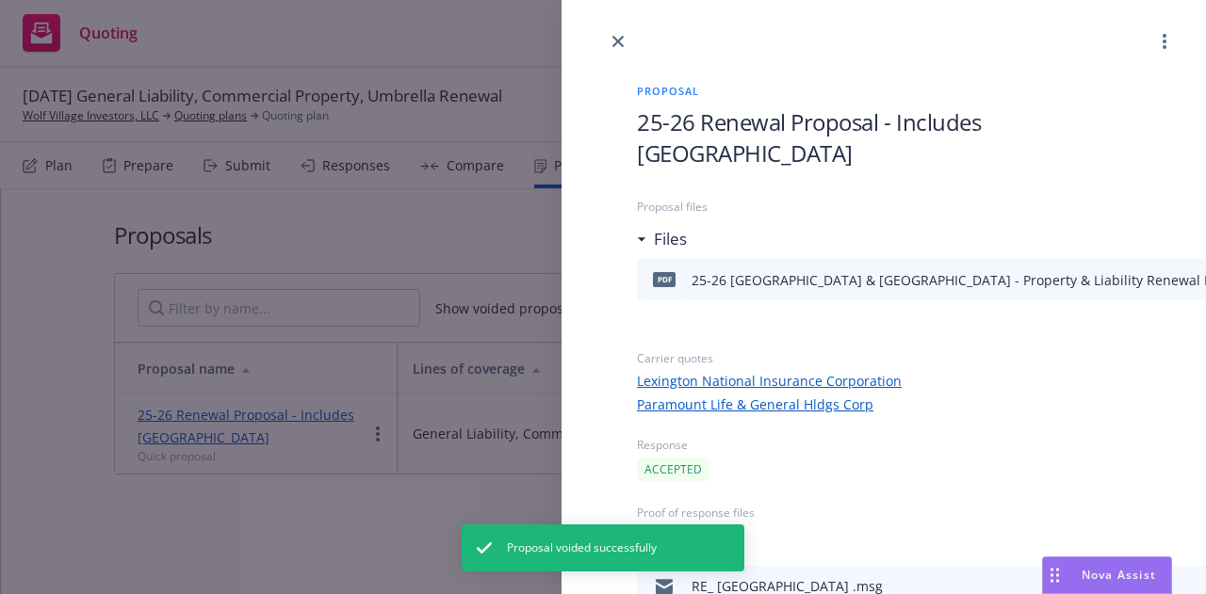
click at [614, 44] on icon "close" at bounding box center [617, 41] width 11 height 11
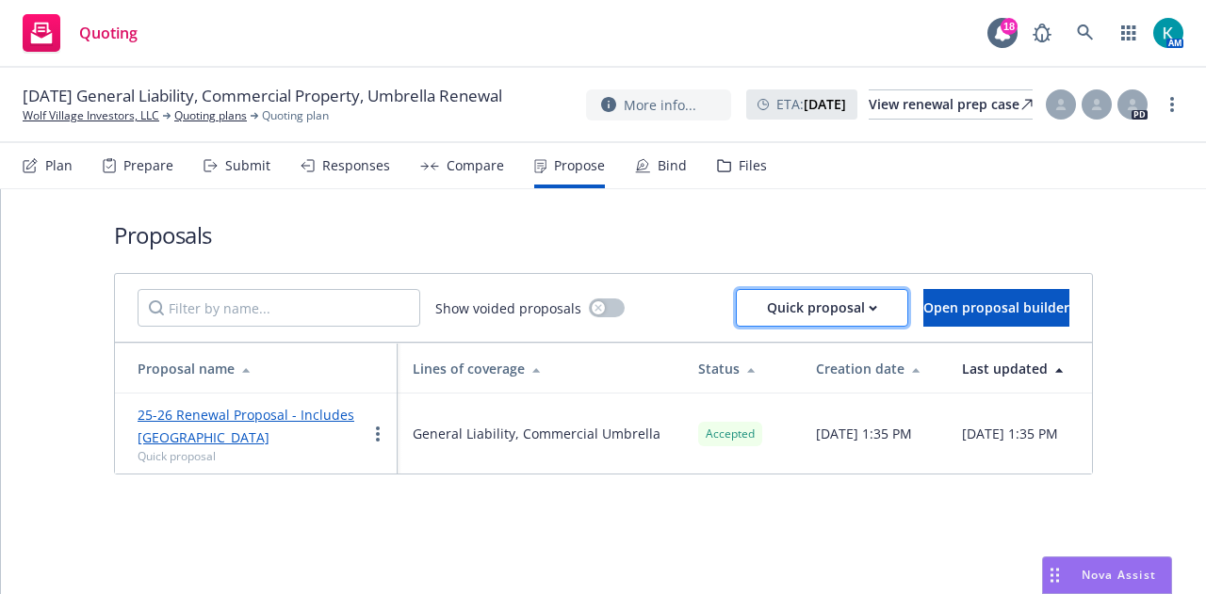
click at [790, 319] on div "Quick proposal" at bounding box center [822, 308] width 110 height 36
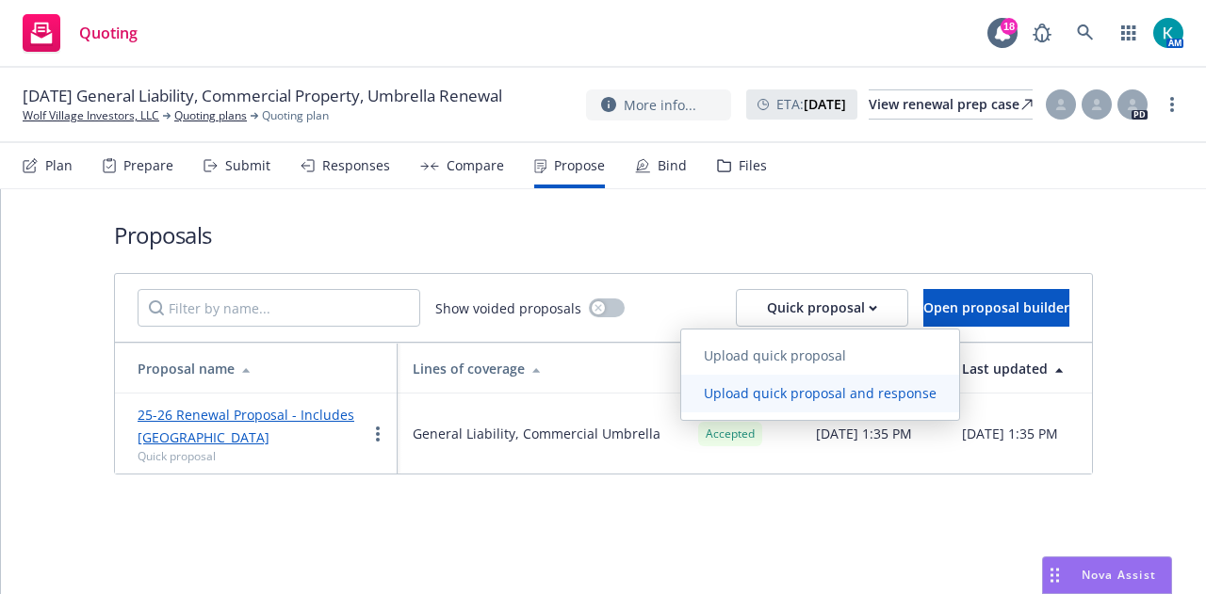
click at [806, 396] on span "Upload quick proposal and response" at bounding box center [820, 393] width 278 height 18
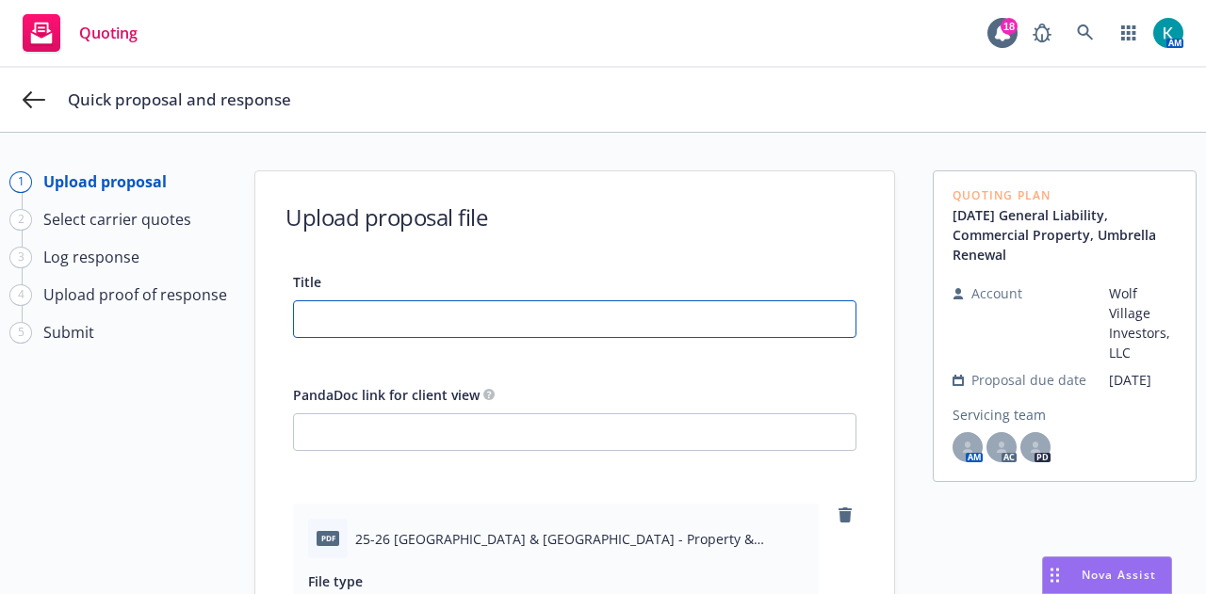
click at [558, 317] on input "Title" at bounding box center [575, 319] width 562 height 36
type textarea "x"
type input "P"
type textarea "x"
type input "Pr"
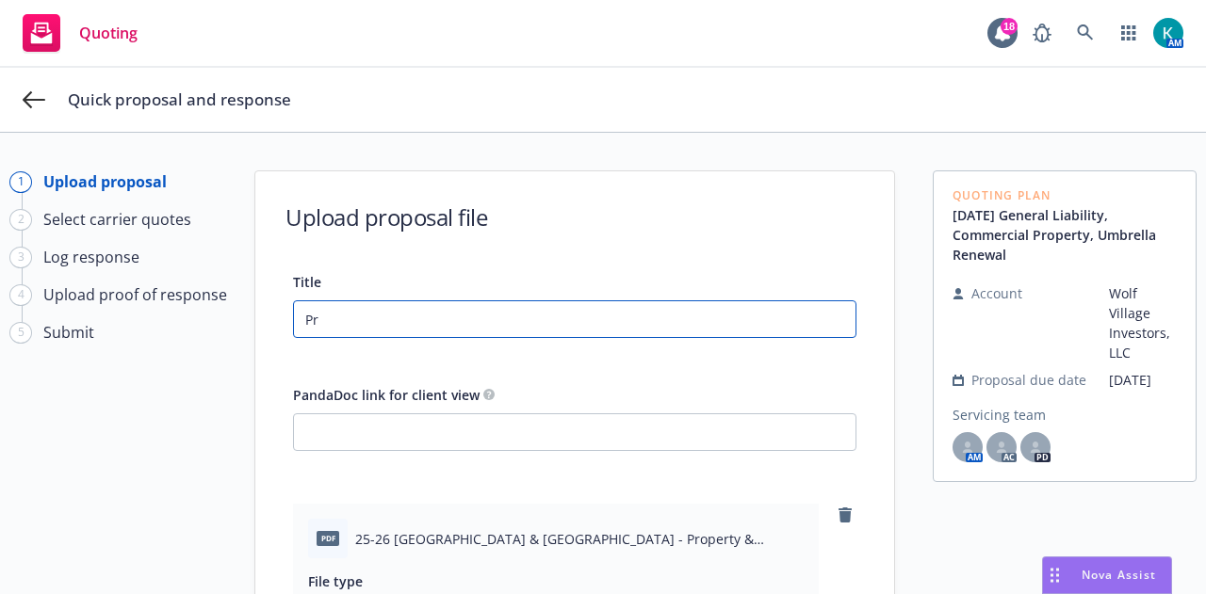
type textarea "x"
type input "Prop"
type textarea "x"
type input "Propo"
type textarea "x"
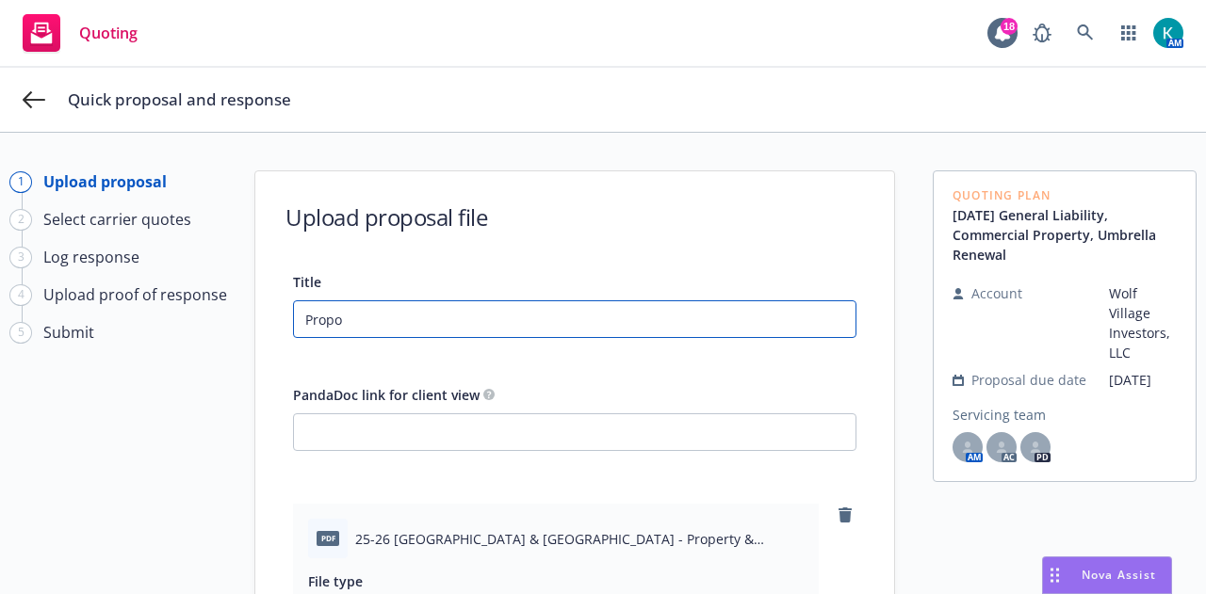
type input "Propos"
type textarea "x"
type input "Proposa"
type textarea "x"
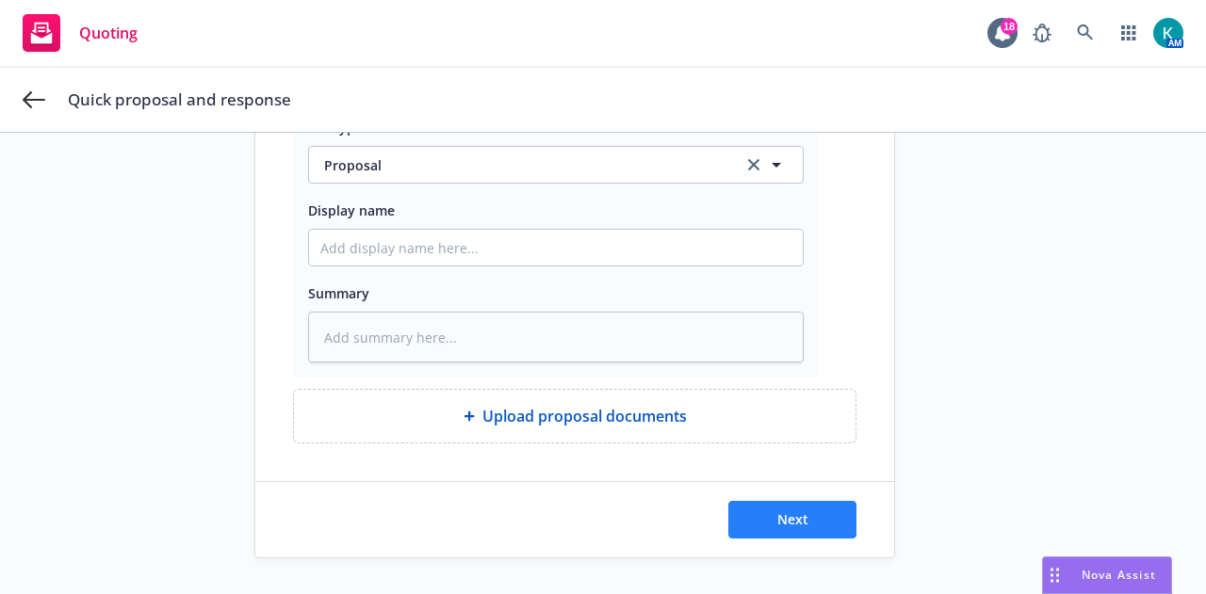
type input "Proposal"
click at [757, 516] on button "Next" at bounding box center [792, 520] width 128 height 38
type textarea "x"
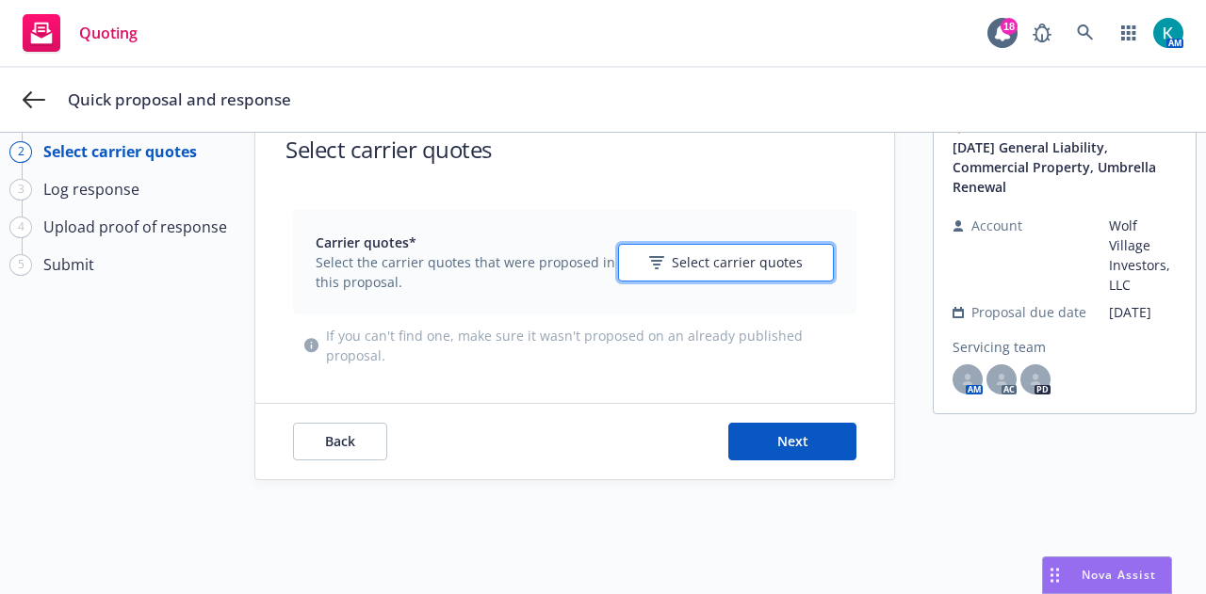
click at [792, 276] on button "Select carrier quotes" at bounding box center [726, 263] width 216 height 38
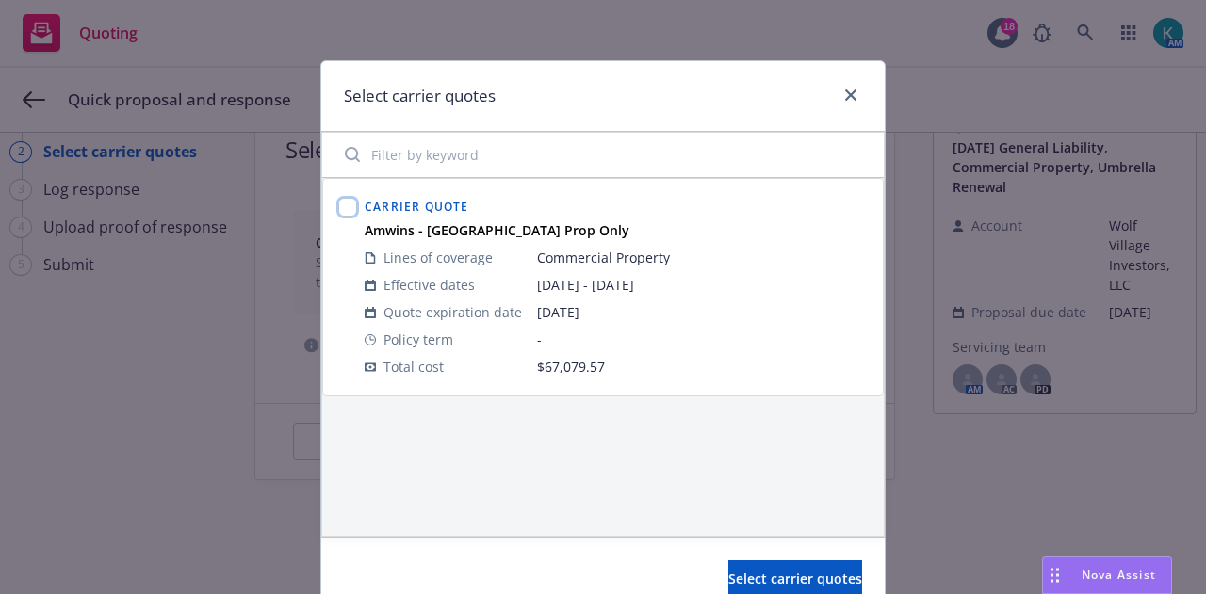
click at [338, 209] on input "checkbox" at bounding box center [347, 207] width 19 height 19
checkbox input "true"
click at [795, 563] on button "Select carrier quotes" at bounding box center [795, 580] width 134 height 38
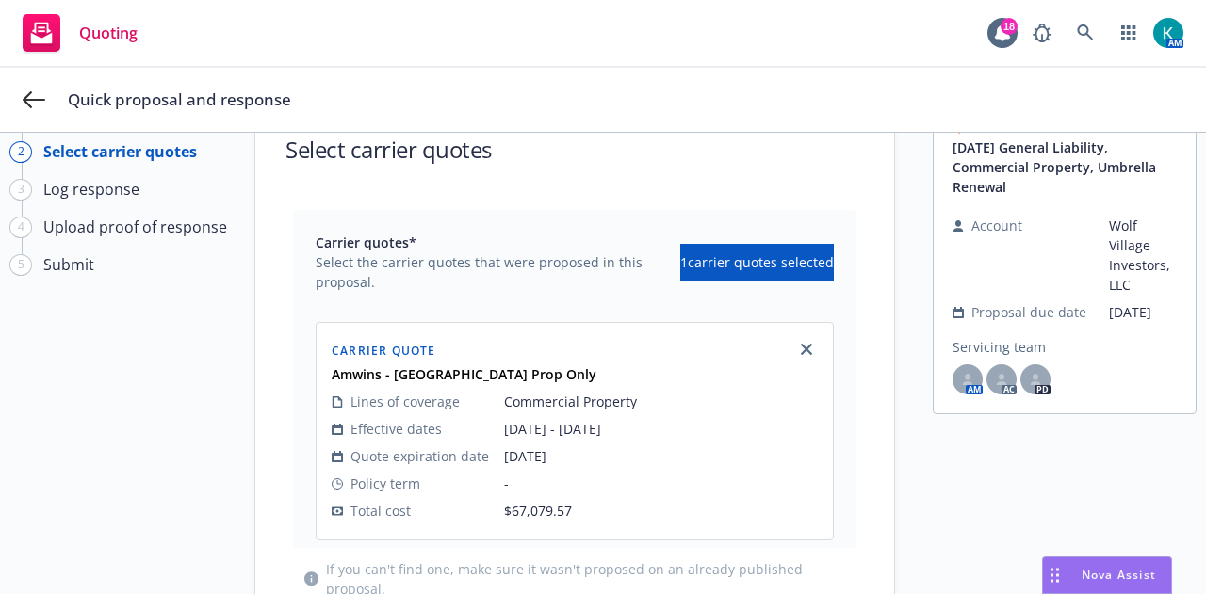
scroll to position [222, 0]
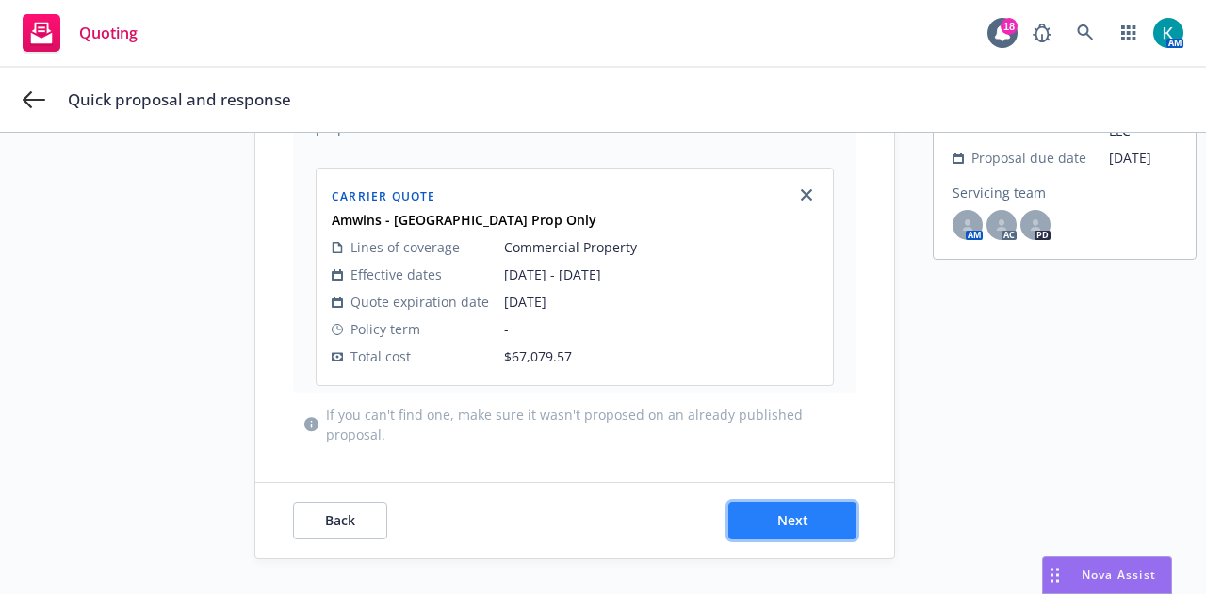
click at [818, 510] on button "Next" at bounding box center [792, 521] width 128 height 38
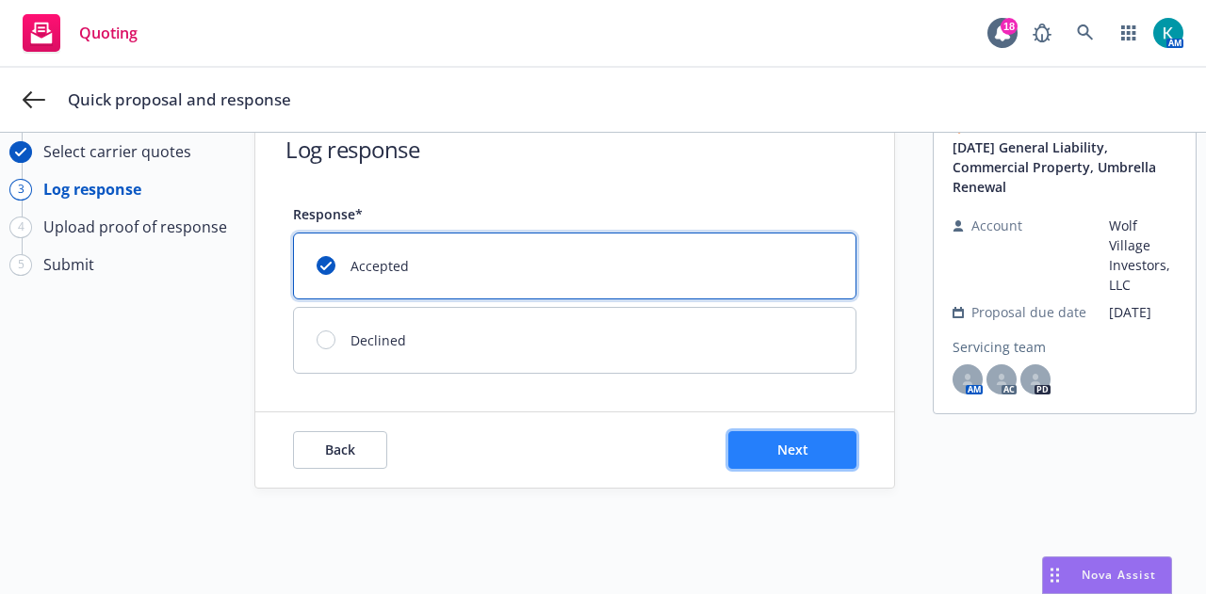
click at [786, 448] on span "Next" at bounding box center [792, 450] width 31 height 18
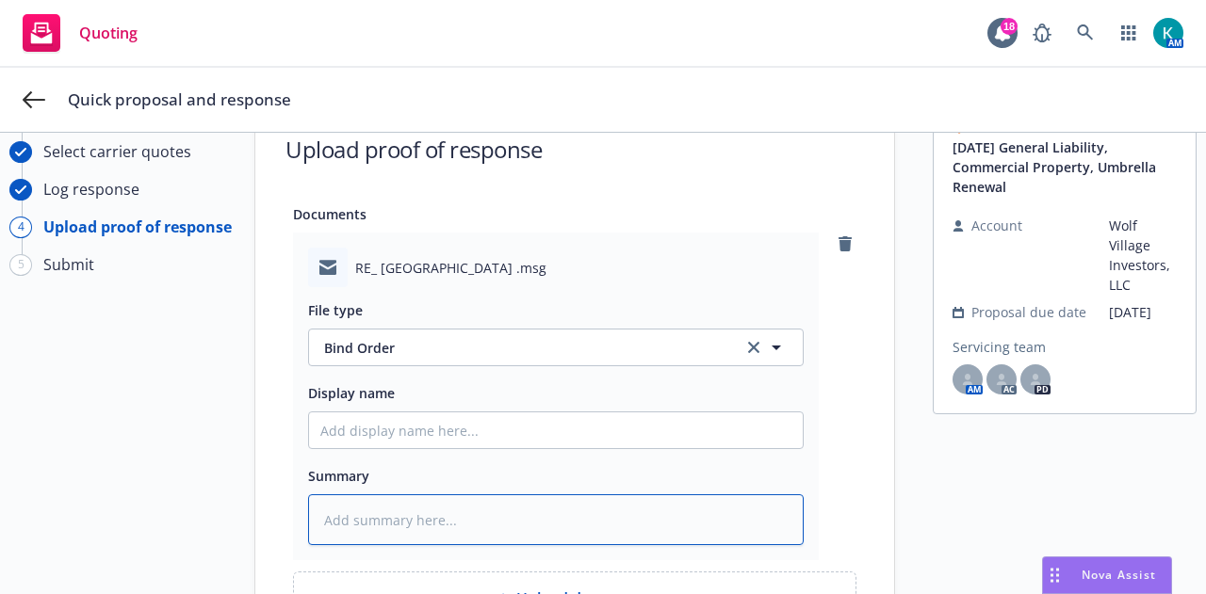
click at [611, 513] on textarea at bounding box center [556, 520] width 496 height 51
type textarea "x"
type textarea "F"
type textarea "x"
type textarea "Fro"
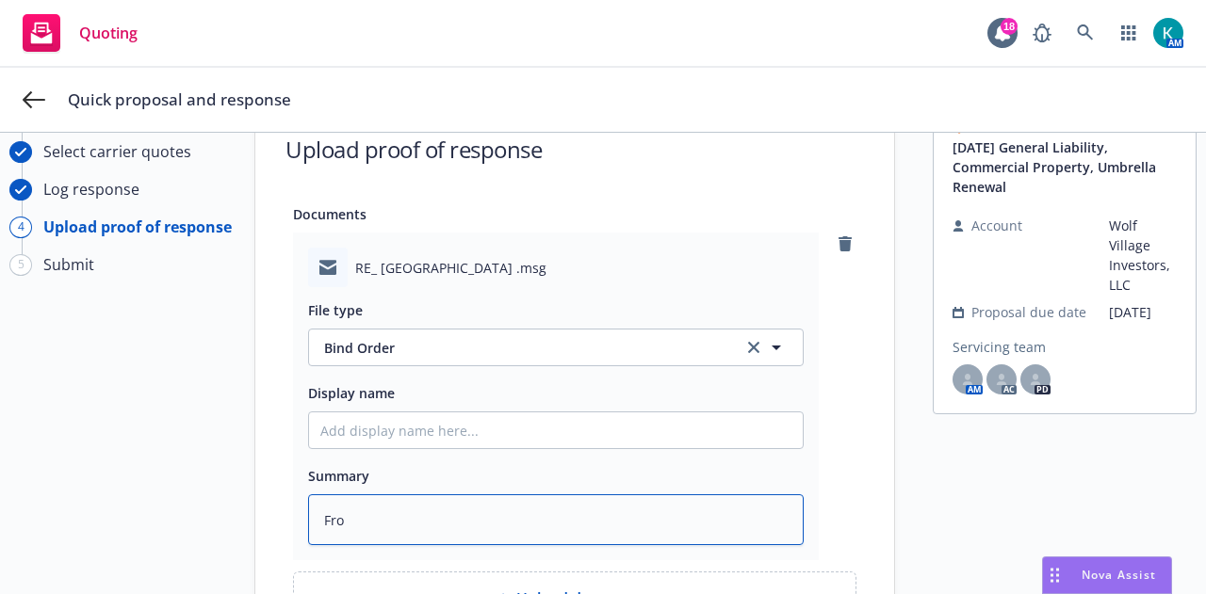
type textarea "x"
type textarea "From"
type textarea "x"
type textarea "From"
type textarea "x"
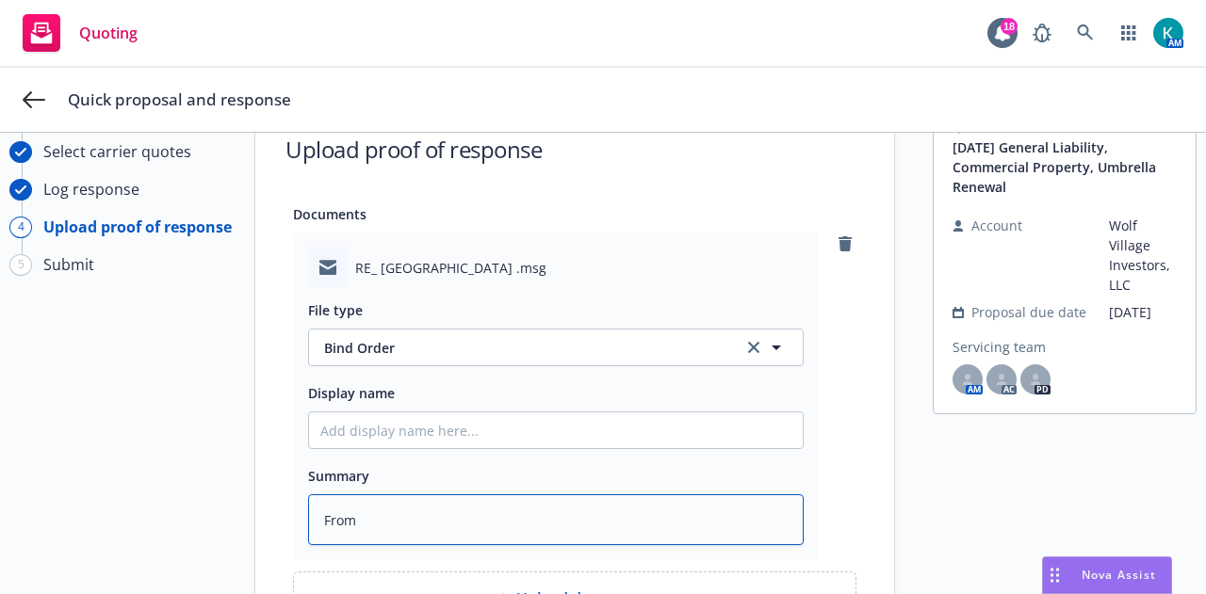
type textarea "From i"
type textarea "x"
type textarea "From in"
type textarea "x"
type textarea "From ins"
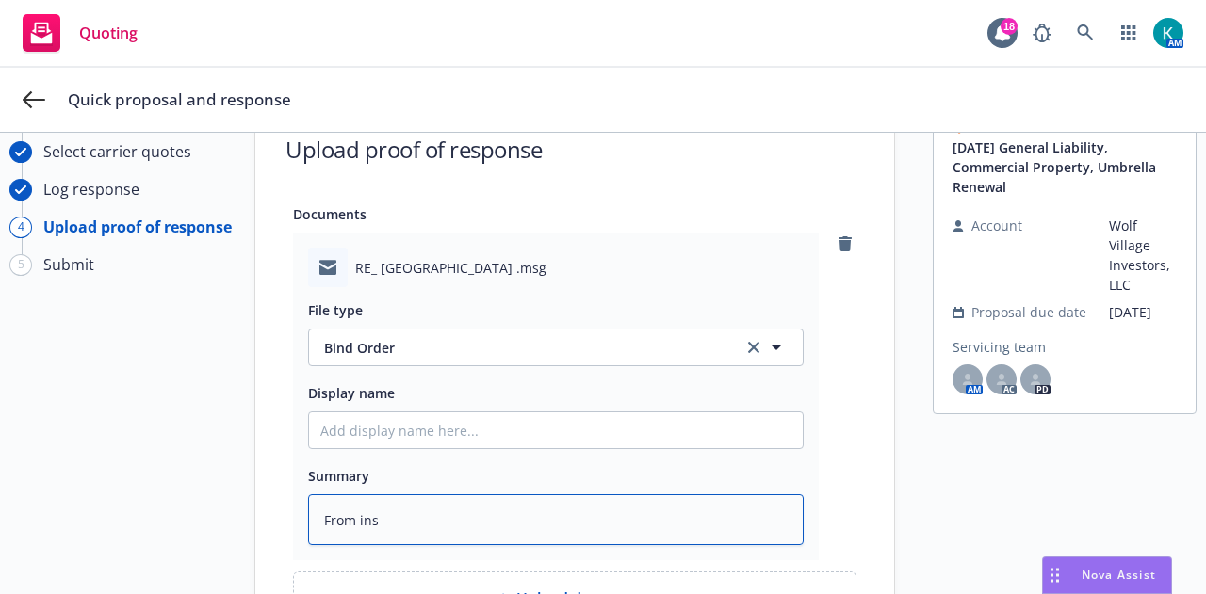
type textarea "x"
type textarea "From insu"
type textarea "x"
type textarea "From insur"
type textarea "x"
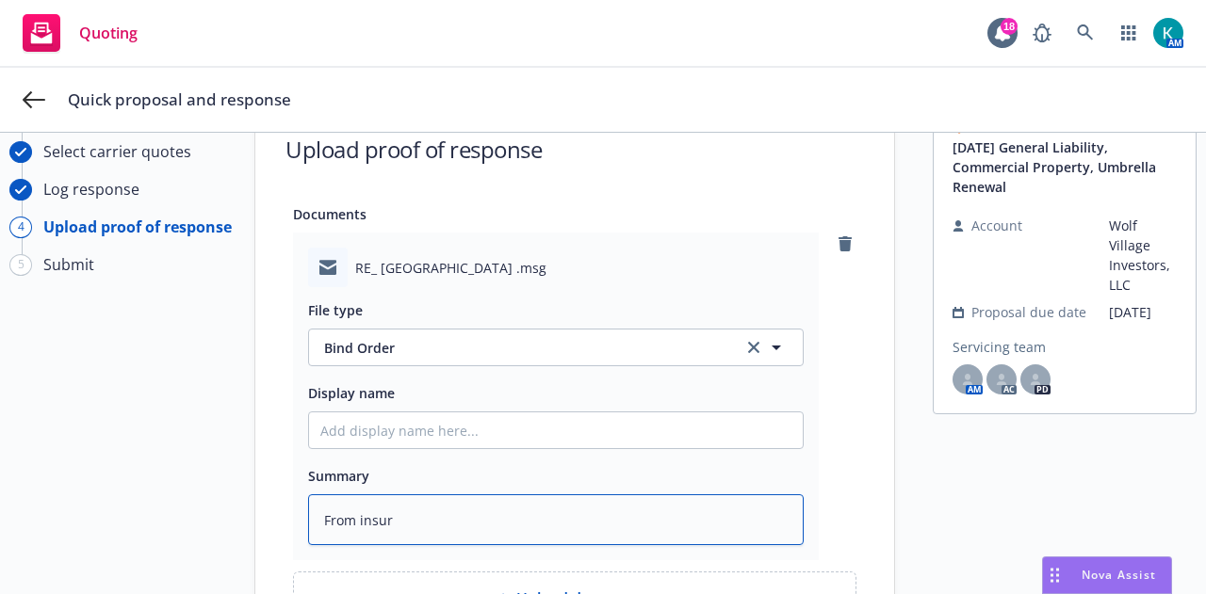
type textarea "From insure"
type textarea "x"
type textarea "From insured"
type textarea "x"
type textarea "From insured -"
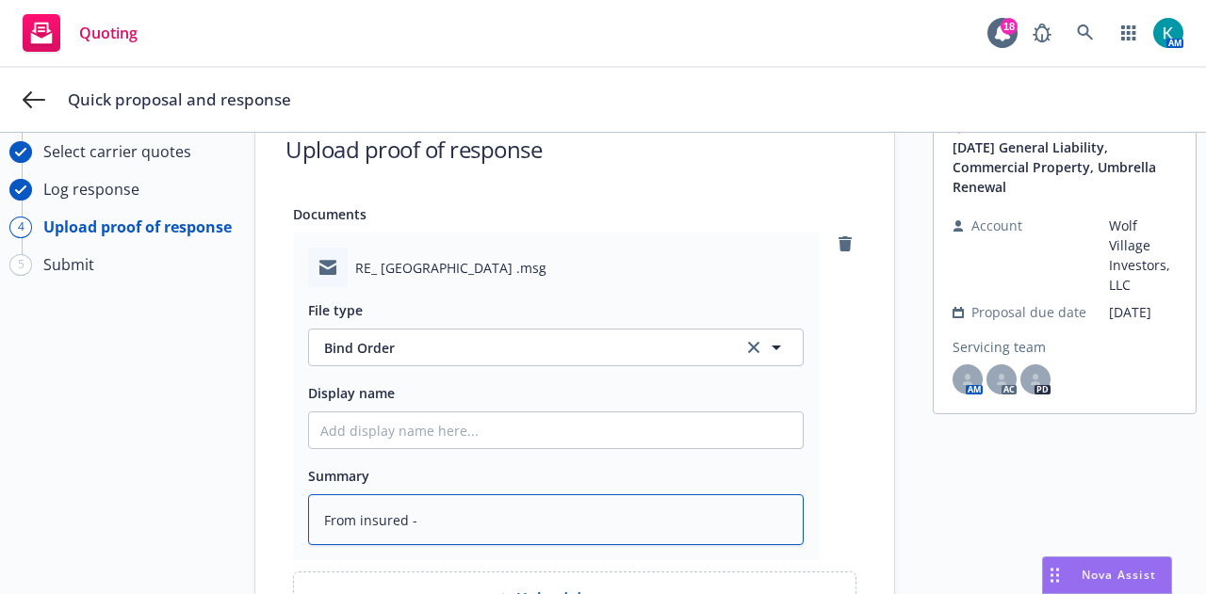
type textarea "x"
type textarea "From insured -"
type textarea "x"
type textarea "From insured - W"
type textarea "x"
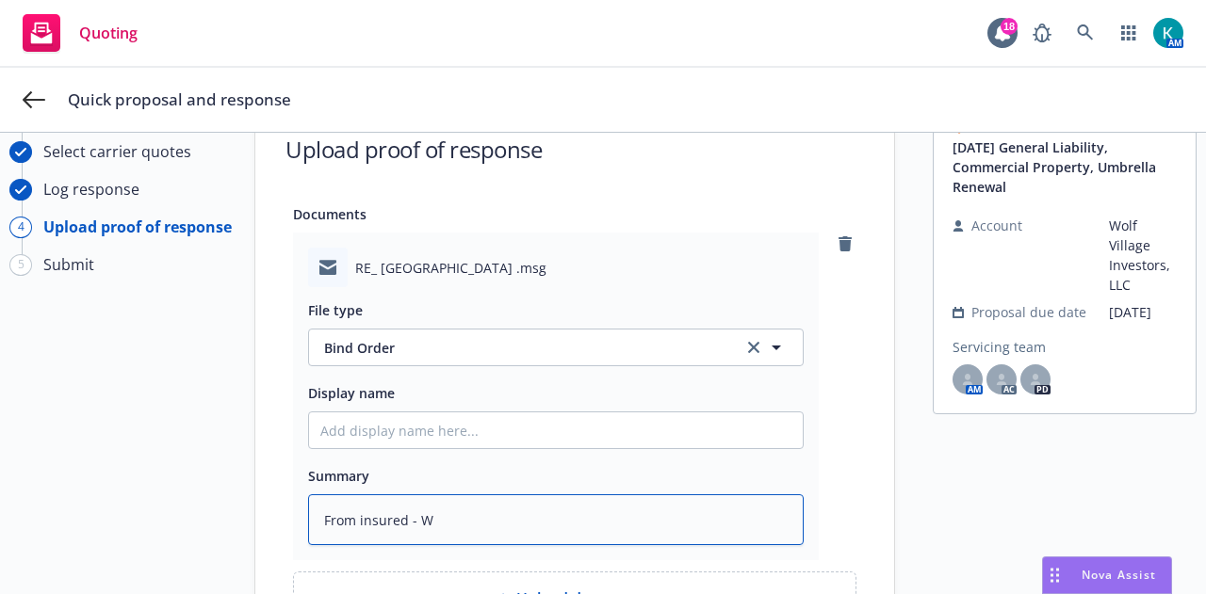
type textarea "From insured - Wo"
type textarea "x"
type textarea "From insured - Wof"
type textarea "x"
type textarea "From insured - Wo"
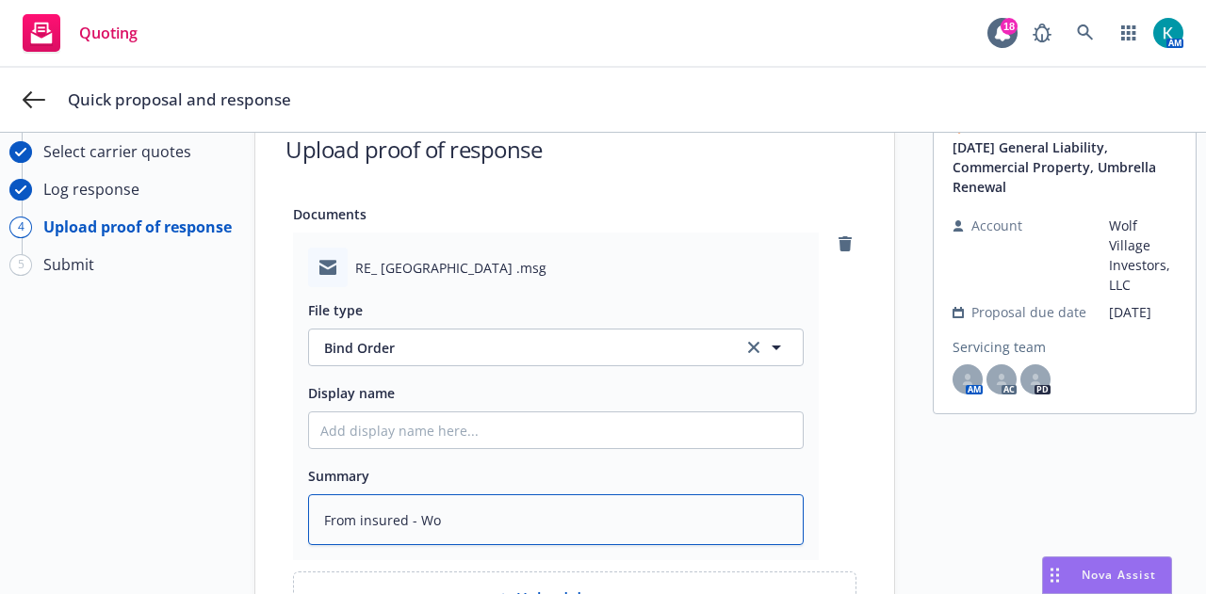
type textarea "x"
type textarea "From insured - Wol"
type textarea "x"
type textarea "From insured - Wolf"
type textarea "x"
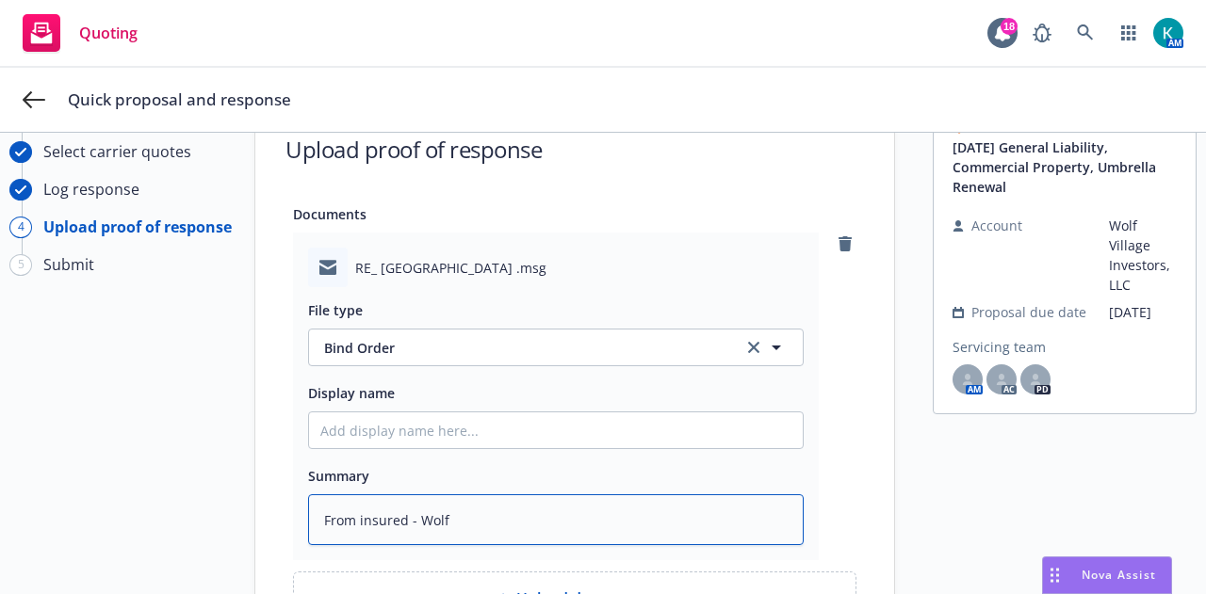
type textarea "From insured - Wolf"
type textarea "x"
type textarea "From insured - Wolf V"
type textarea "x"
type textarea "From insured - Wolf Vi"
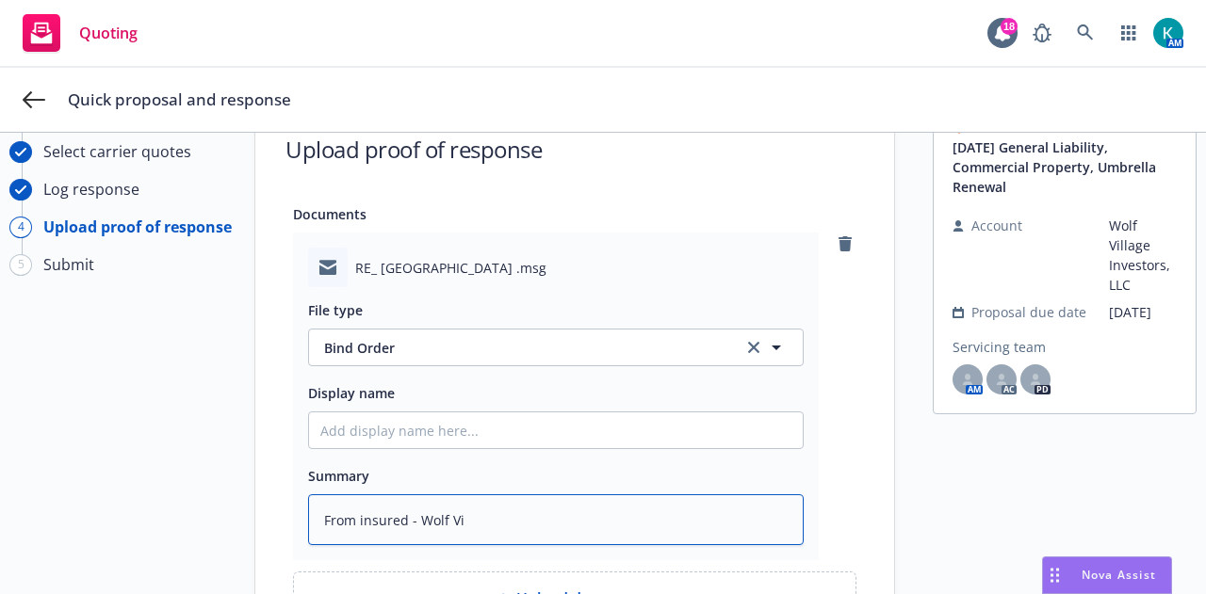
type textarea "x"
type textarea "From insured - Wolf Vil"
type textarea "x"
type textarea "From insured - Wolf Vill"
type textarea "x"
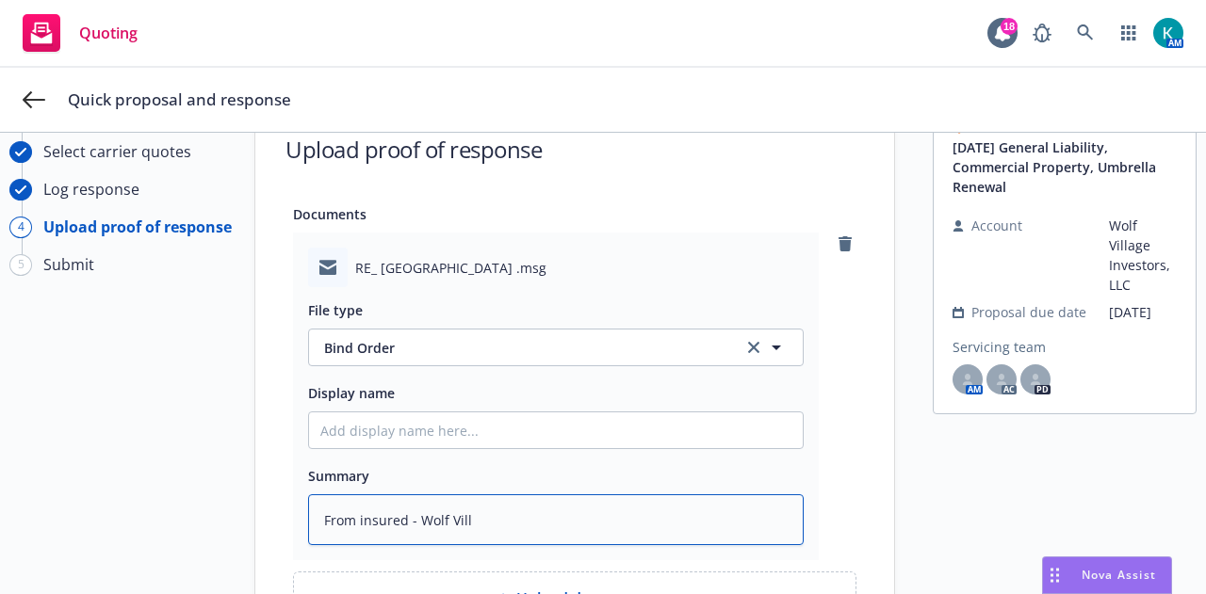
type textarea "From insured - Wolf Villa"
type textarea "x"
type textarea "From insured - Wolf Villag"
type textarea "x"
type textarea "From insured - [GEOGRAPHIC_DATA]"
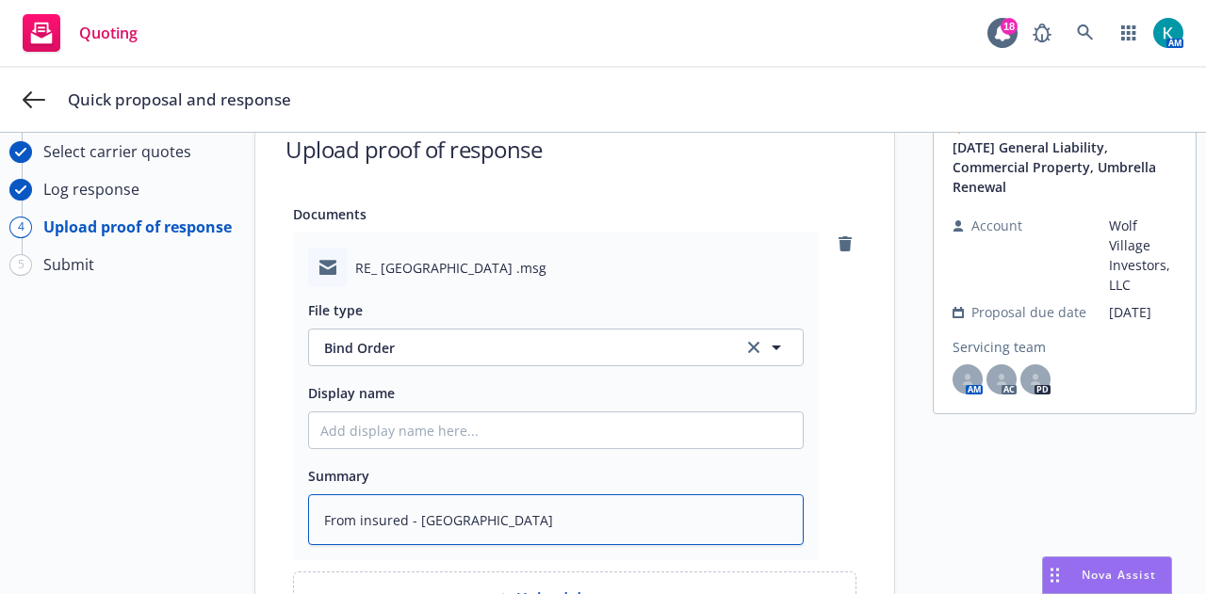
type textarea "x"
type textarea "From insured - [GEOGRAPHIC_DATA]"
type textarea "x"
type textarea "From insured - [GEOGRAPHIC_DATA] O"
type textarea "x"
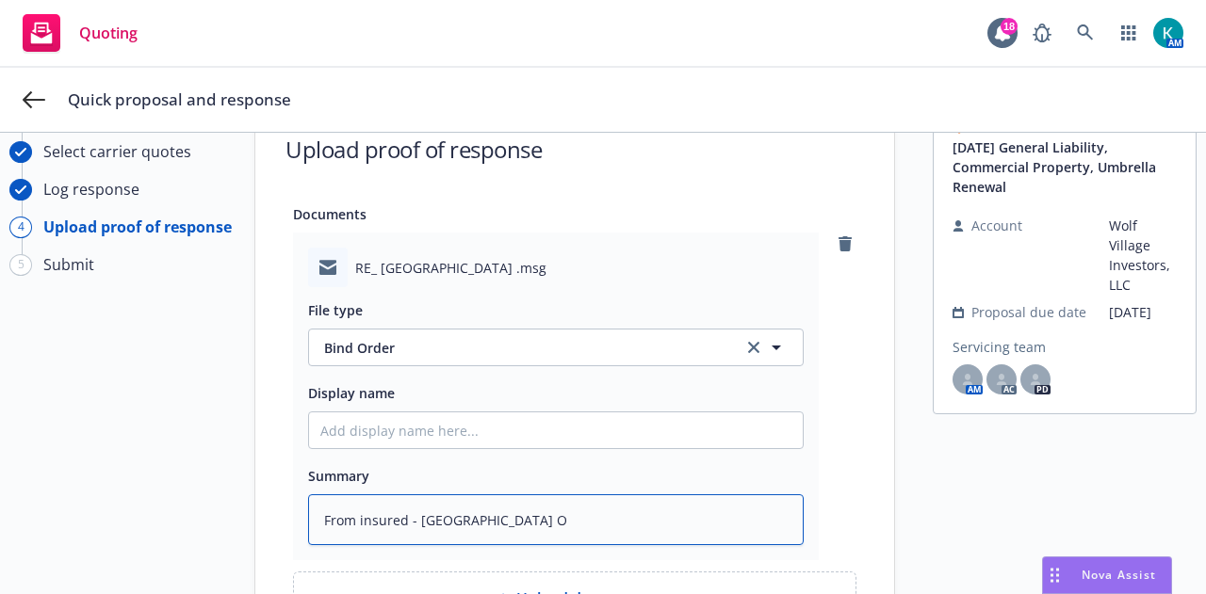
type textarea "From insured - [GEOGRAPHIC_DATA] On"
type textarea "x"
type textarea "From insured - [GEOGRAPHIC_DATA] Onl"
type textarea "x"
type textarea "From insured - [GEOGRAPHIC_DATA] Only"
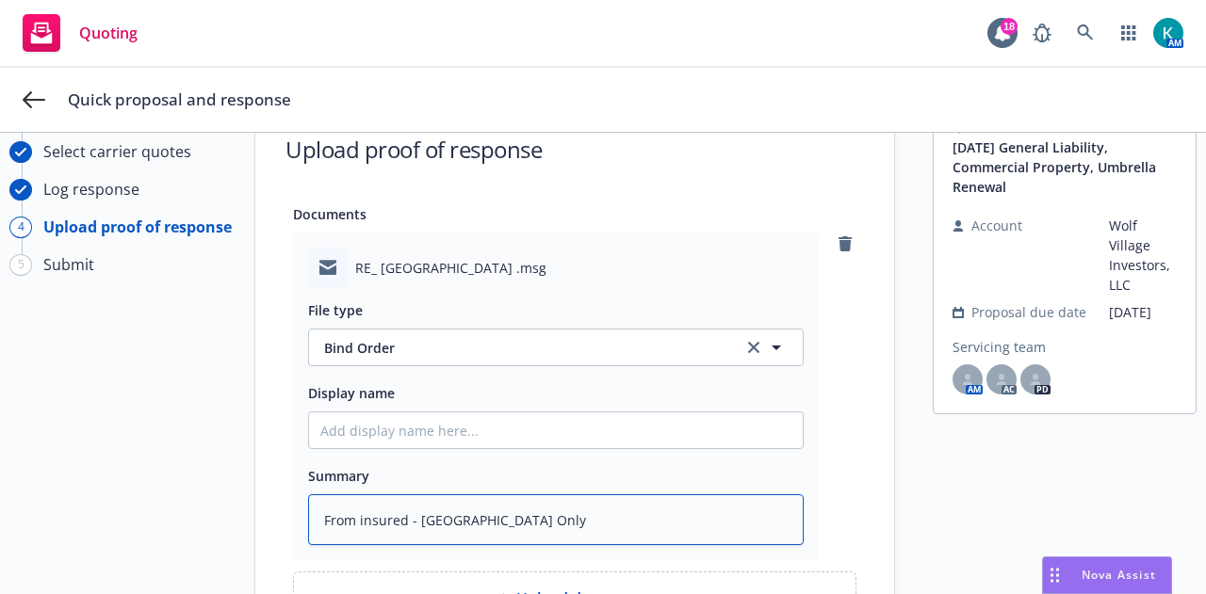
type textarea "x"
type textarea "From insured - [GEOGRAPHIC_DATA] Only"
type textarea "x"
type textarea "From insured - [GEOGRAPHIC_DATA] Only -"
type textarea "x"
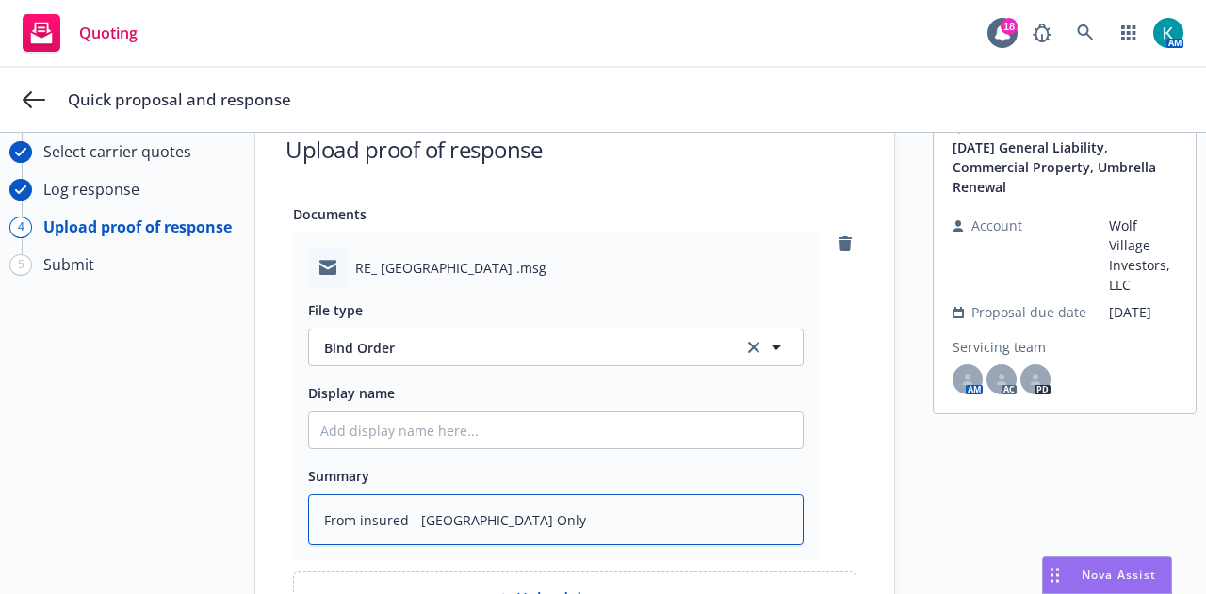
type textarea "From insured - [GEOGRAPHIC_DATA] Only -"
type textarea "x"
type textarea "From insured - [GEOGRAPHIC_DATA] Only - P"
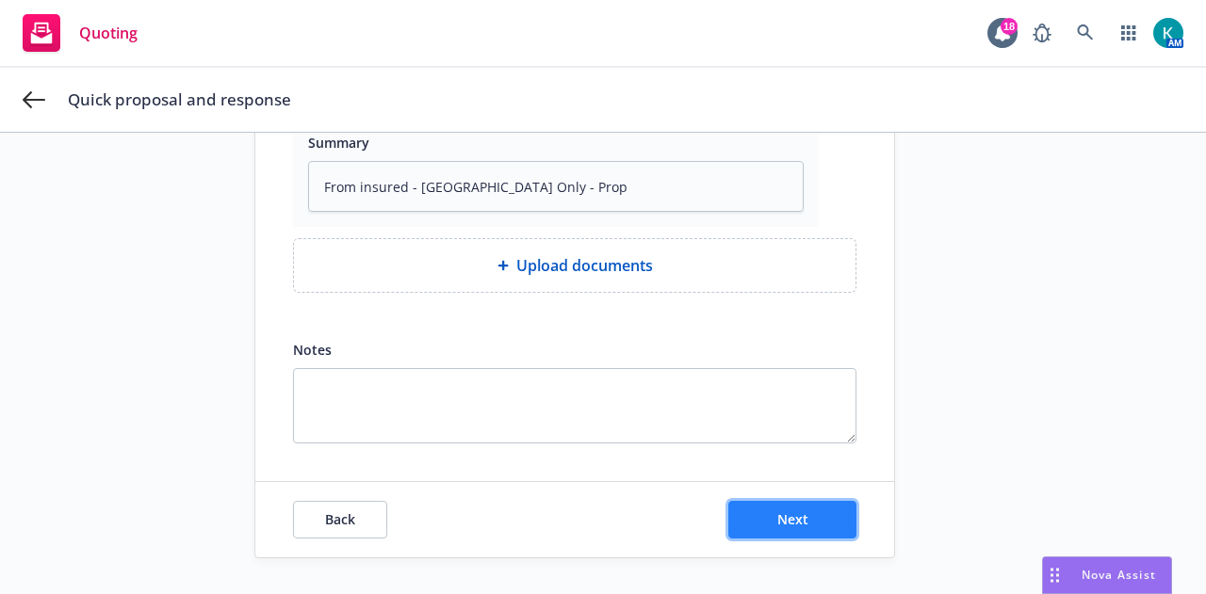
click at [812, 513] on button "Next" at bounding box center [792, 520] width 128 height 38
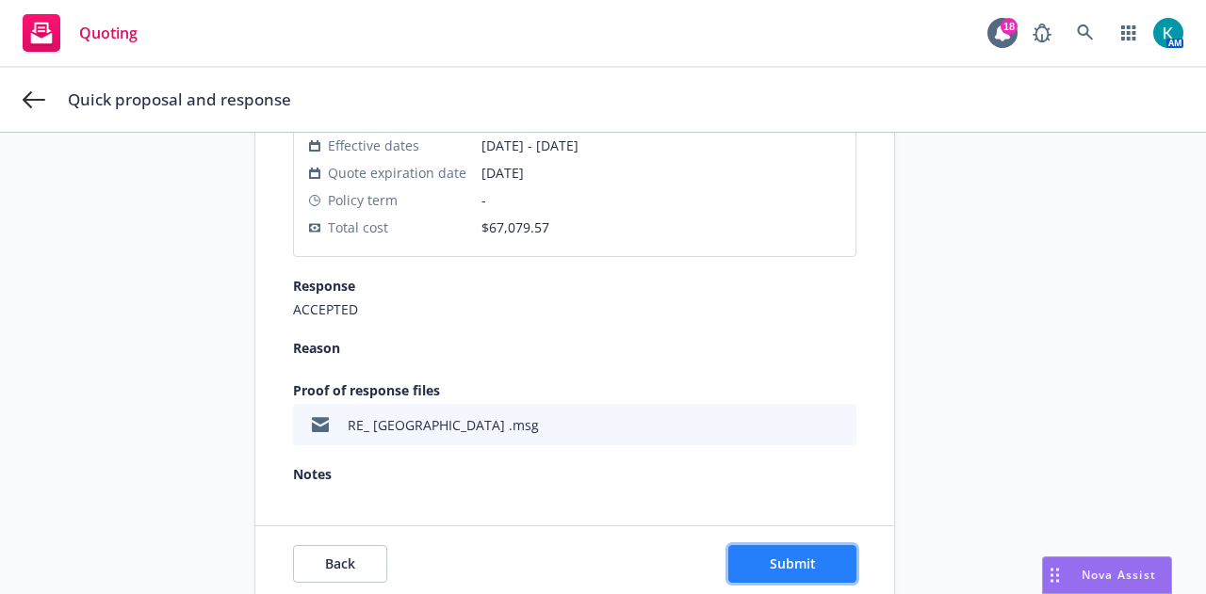
click at [775, 564] on span "Submit" at bounding box center [793, 564] width 46 height 18
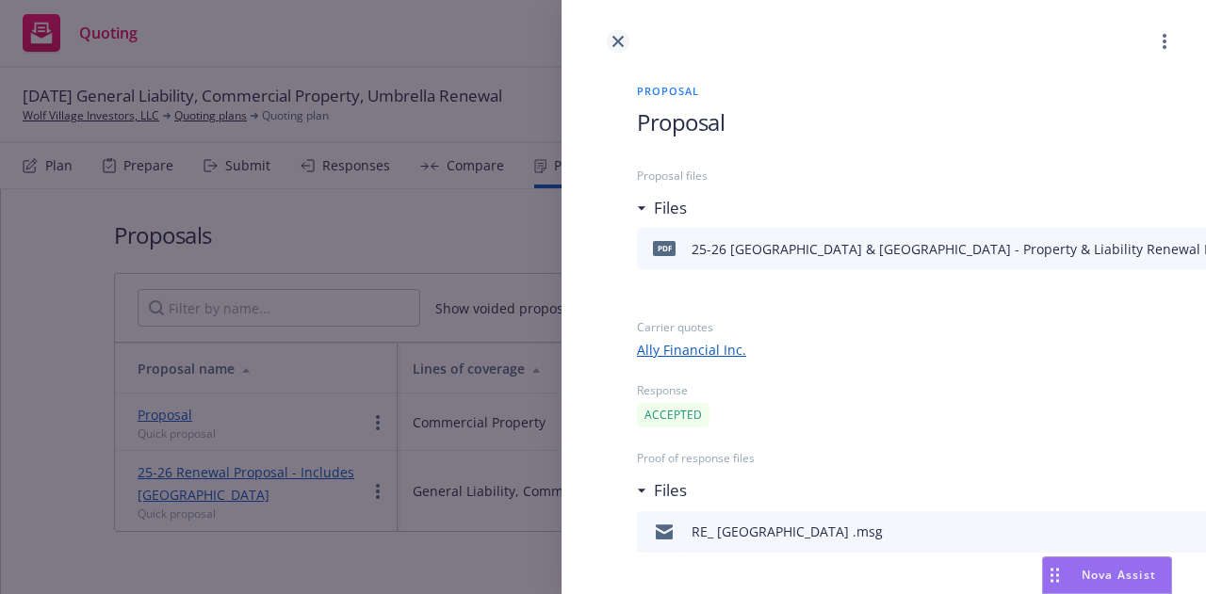
click at [618, 37] on icon "close" at bounding box center [617, 41] width 11 height 11
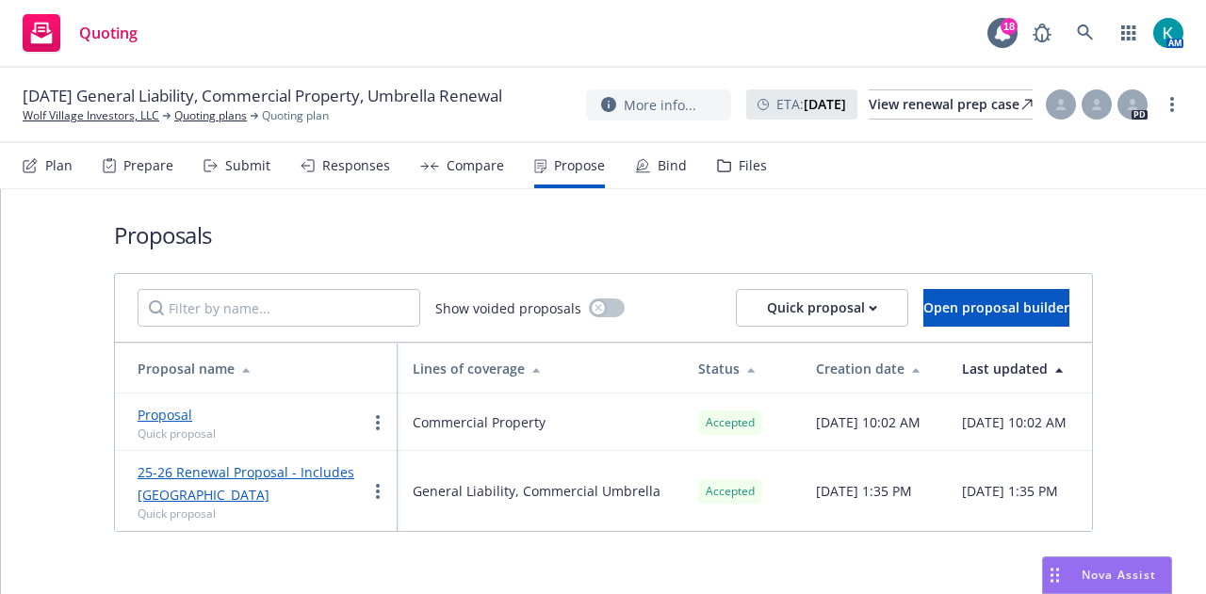
click at [669, 180] on div "Bind" at bounding box center [661, 165] width 52 height 45
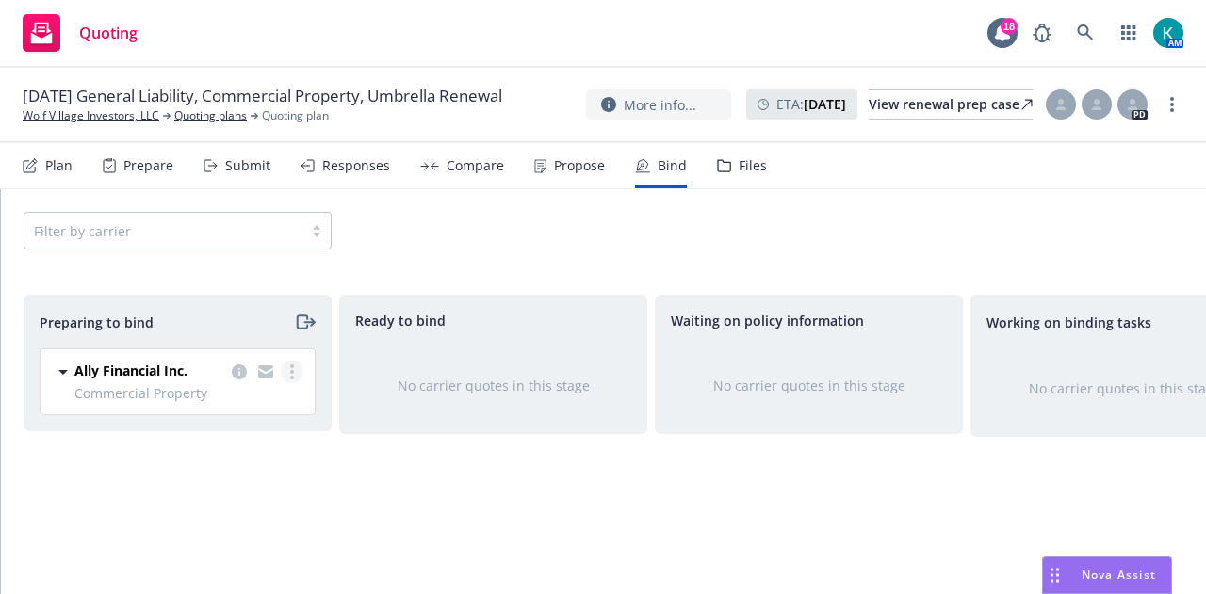
click at [296, 372] on link "more" at bounding box center [292, 372] width 23 height 23
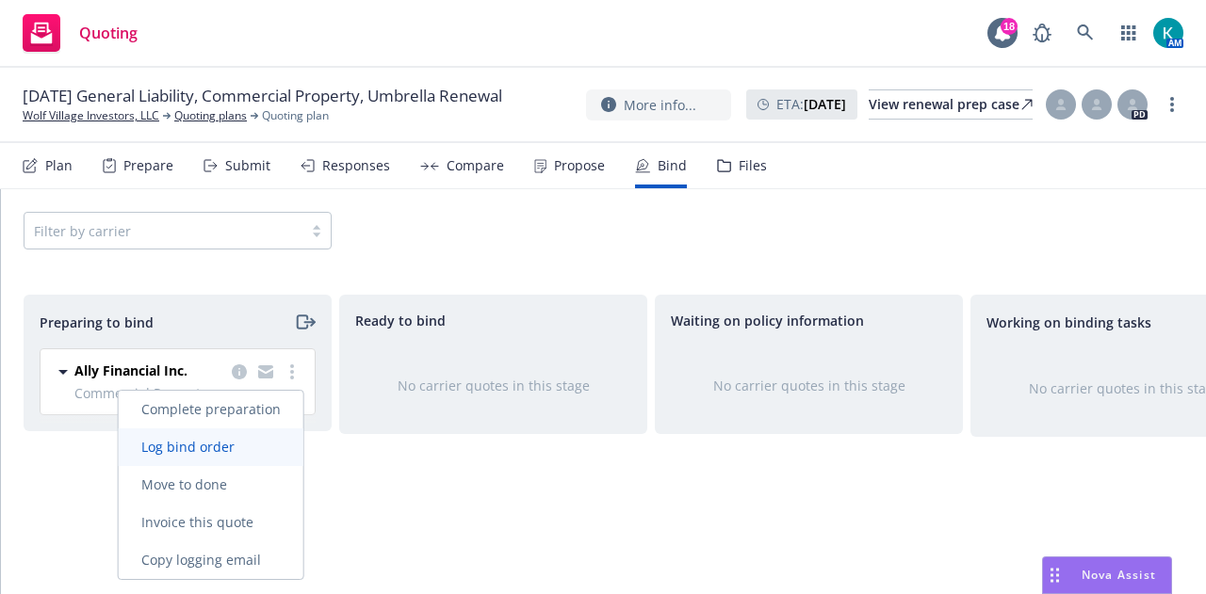
click at [276, 454] on link "Log bind order" at bounding box center [211, 448] width 185 height 38
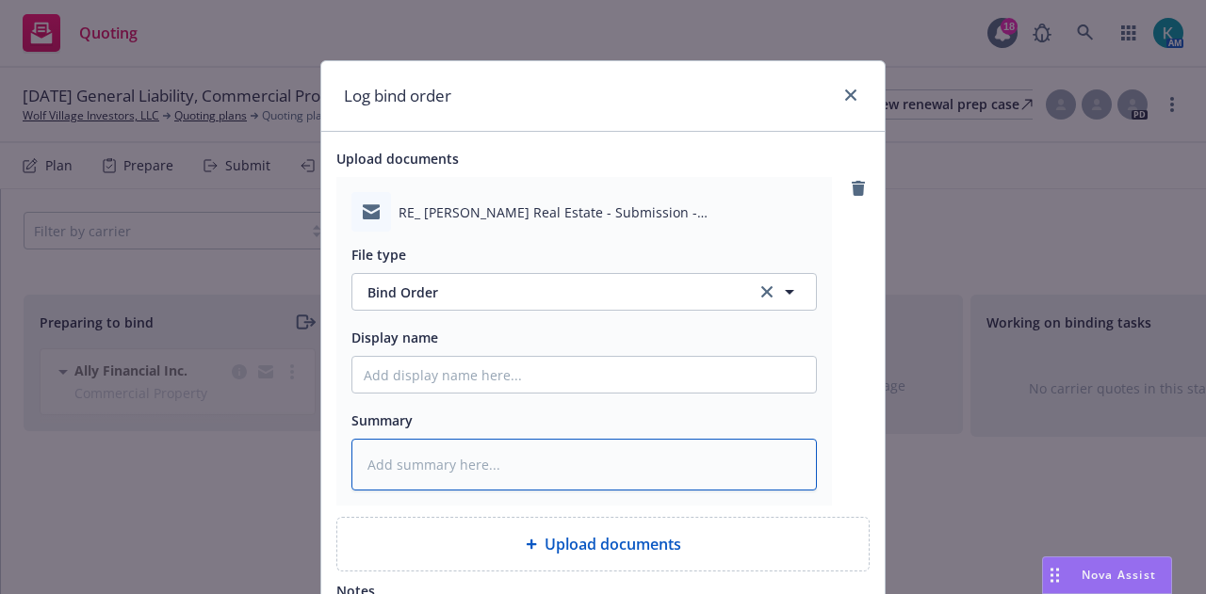
click at [563, 459] on textarea at bounding box center [583, 464] width 465 height 51
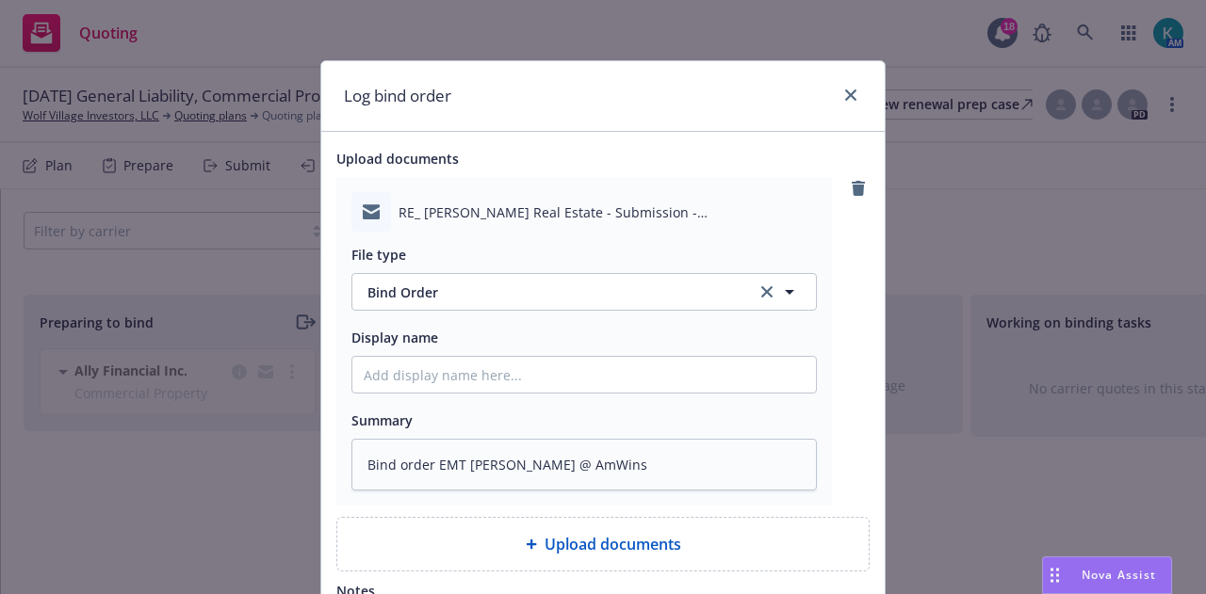
scroll to position [177, 0]
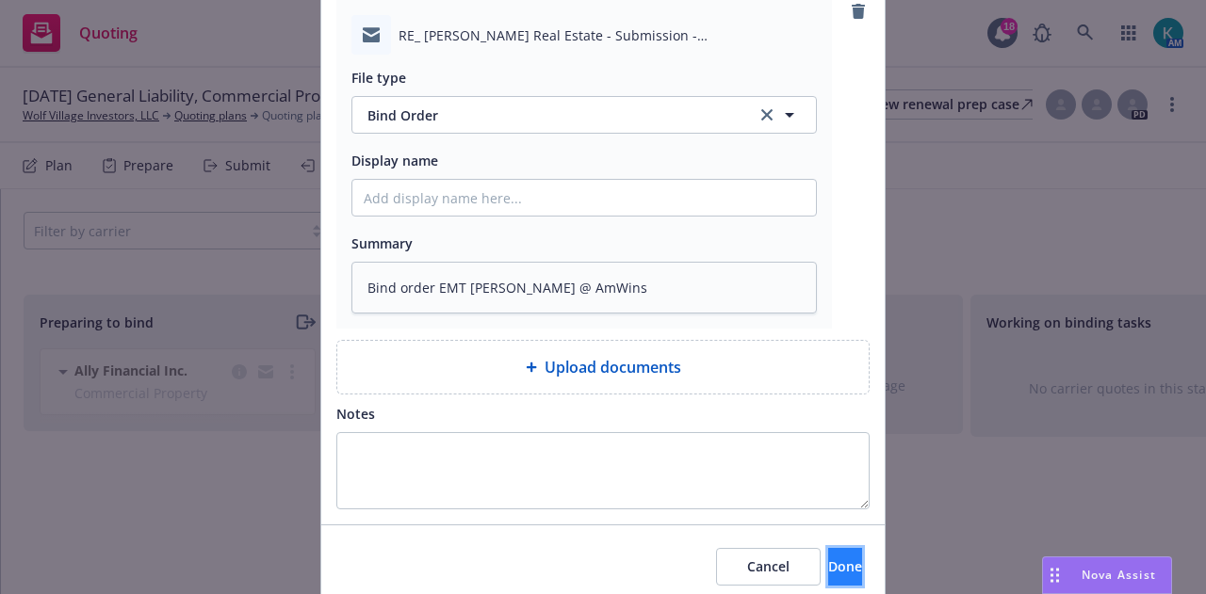
click at [834, 568] on button "Done" at bounding box center [845, 567] width 34 height 38
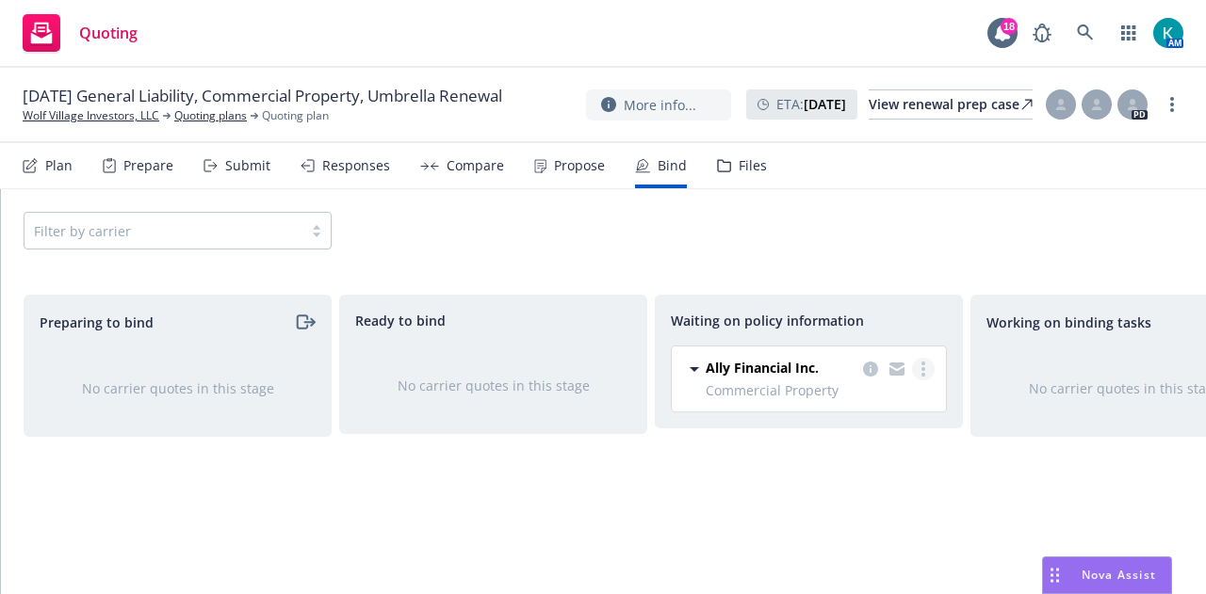
click at [923, 367] on circle "more" at bounding box center [923, 369] width 4 height 4
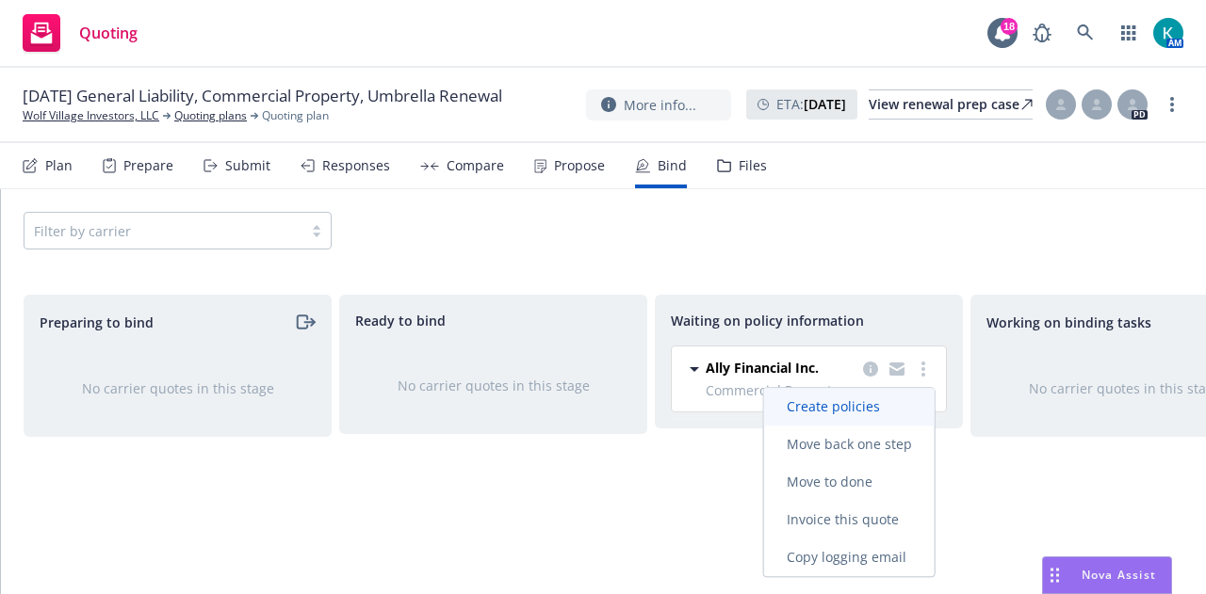
click at [917, 399] on link "Create policies" at bounding box center [849, 407] width 171 height 38
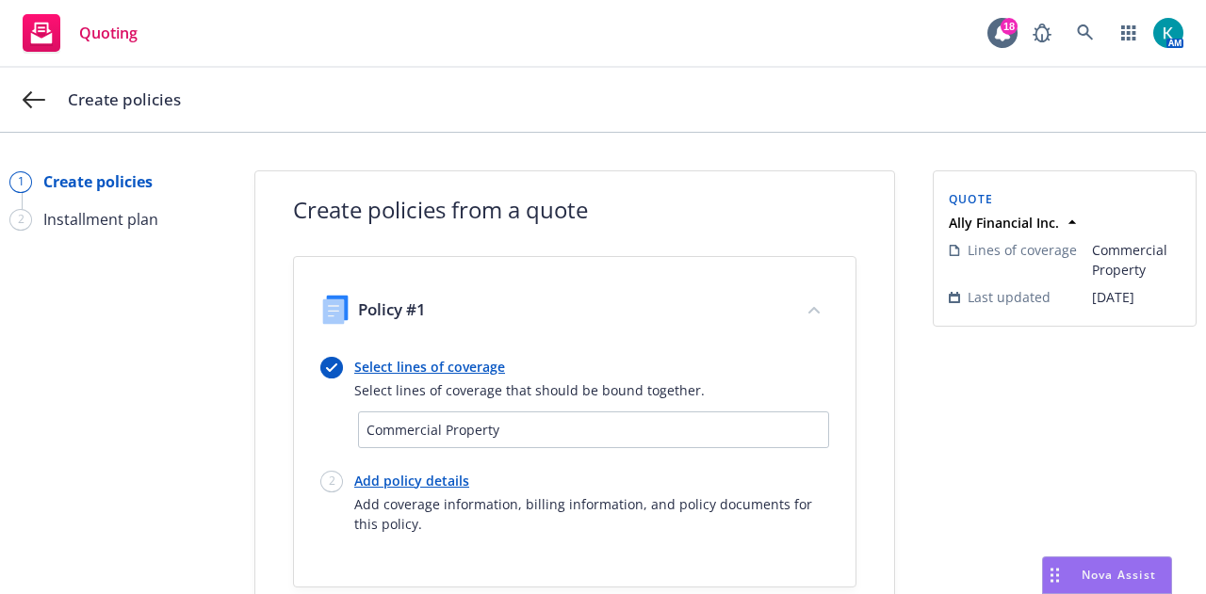
click at [420, 481] on link "Add policy details" at bounding box center [591, 481] width 475 height 20
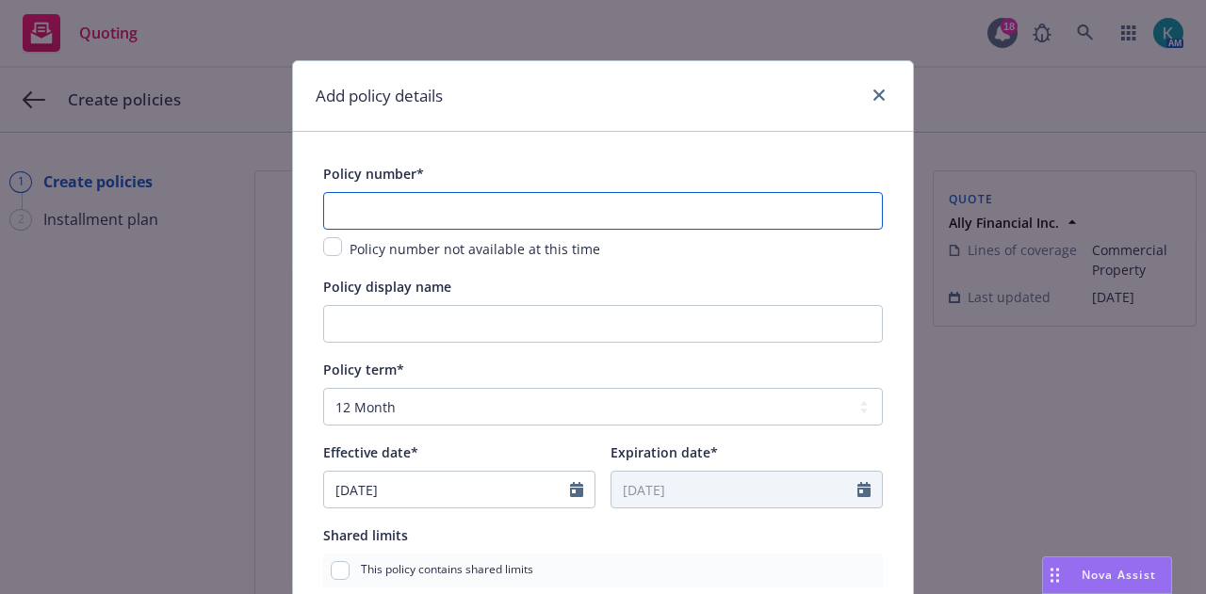
click at [627, 199] on input "text" at bounding box center [603, 211] width 560 height 38
click at [331, 244] on input "checkbox" at bounding box center [332, 246] width 19 height 19
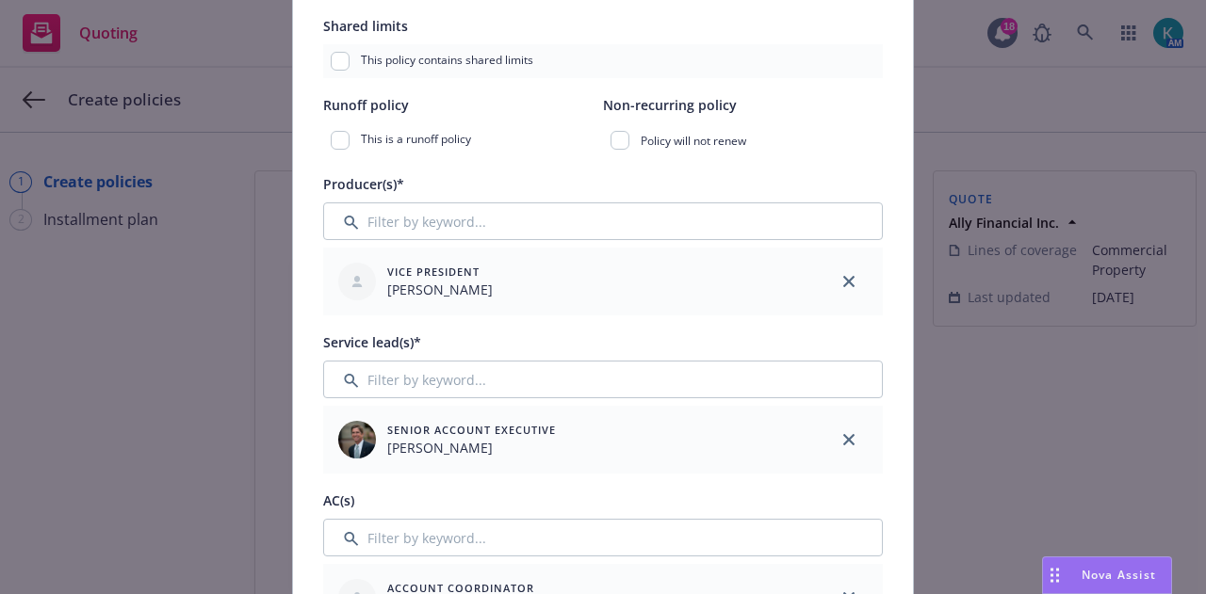
scroll to position [513, 0]
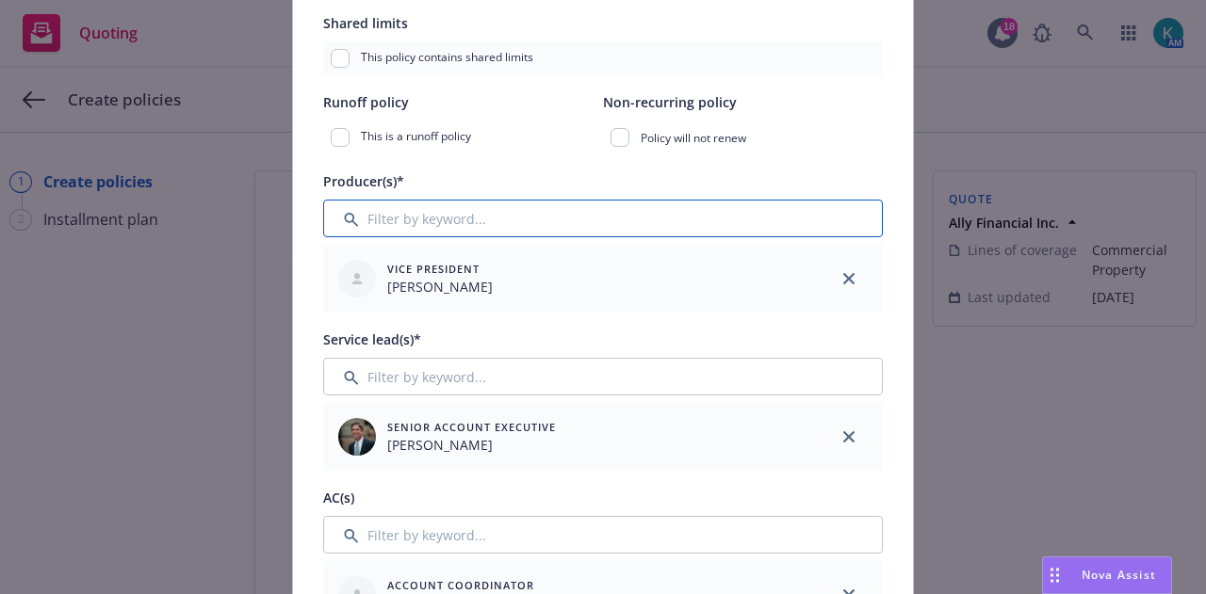
click at [814, 224] on input "Filter by keyword..." at bounding box center [603, 219] width 560 height 38
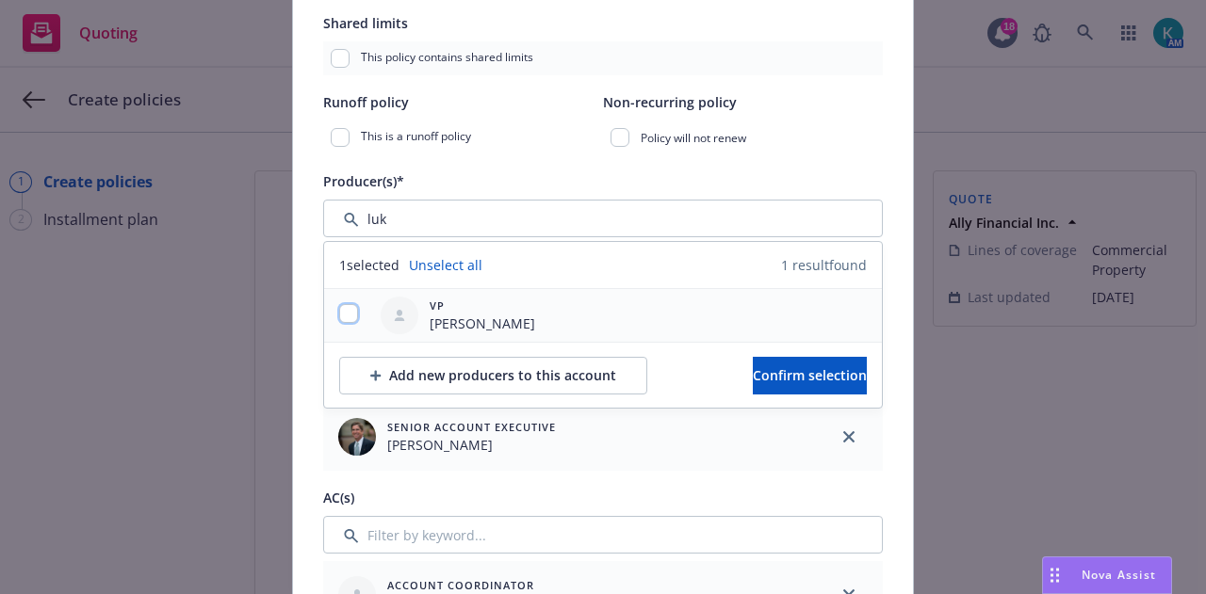
click at [343, 312] on input "checkbox" at bounding box center [348, 313] width 19 height 19
click at [838, 373] on button "Confirm selection" at bounding box center [810, 376] width 114 height 38
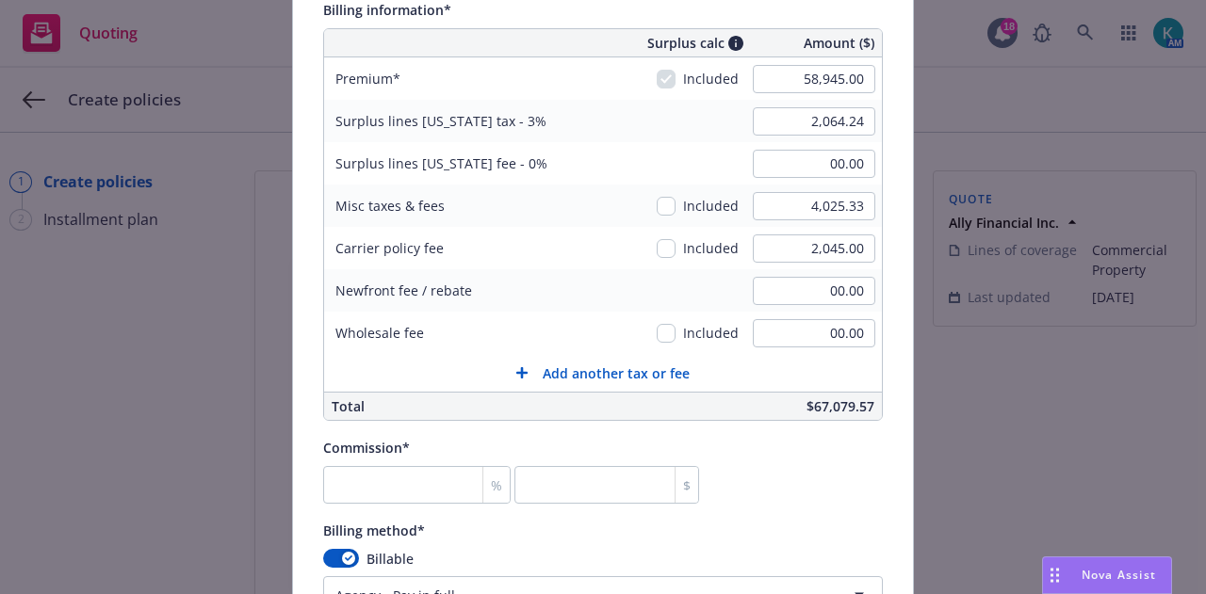
scroll to position [1566, 0]
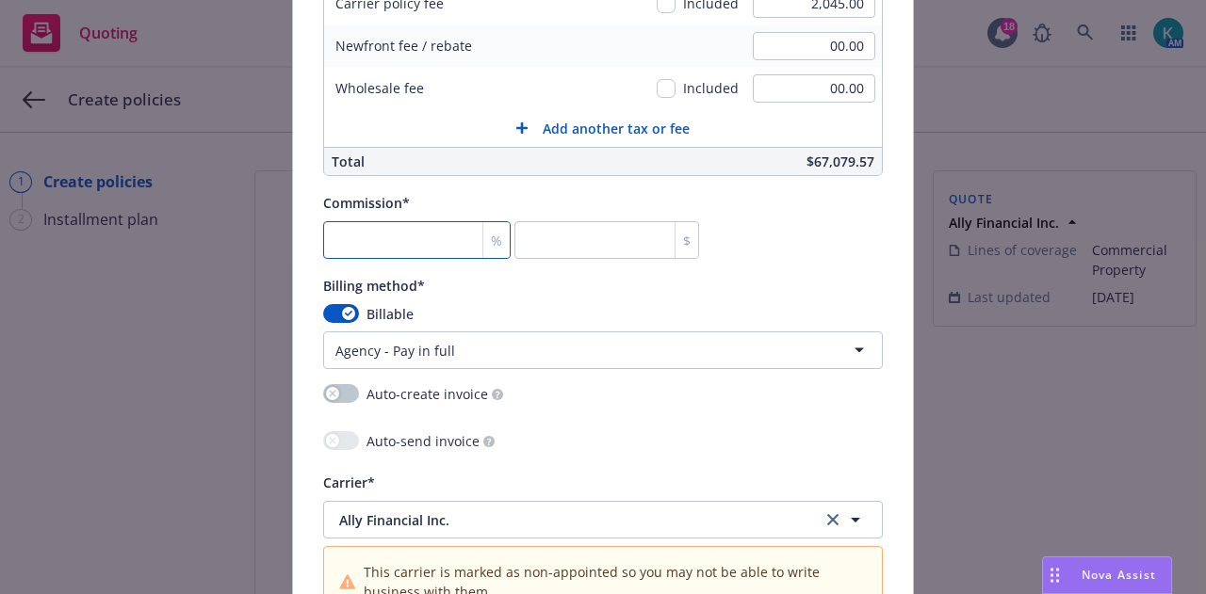
click at [379, 232] on input "number" at bounding box center [416, 240] width 187 height 38
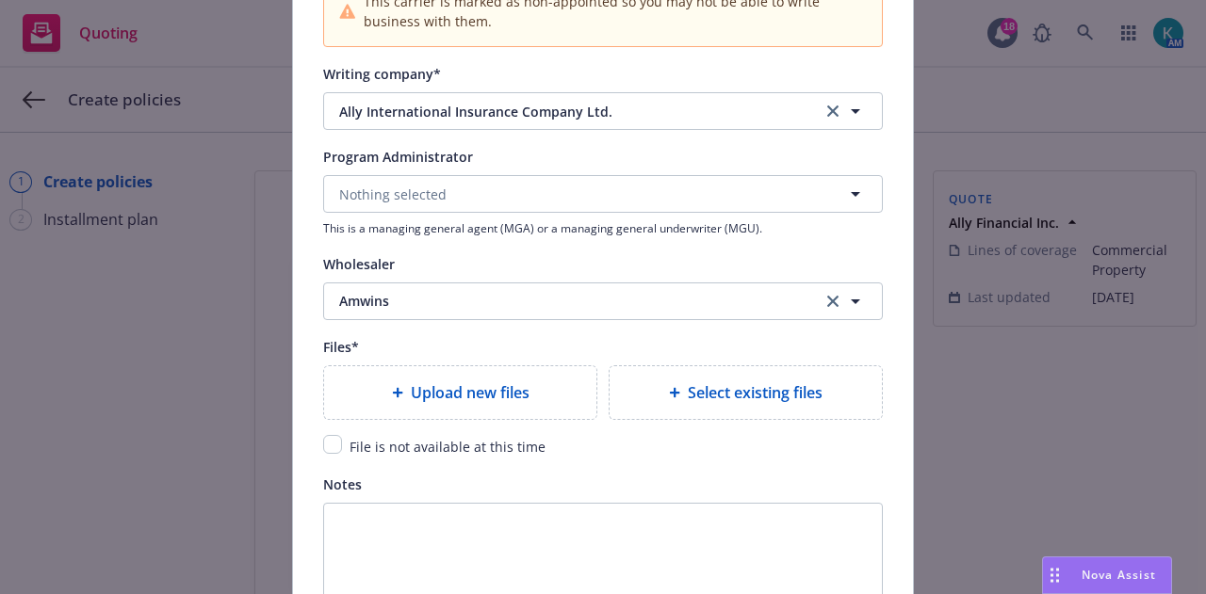
scroll to position [2357, 0]
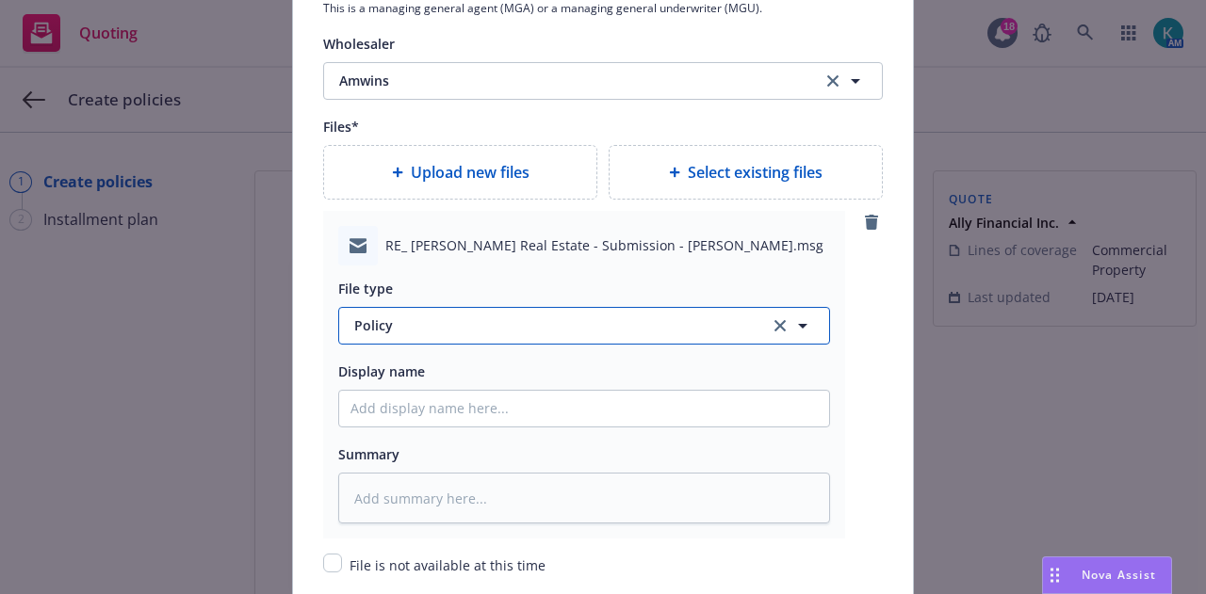
click at [526, 333] on button "Policy" at bounding box center [584, 326] width 492 height 38
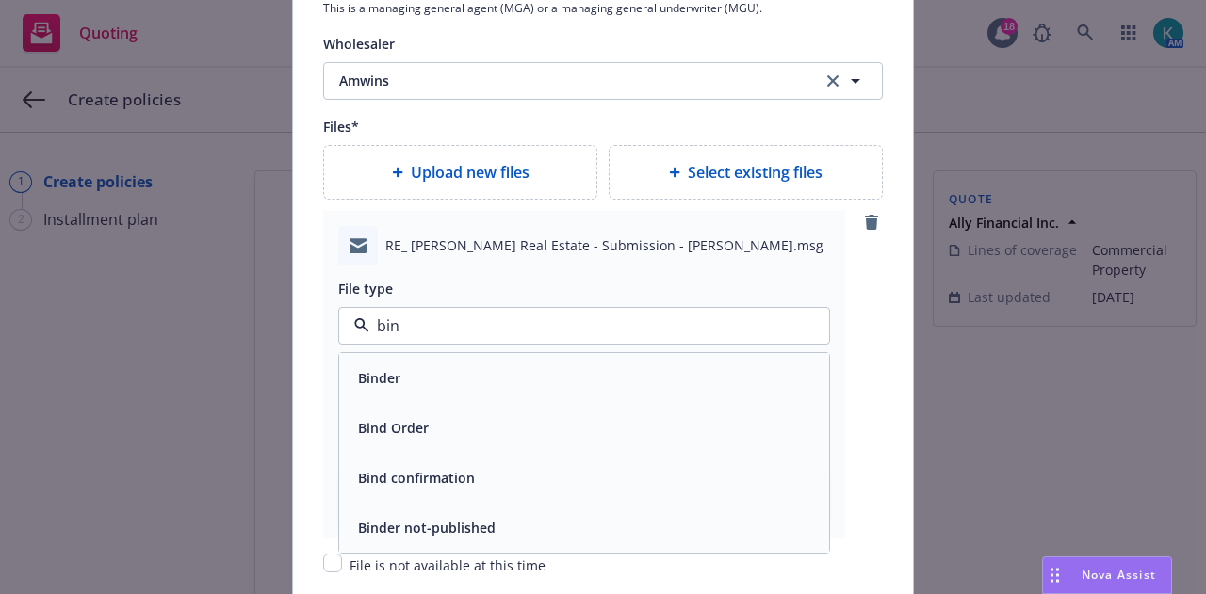
click at [533, 476] on div "Bind confirmation" at bounding box center [583, 477] width 467 height 27
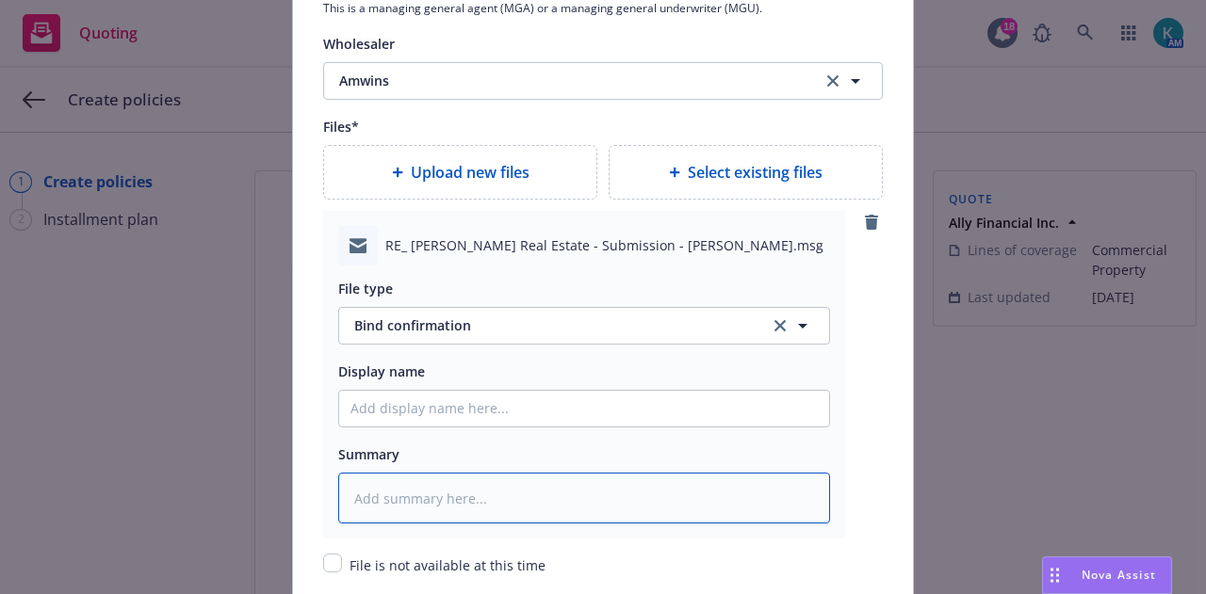
click at [560, 495] on textarea at bounding box center [584, 498] width 492 height 51
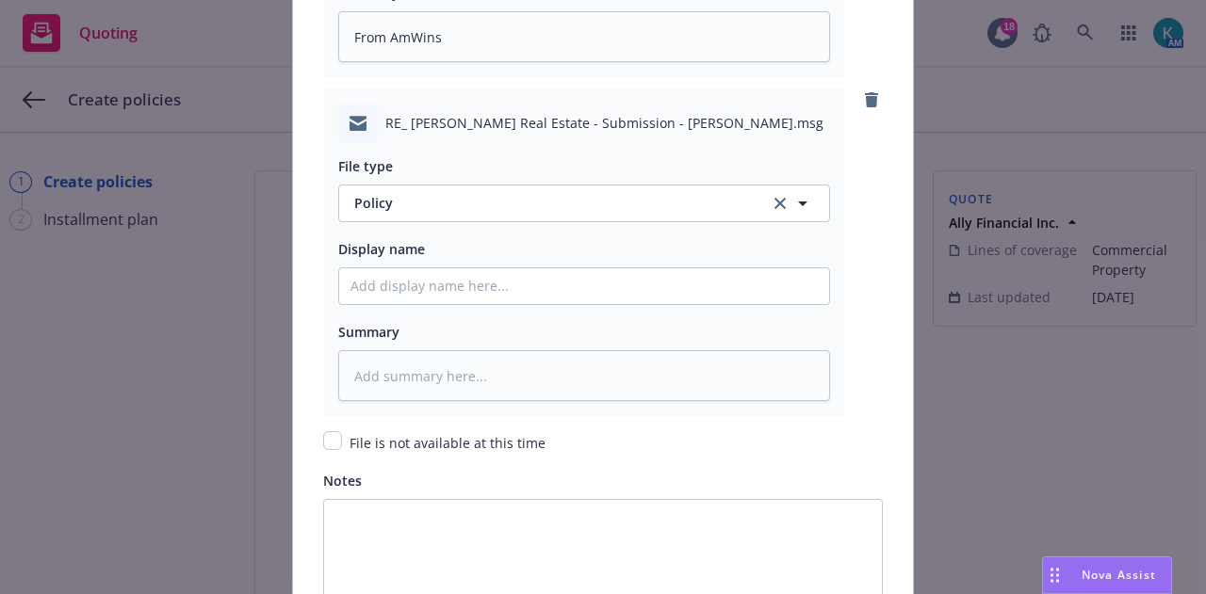
scroll to position [2806, 0]
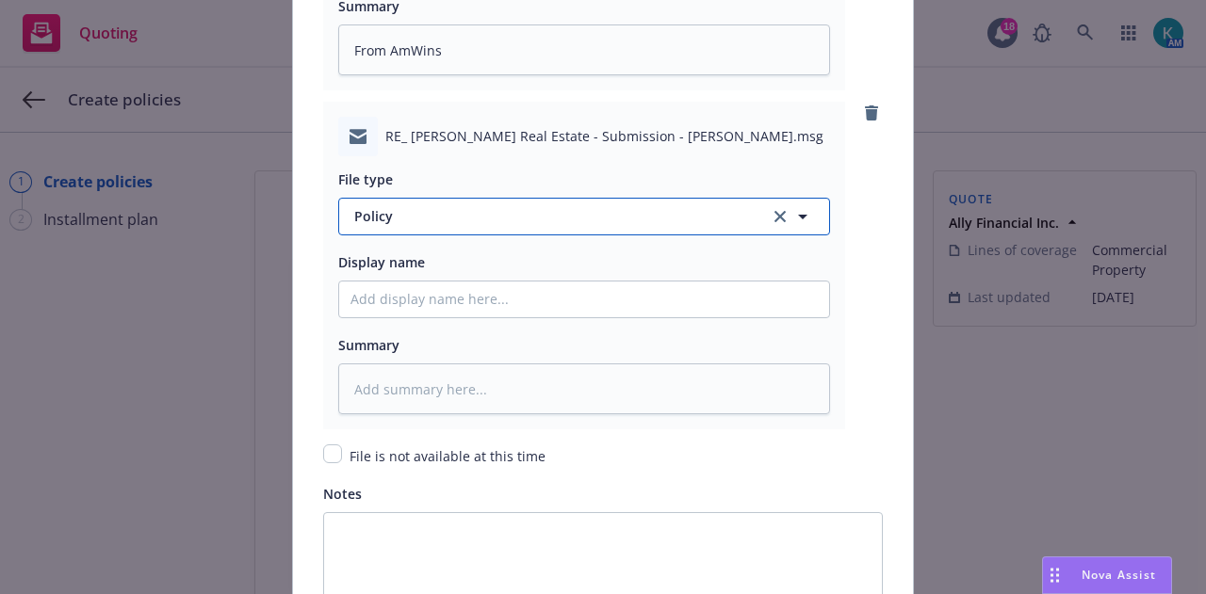
click at [649, 219] on span "Policy" at bounding box center [551, 216] width 394 height 20
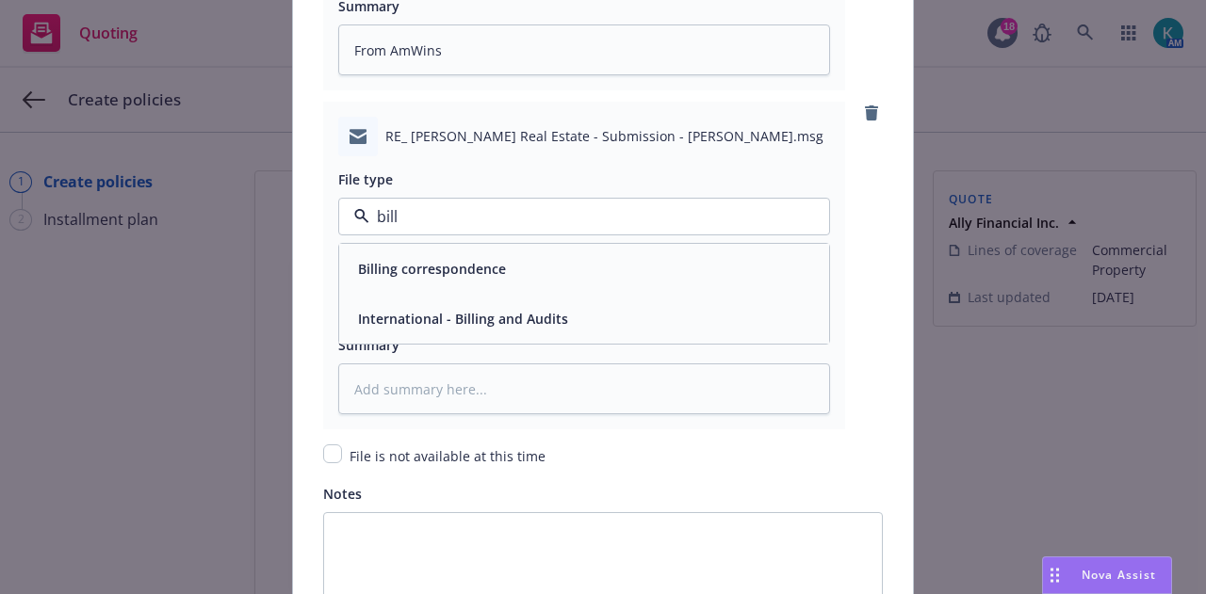
click at [671, 278] on div "Billing correspondence" at bounding box center [583, 268] width 467 height 27
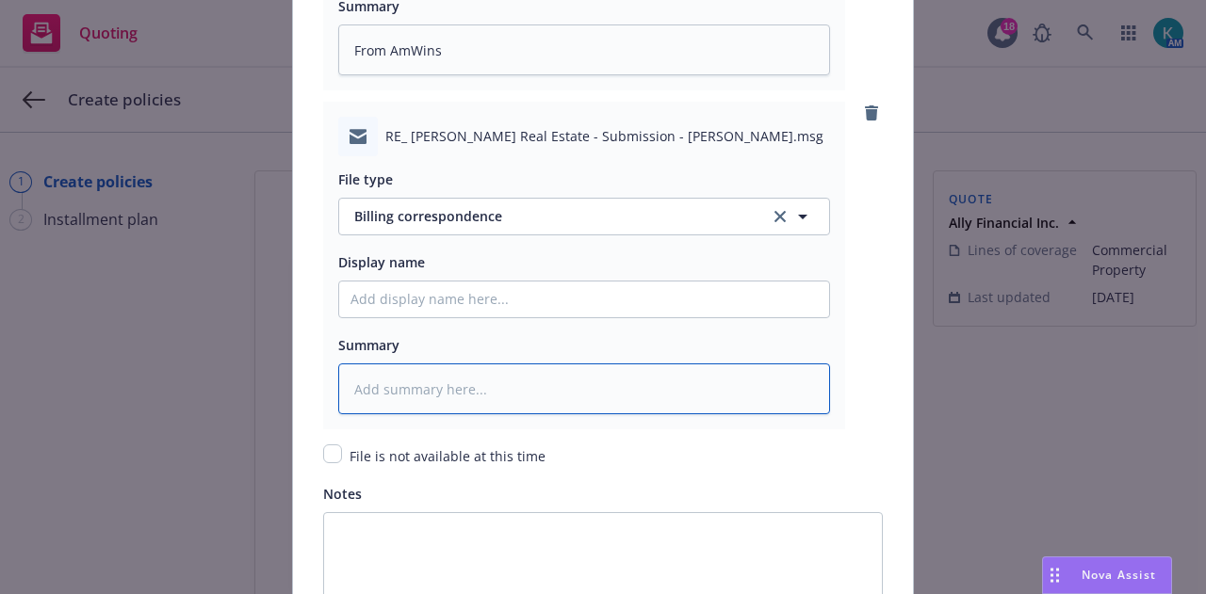
click at [665, 379] on textarea at bounding box center [584, 389] width 492 height 51
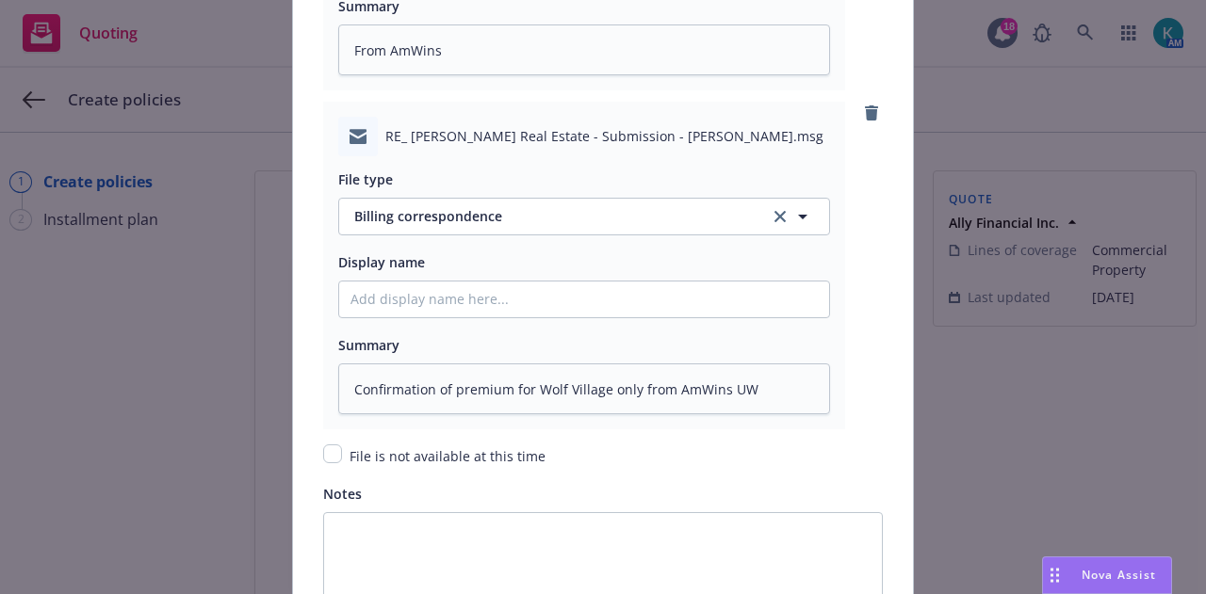
scroll to position [3036, 0]
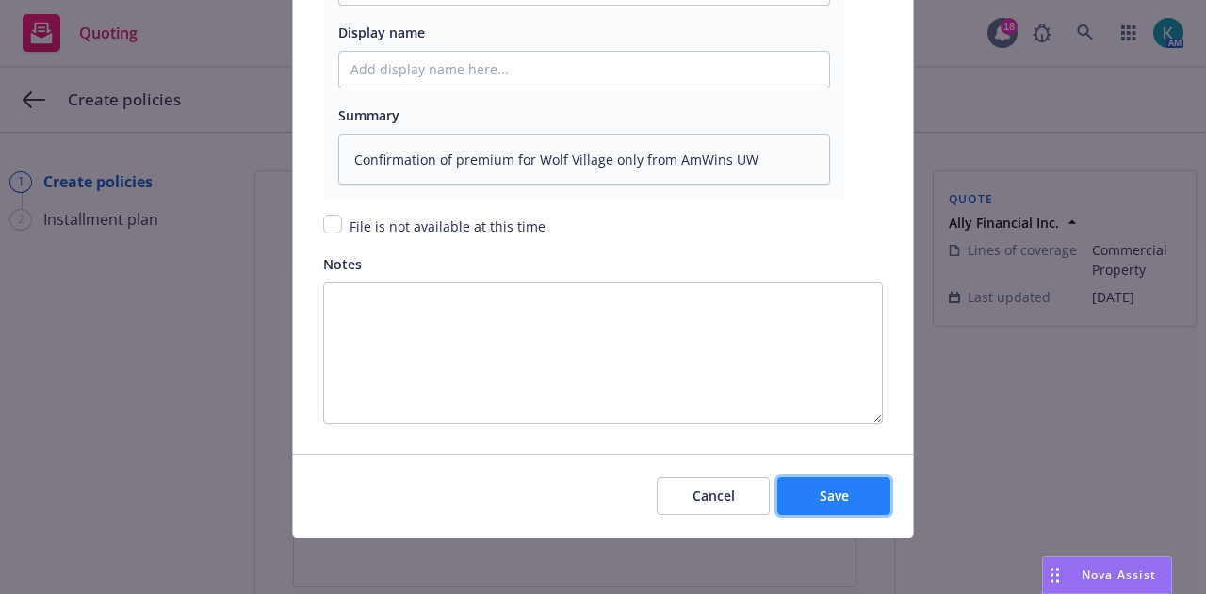
click at [823, 497] on span "Save" at bounding box center [834, 496] width 29 height 18
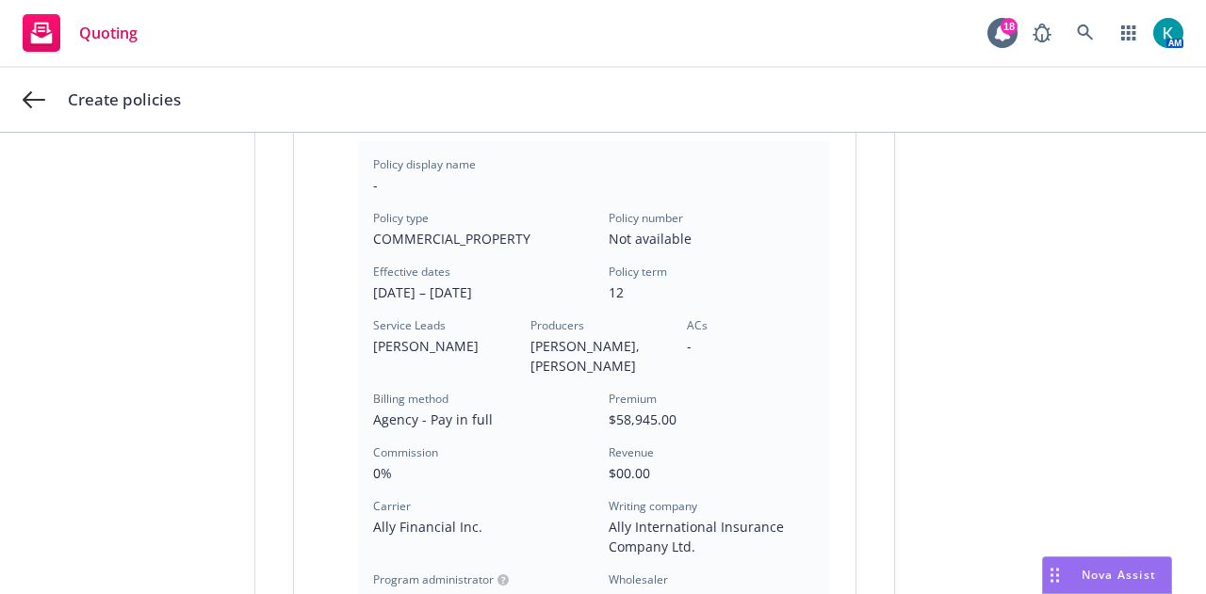
scroll to position [744, 0]
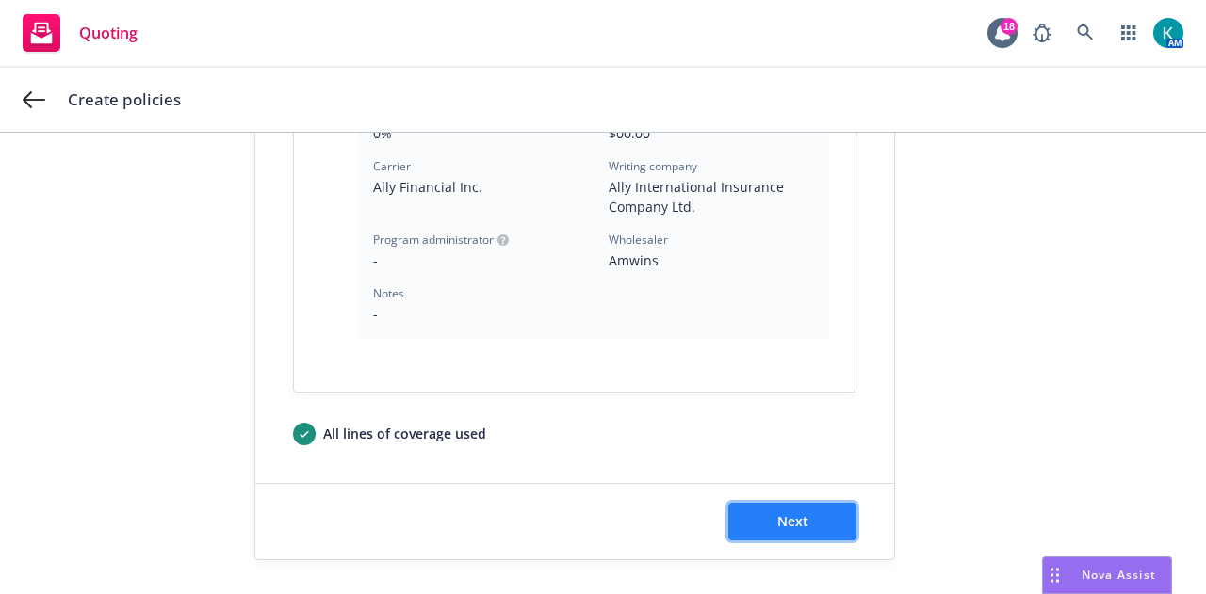
click at [797, 519] on span "Next" at bounding box center [792, 522] width 31 height 18
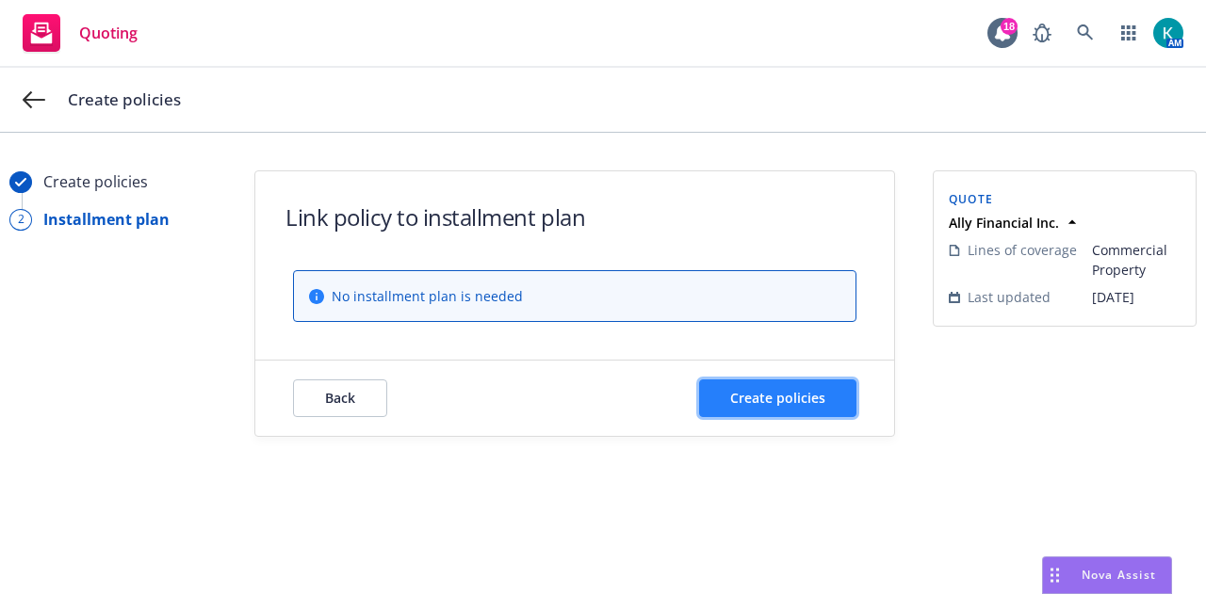
click at [782, 385] on button "Create policies" at bounding box center [777, 399] width 157 height 38
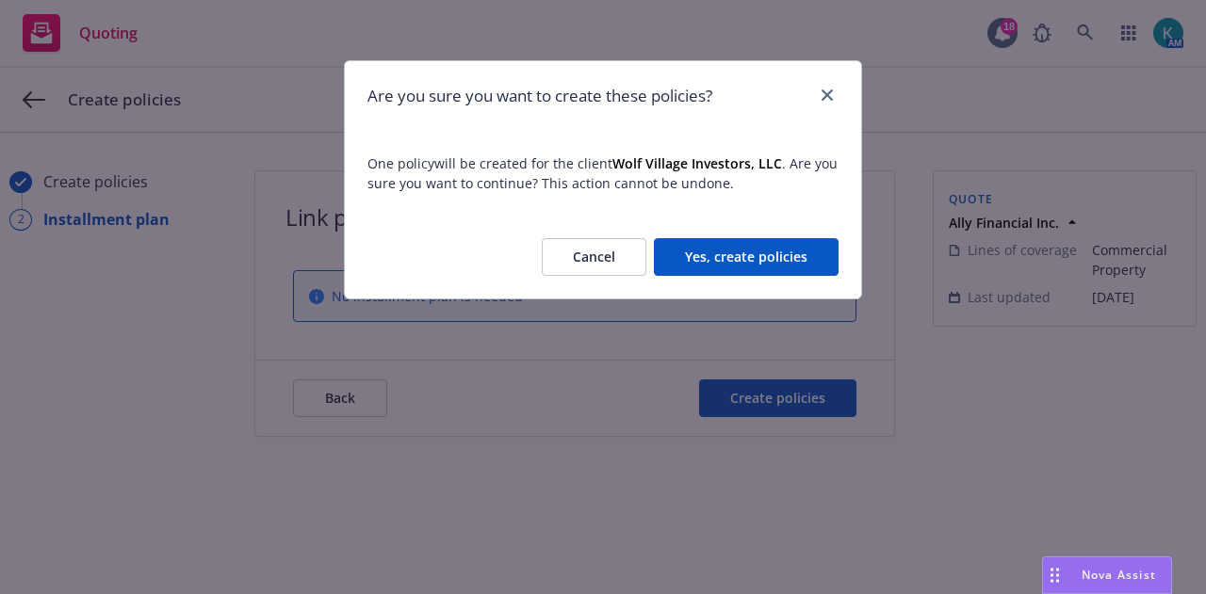
click at [735, 265] on button "Yes, create policies" at bounding box center [746, 257] width 185 height 38
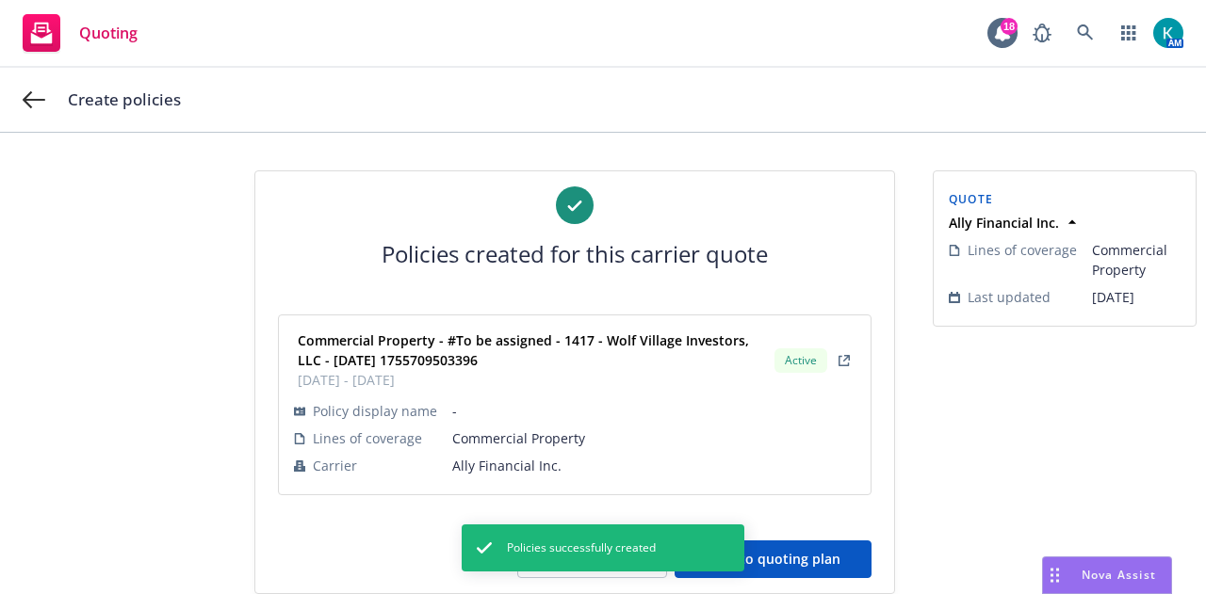
click at [837, 553] on button "Back to quoting plan" at bounding box center [773, 560] width 197 height 38
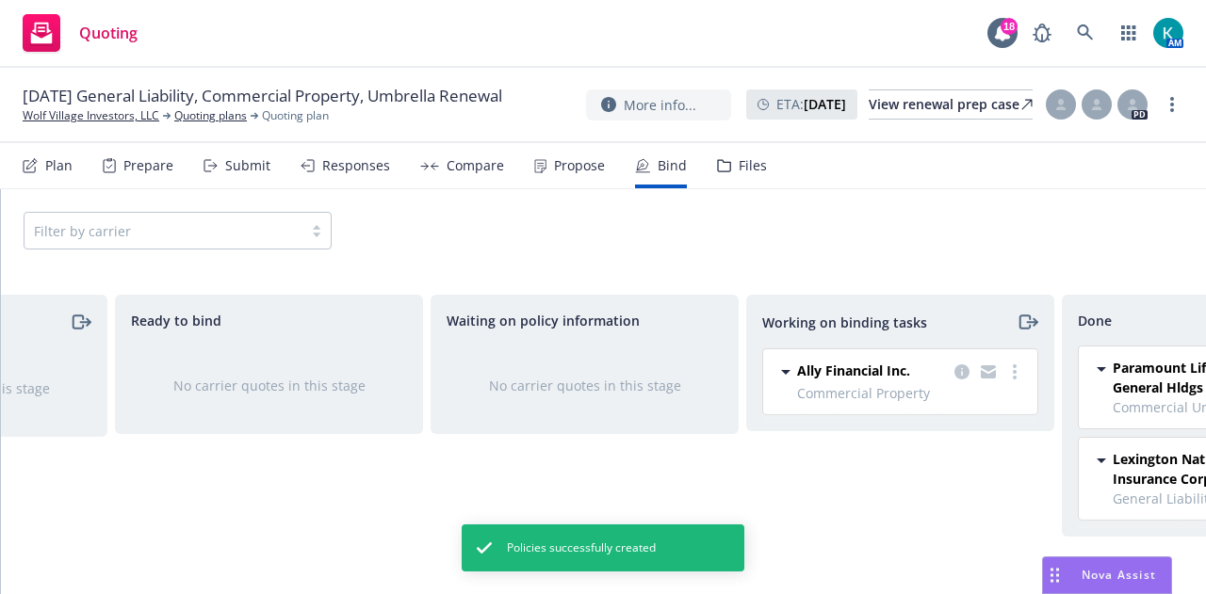
scroll to position [0, 330]
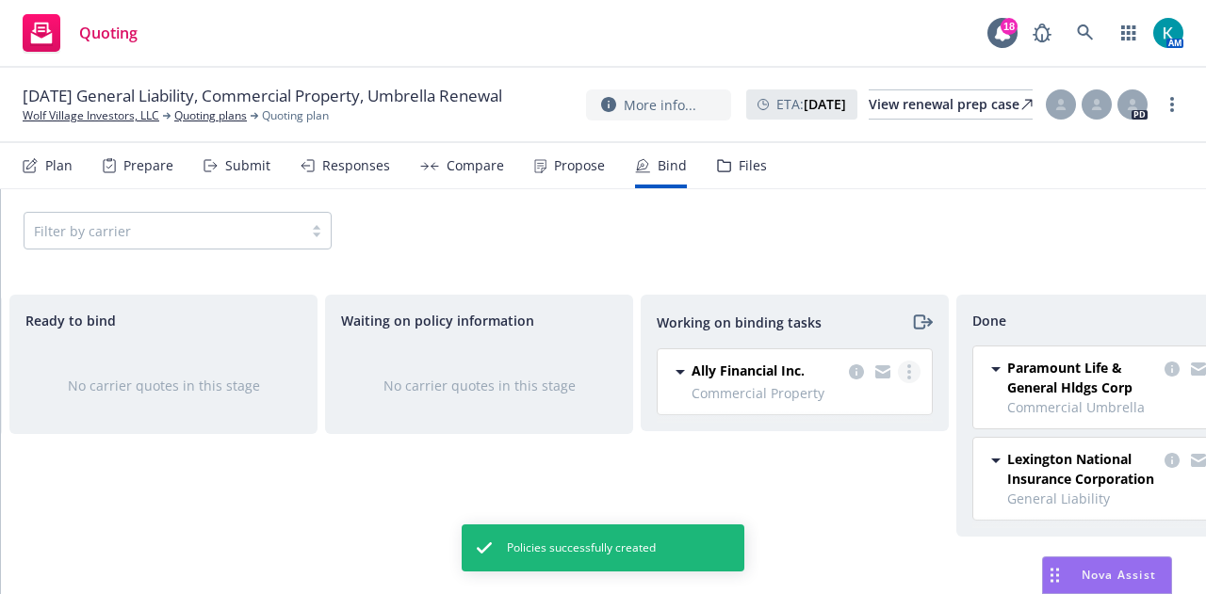
click at [908, 370] on circle "more" at bounding box center [909, 372] width 4 height 4
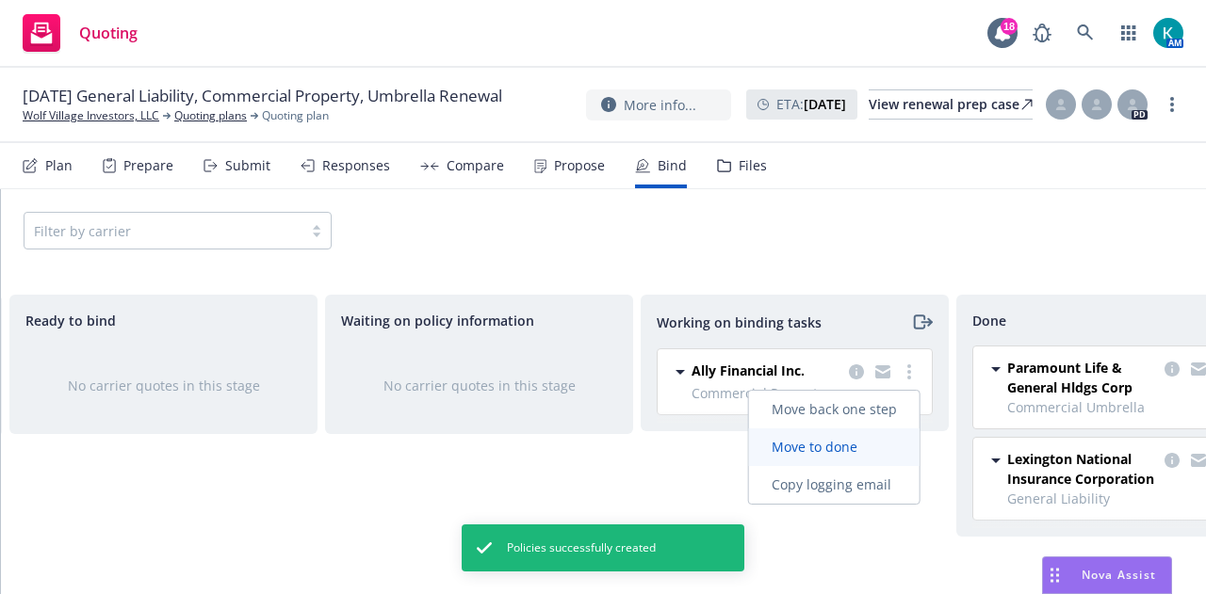
click at [865, 449] on span "Move to done" at bounding box center [814, 447] width 131 height 18
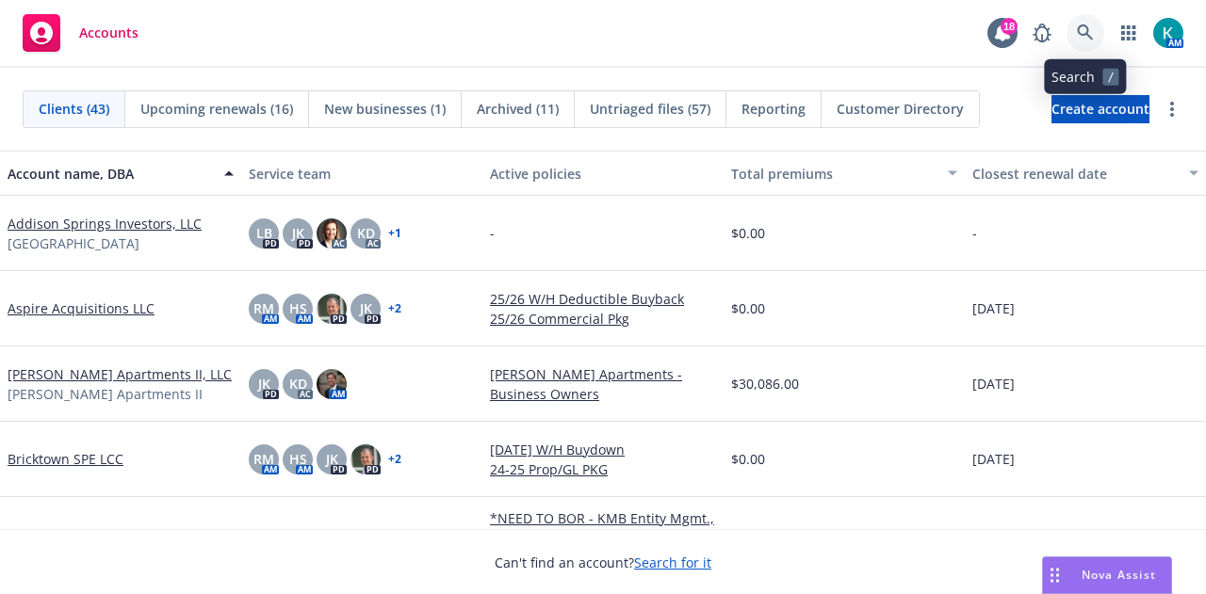
click at [1087, 41] on icon at bounding box center [1085, 32] width 17 height 17
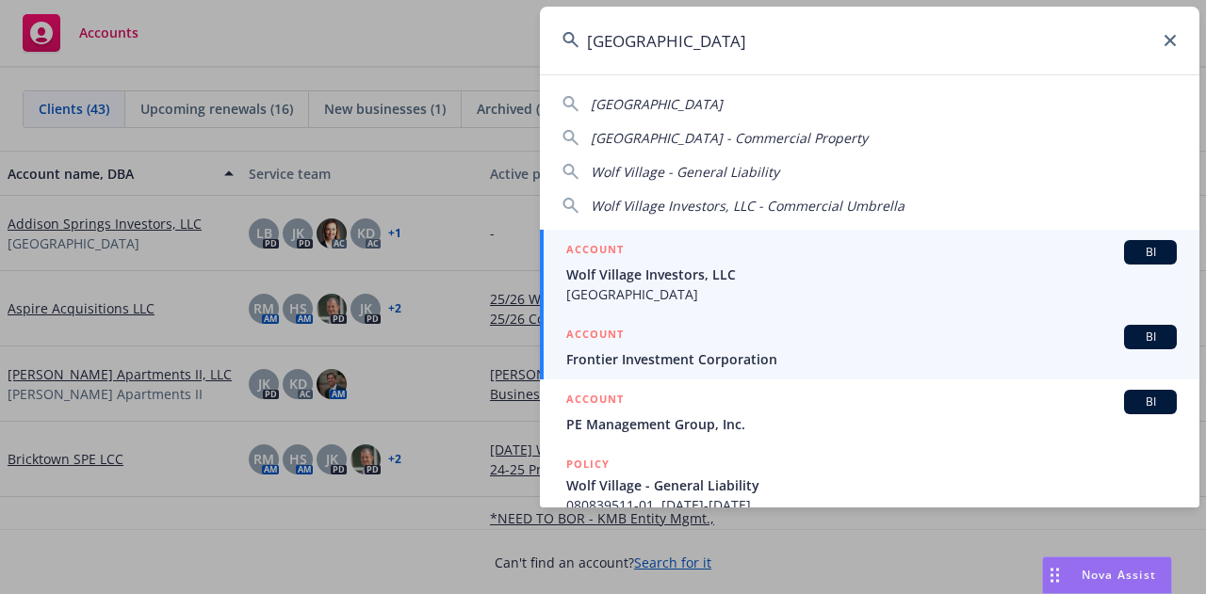
type input "wolf village"
click at [733, 285] on span "[GEOGRAPHIC_DATA]" at bounding box center [871, 295] width 611 height 20
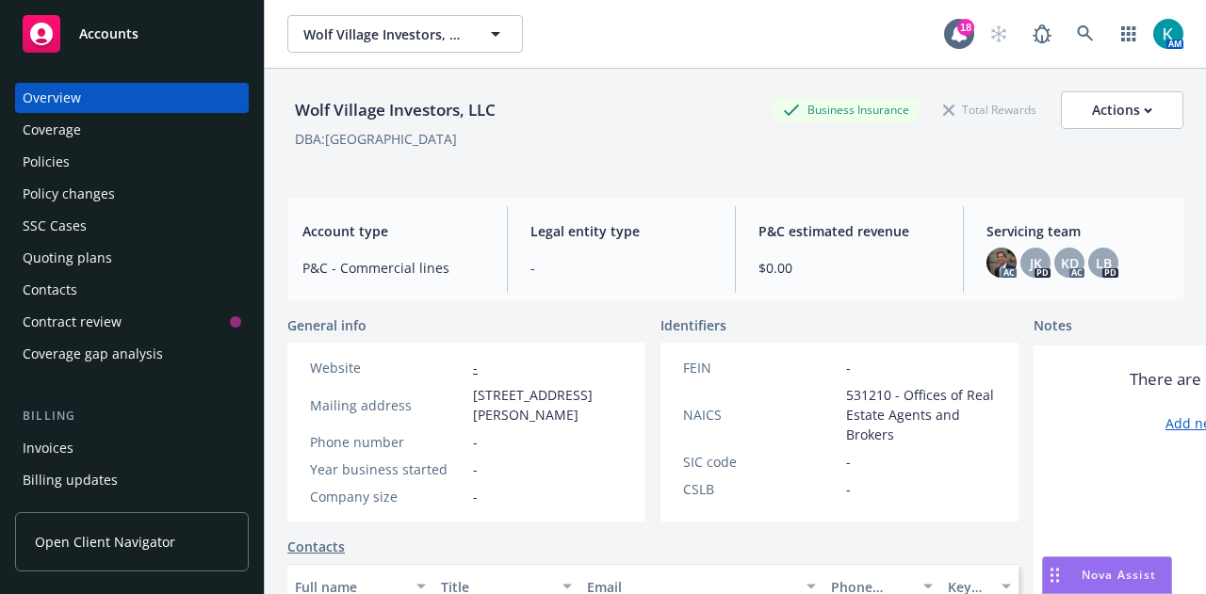
click at [52, 163] on div "Policies" at bounding box center [46, 162] width 47 height 30
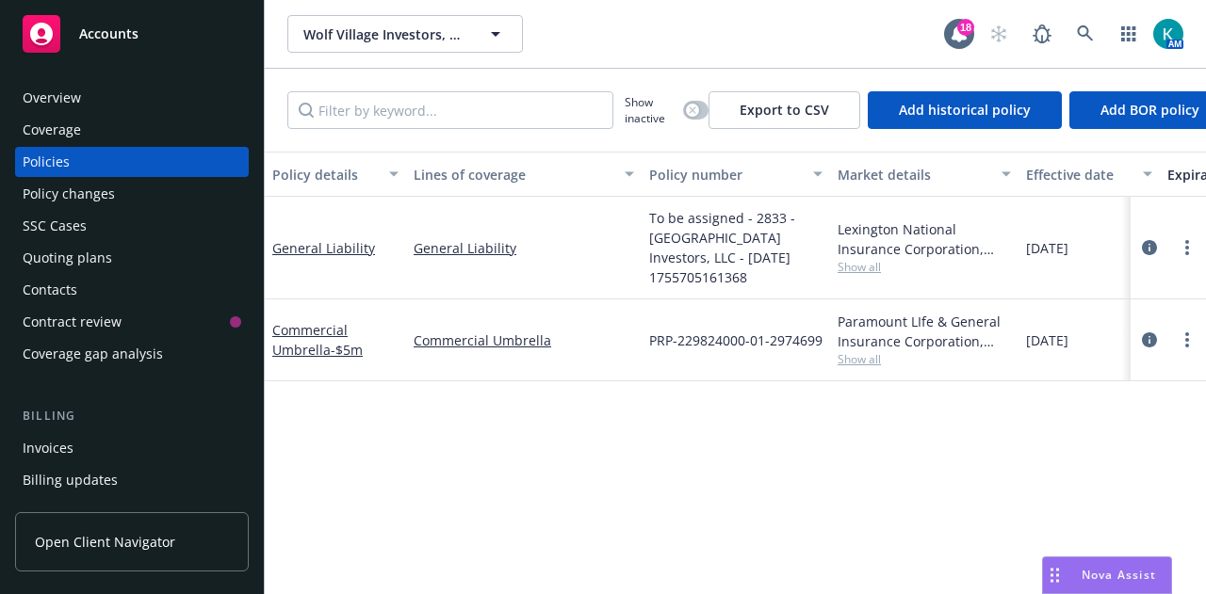
click at [123, 248] on div "Quoting plans" at bounding box center [132, 258] width 219 height 30
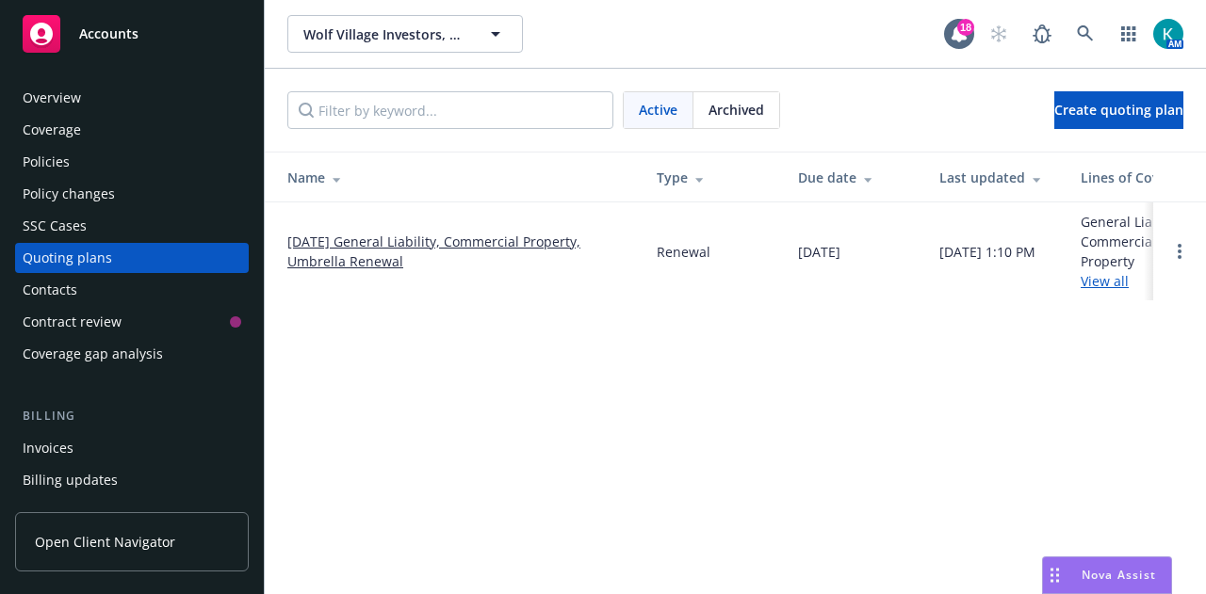
click at [430, 228] on td "[DATE] General Liability, Commercial Property, Umbrella Renewal" at bounding box center [453, 252] width 377 height 98
click at [460, 245] on link "[DATE] General Liability, Commercial Property, Umbrella Renewal" at bounding box center [456, 252] width 339 height 40
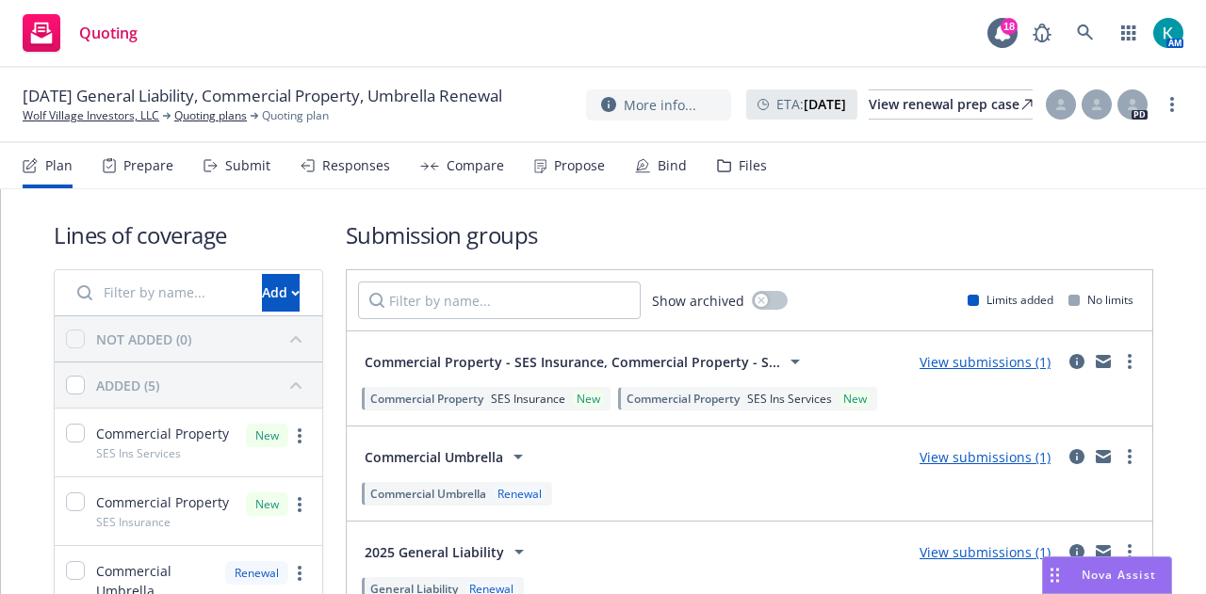
click at [720, 151] on div "Files" at bounding box center [742, 165] width 50 height 45
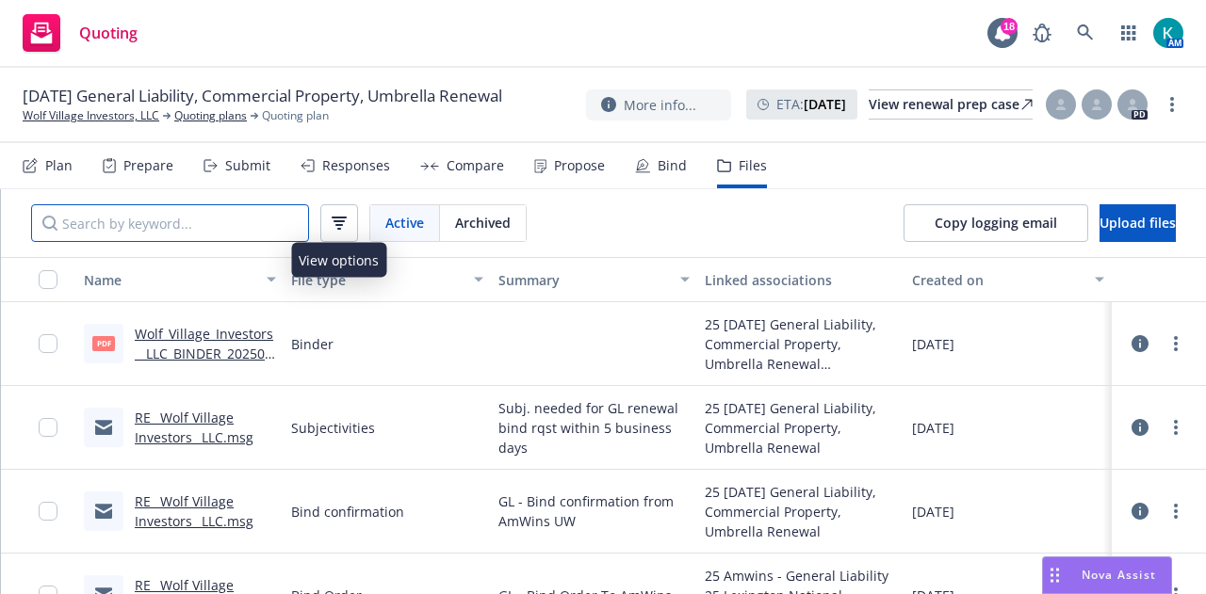
click at [236, 231] on input "Search by keyword..." at bounding box center [170, 223] width 278 height 38
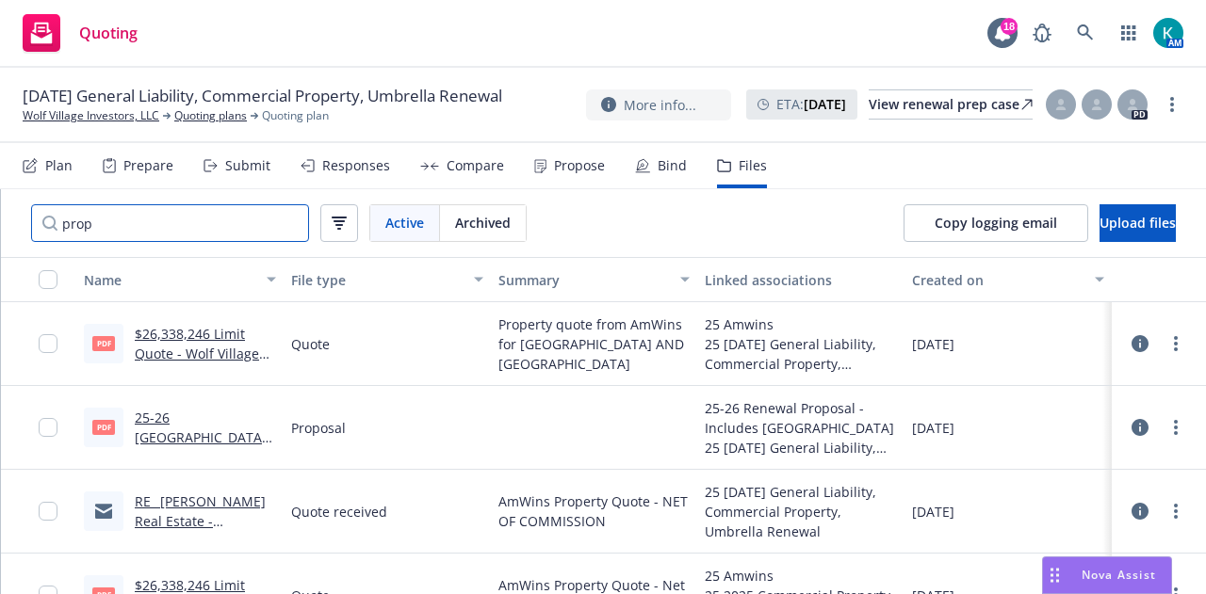
type input "prop"
click at [202, 334] on link "$26,338,246 Limit Quote - Wolf Village Investors, LLC (Ally) 2025.pdf" at bounding box center [197, 363] width 124 height 77
